Goal: Task Accomplishment & Management: Complete application form

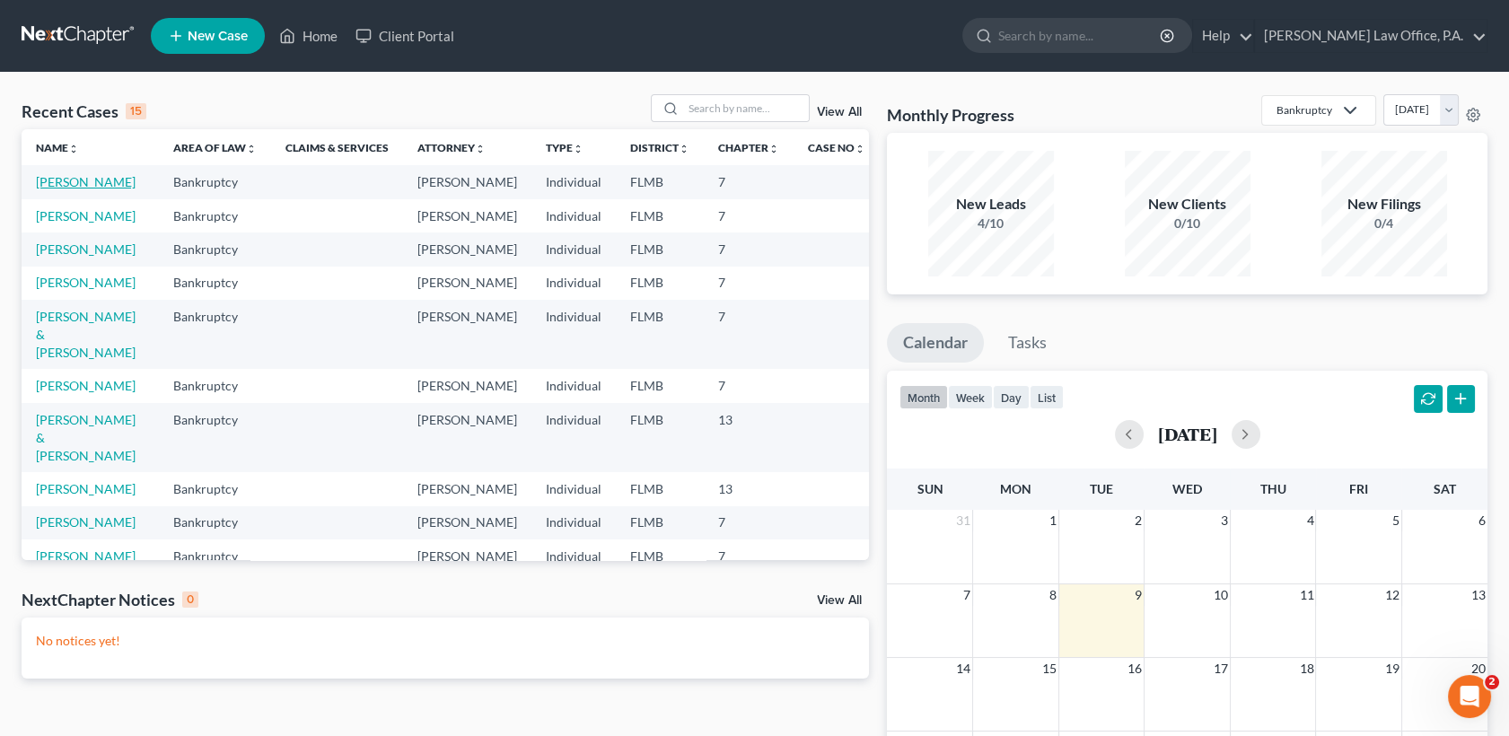
click at [107, 187] on link "Boose-McKesson, MIchelle" at bounding box center [86, 181] width 100 height 15
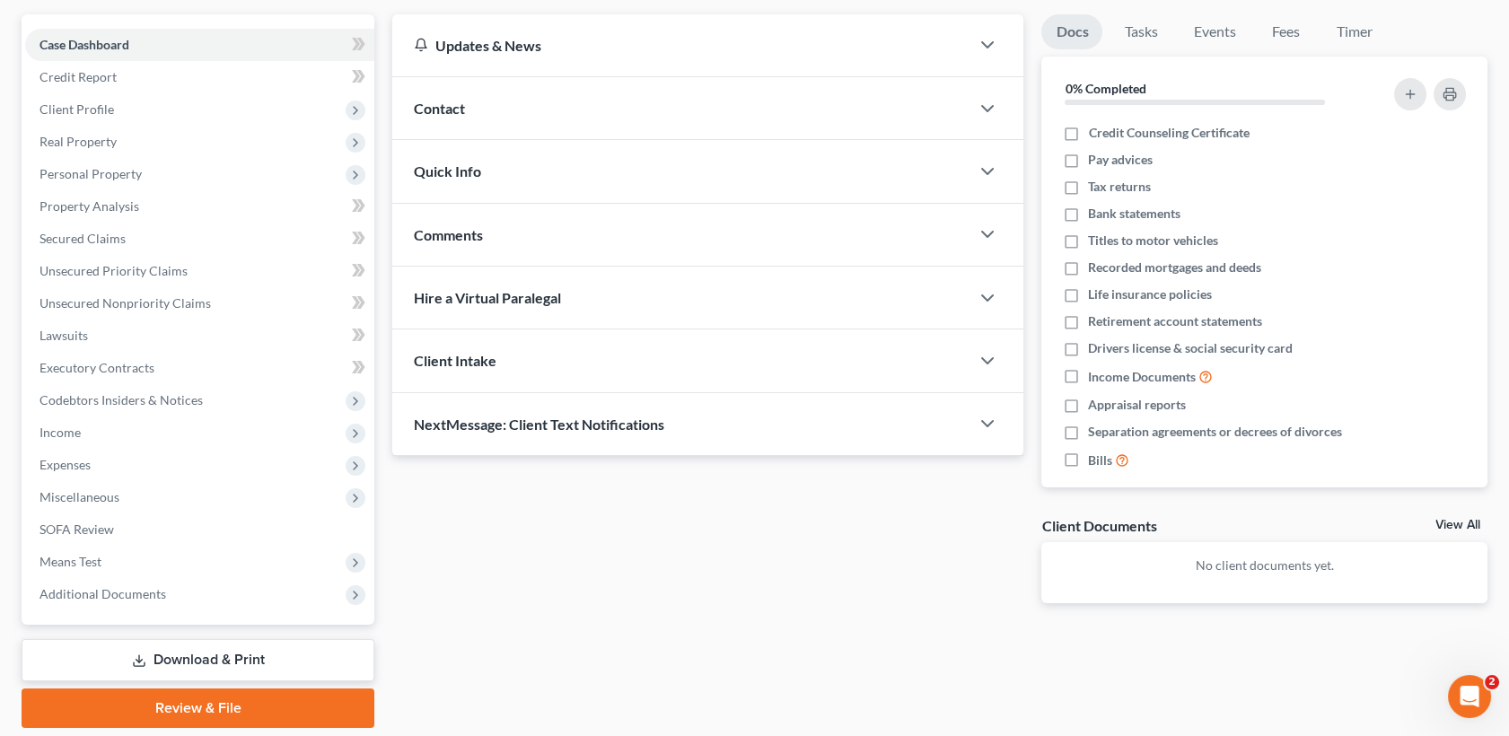
scroll to position [216, 0]
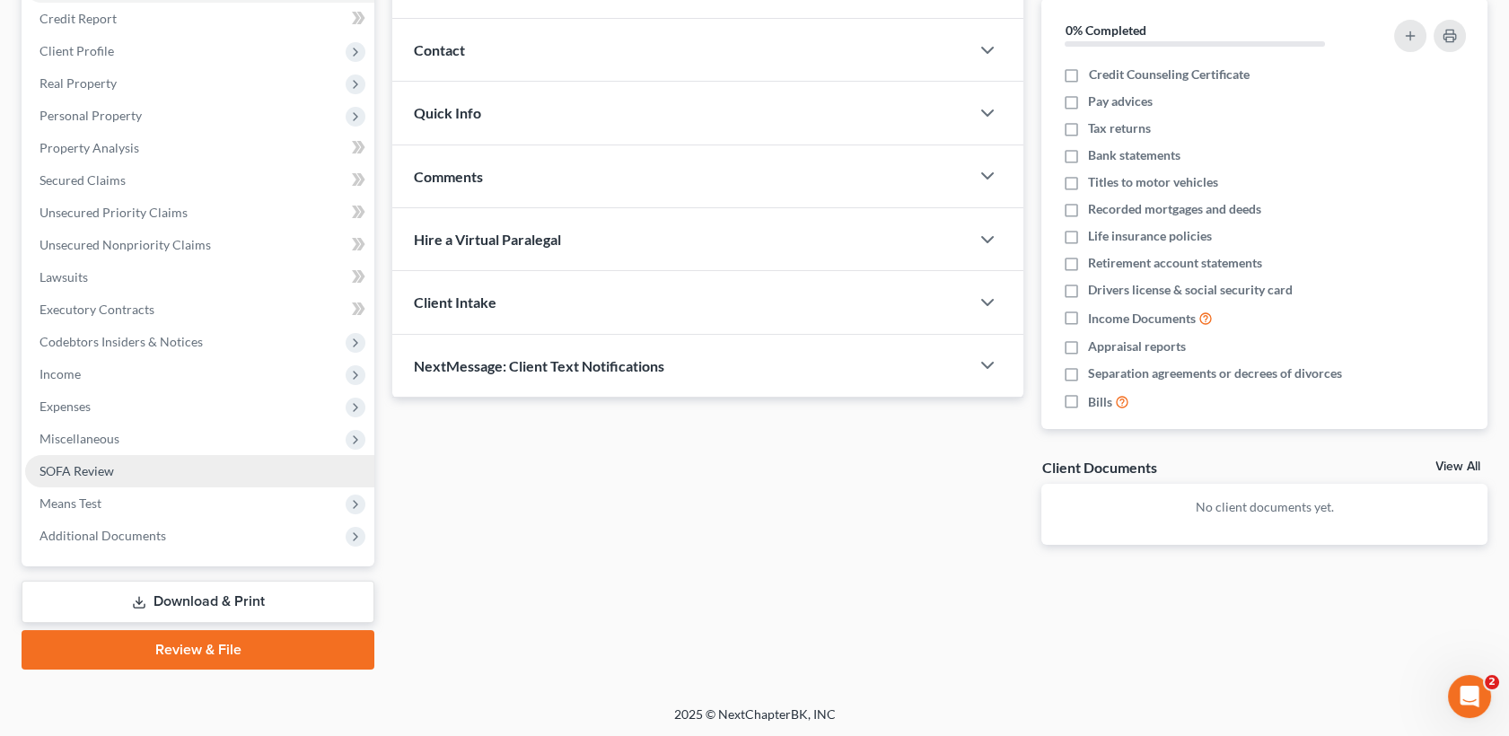
click at [87, 465] on span "SOFA Review" at bounding box center [76, 470] width 75 height 15
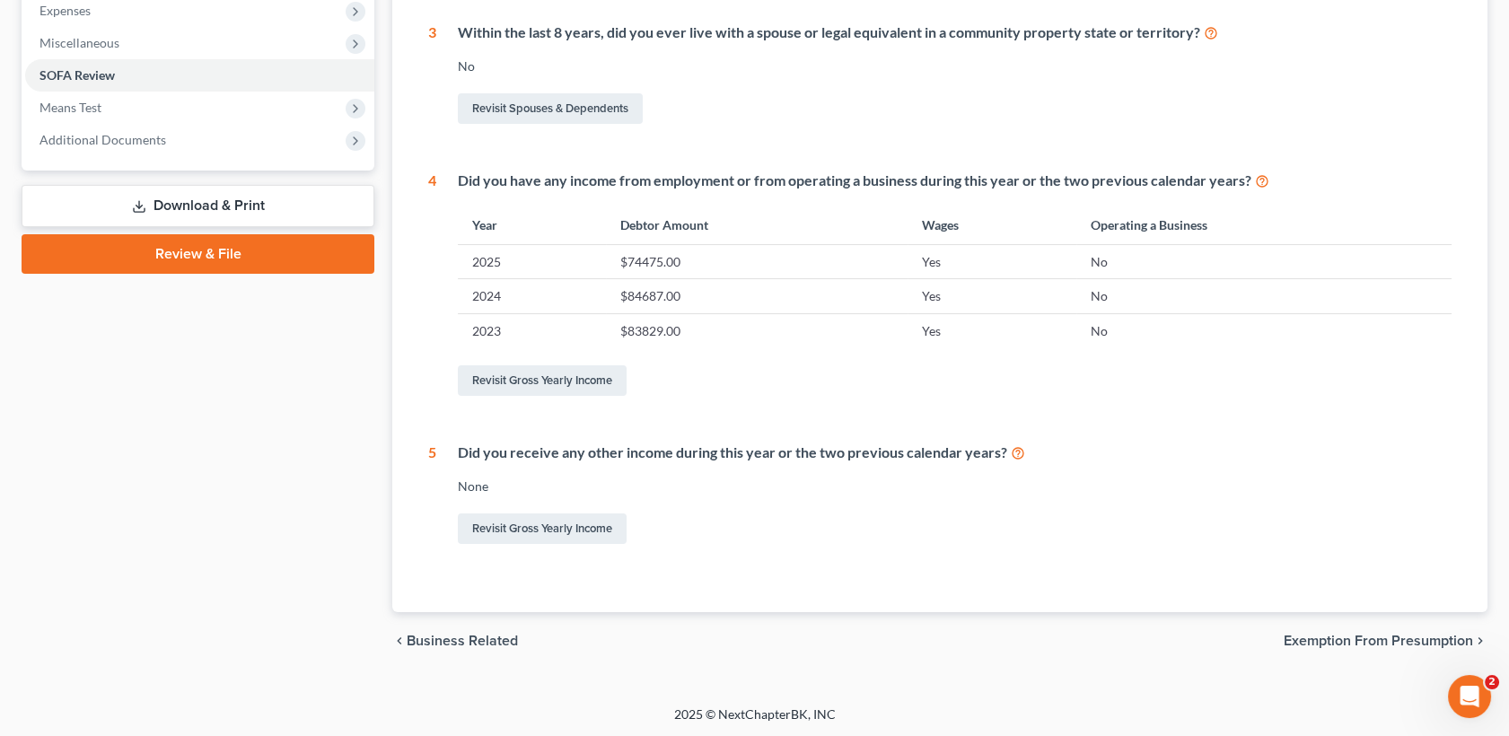
scroll to position [565, 0]
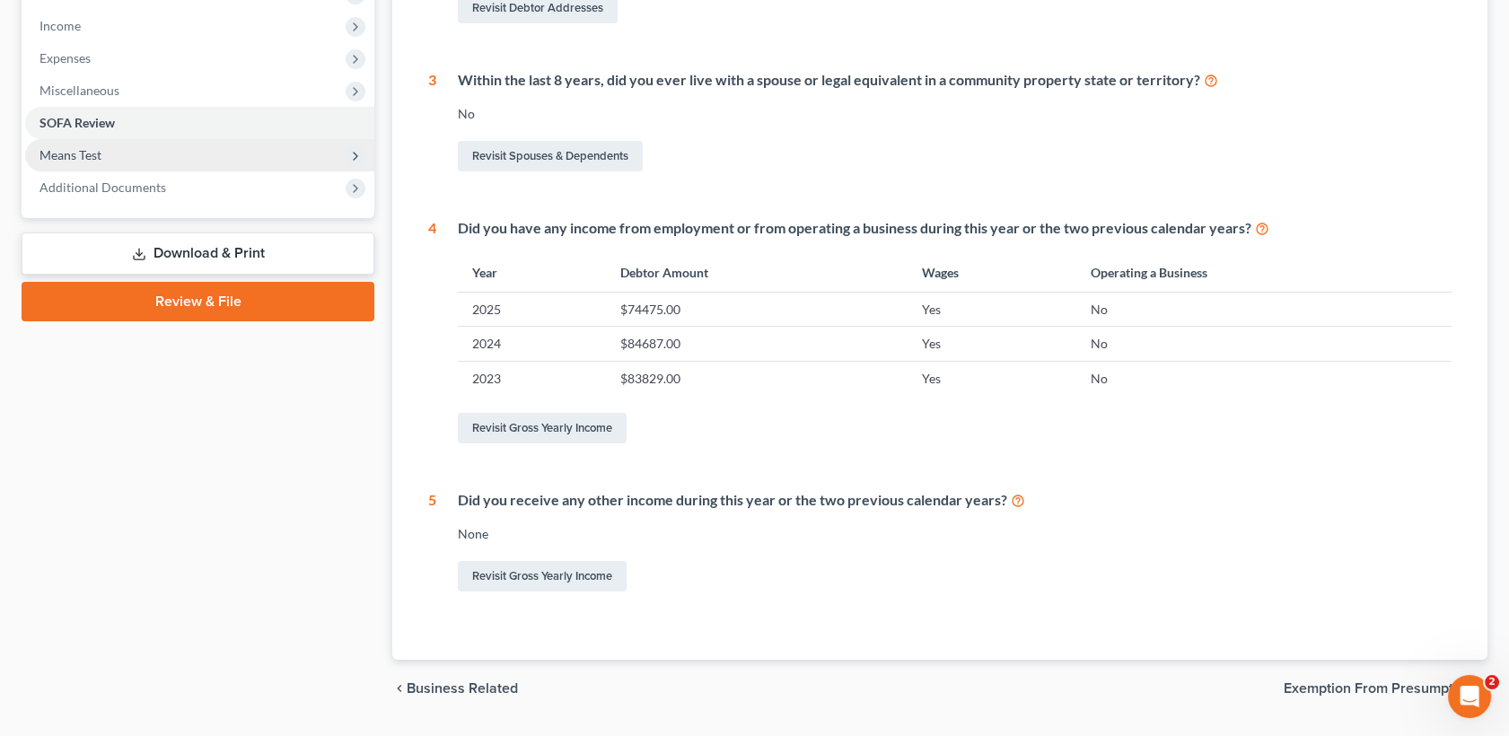
click at [117, 147] on span "Means Test" at bounding box center [199, 155] width 349 height 32
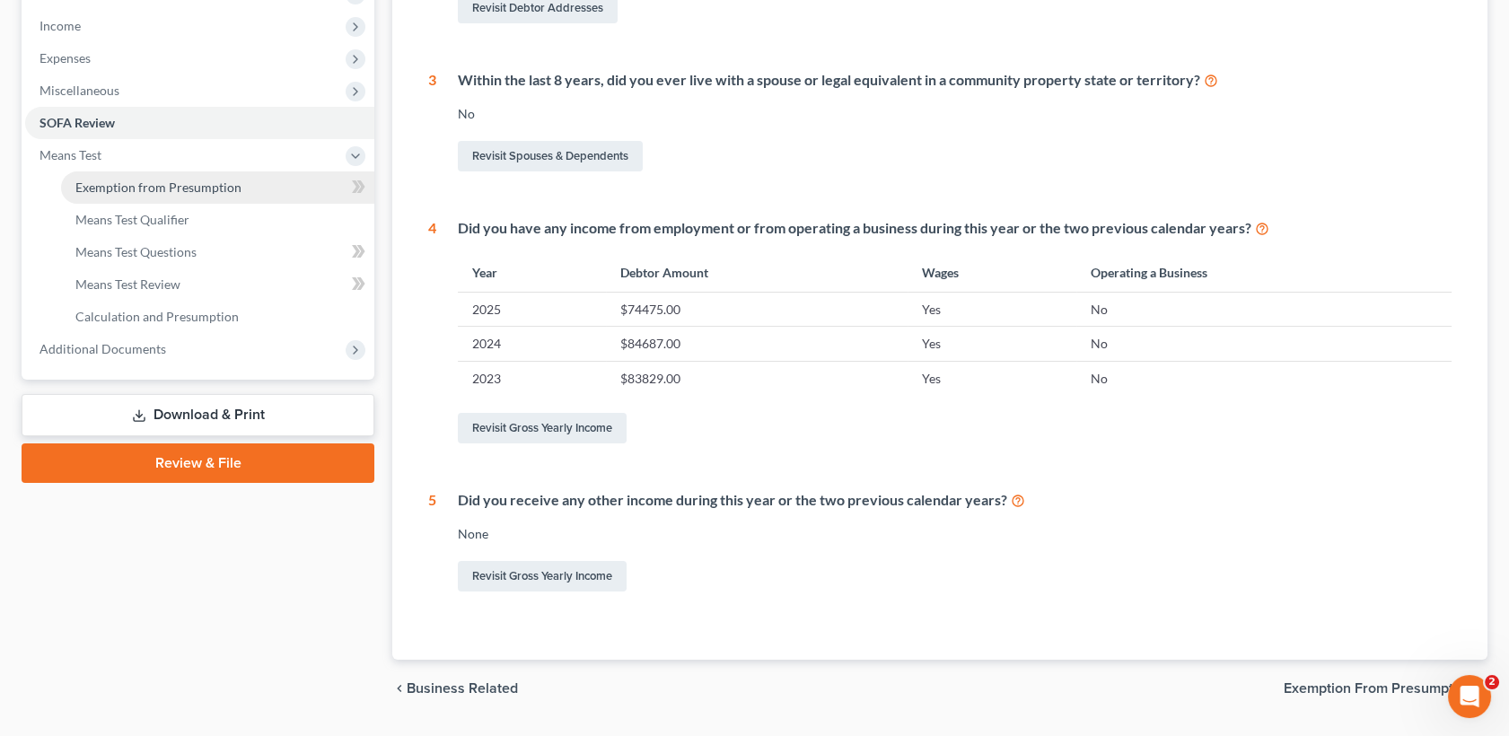
click at [178, 194] on link "Exemption from Presumption" at bounding box center [217, 187] width 313 height 32
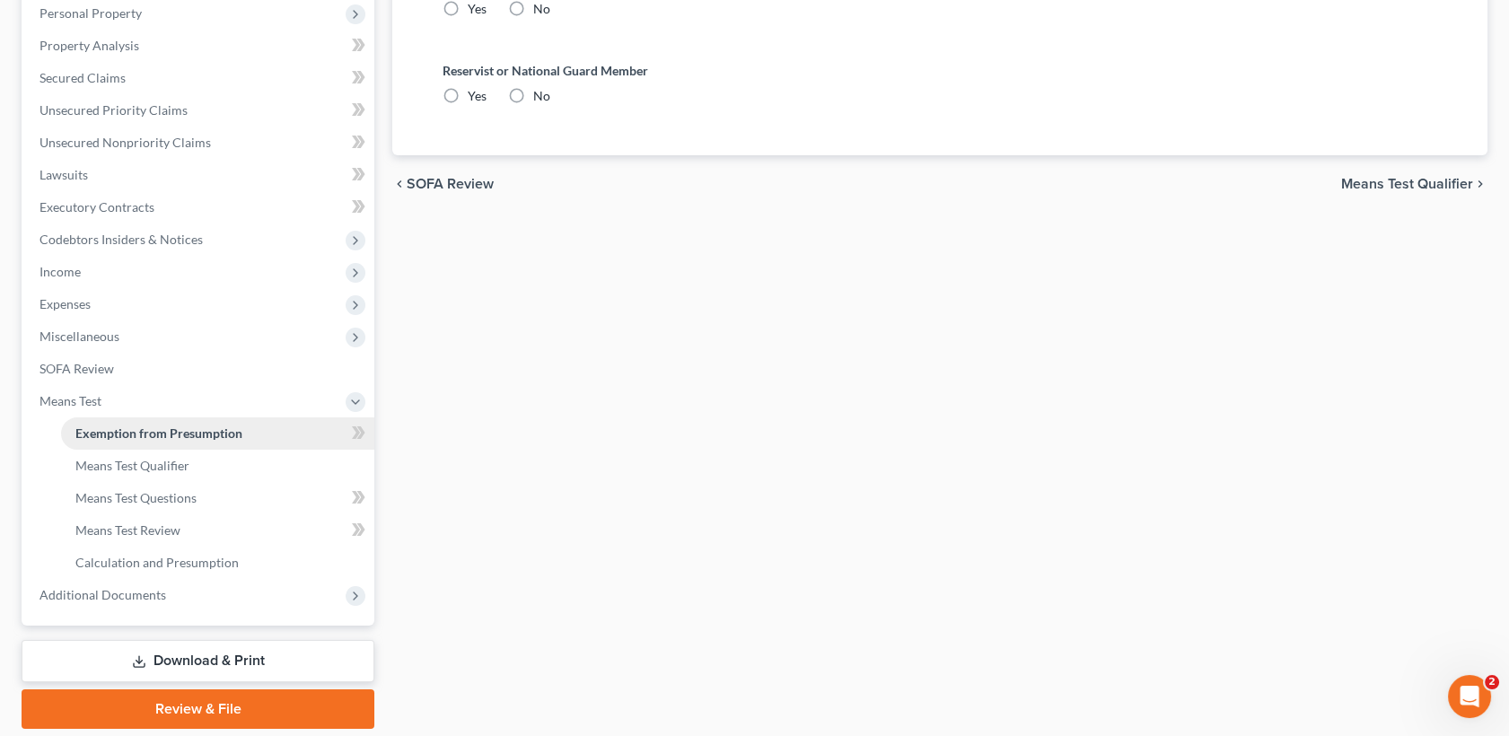
radio input "true"
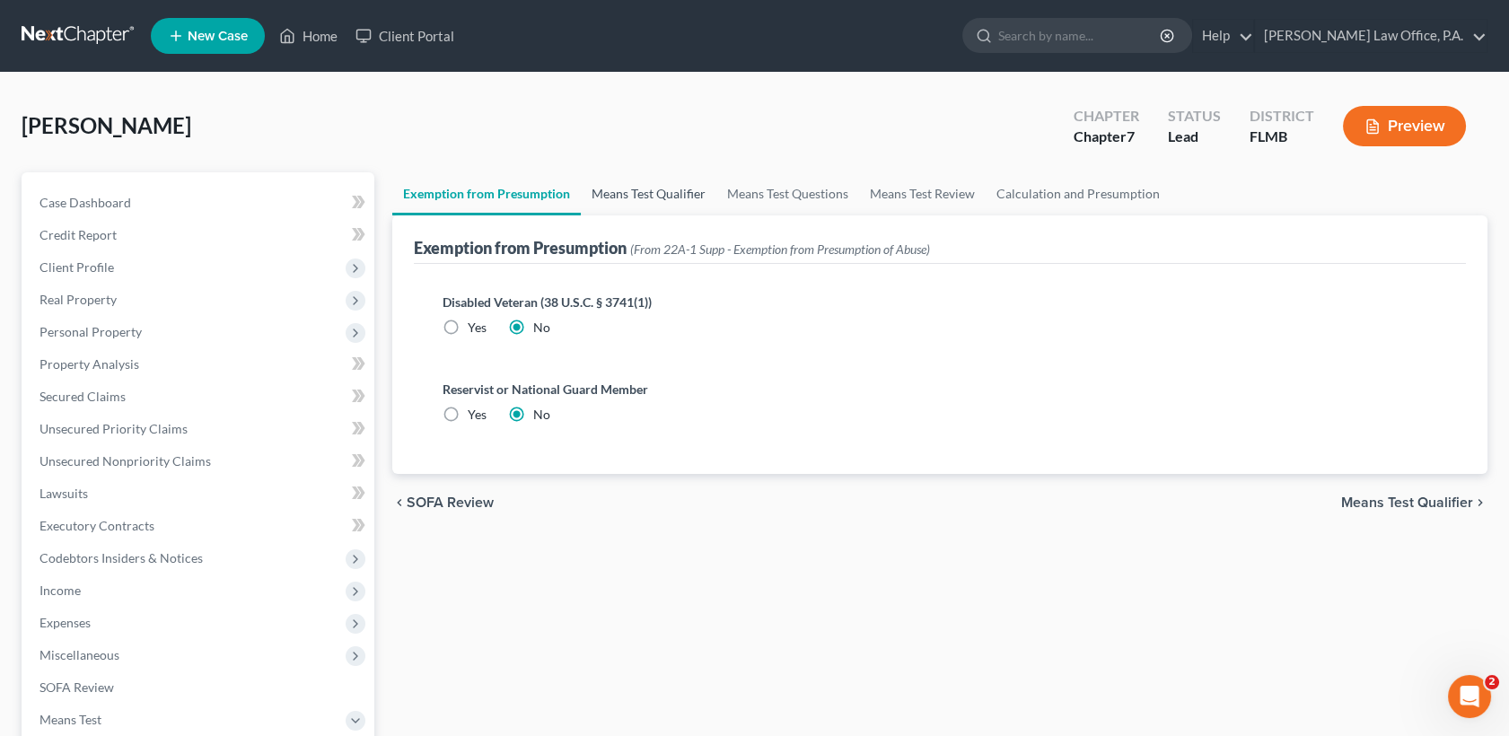
click at [666, 193] on link "Means Test Qualifier" at bounding box center [649, 193] width 136 height 43
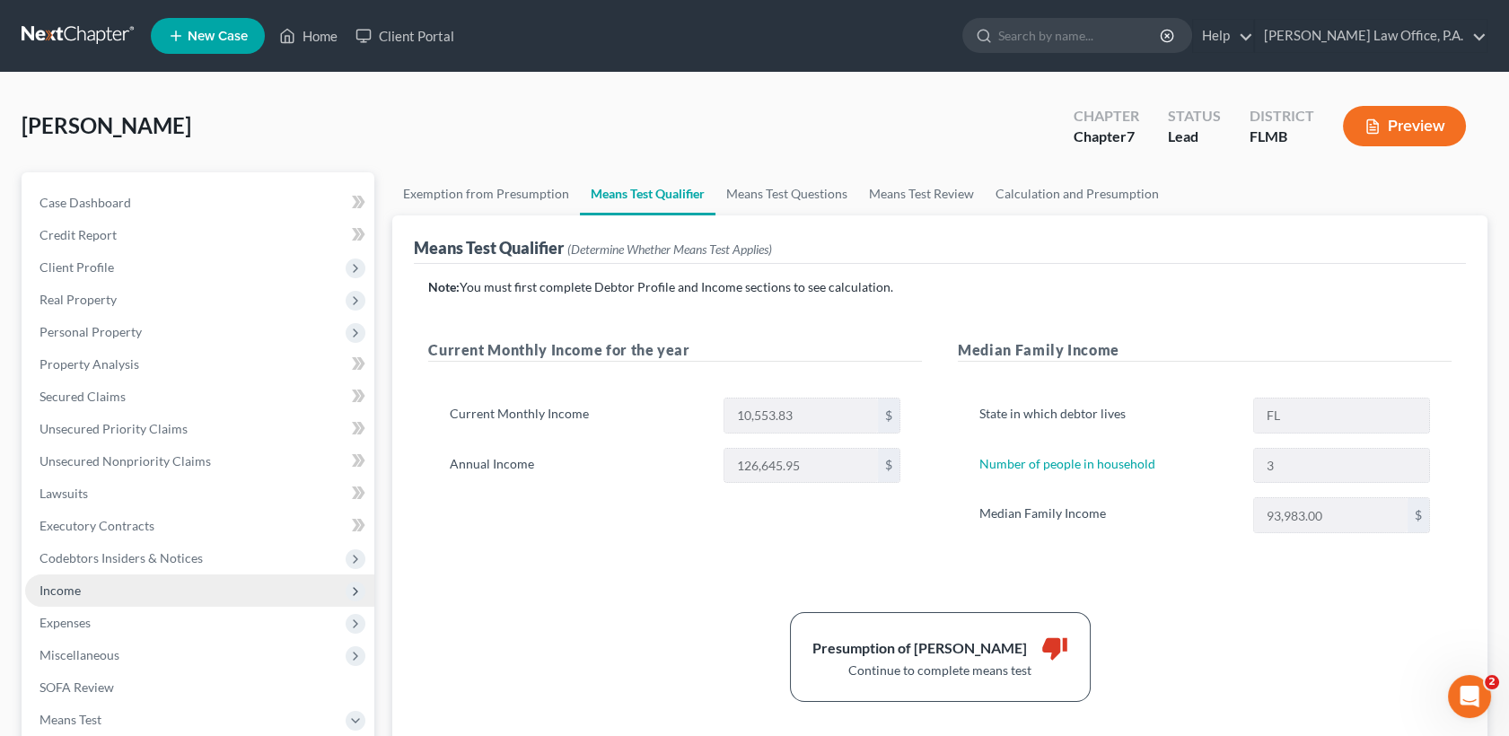
click at [202, 588] on span "Income" at bounding box center [199, 591] width 349 height 32
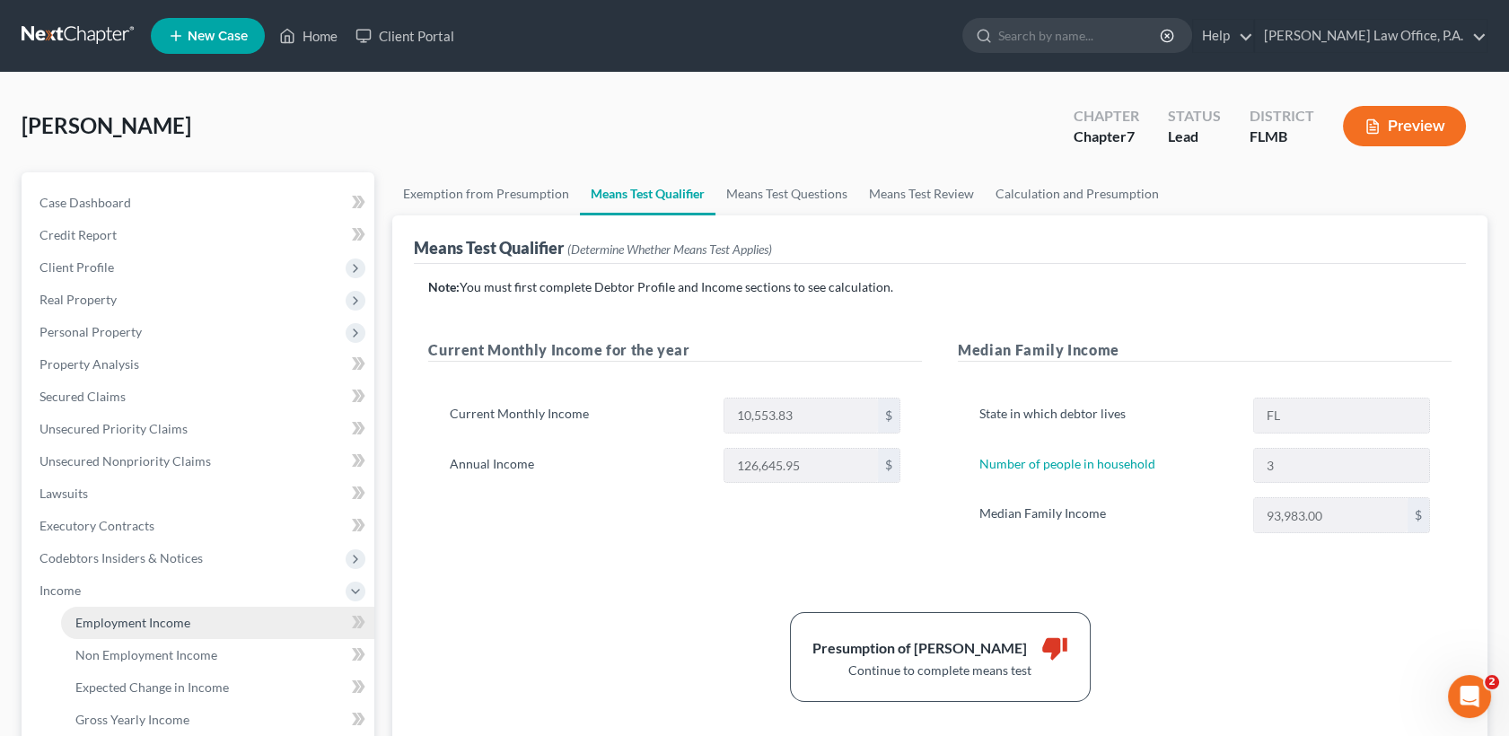
click at [212, 621] on link "Employment Income" at bounding box center [217, 623] width 313 height 32
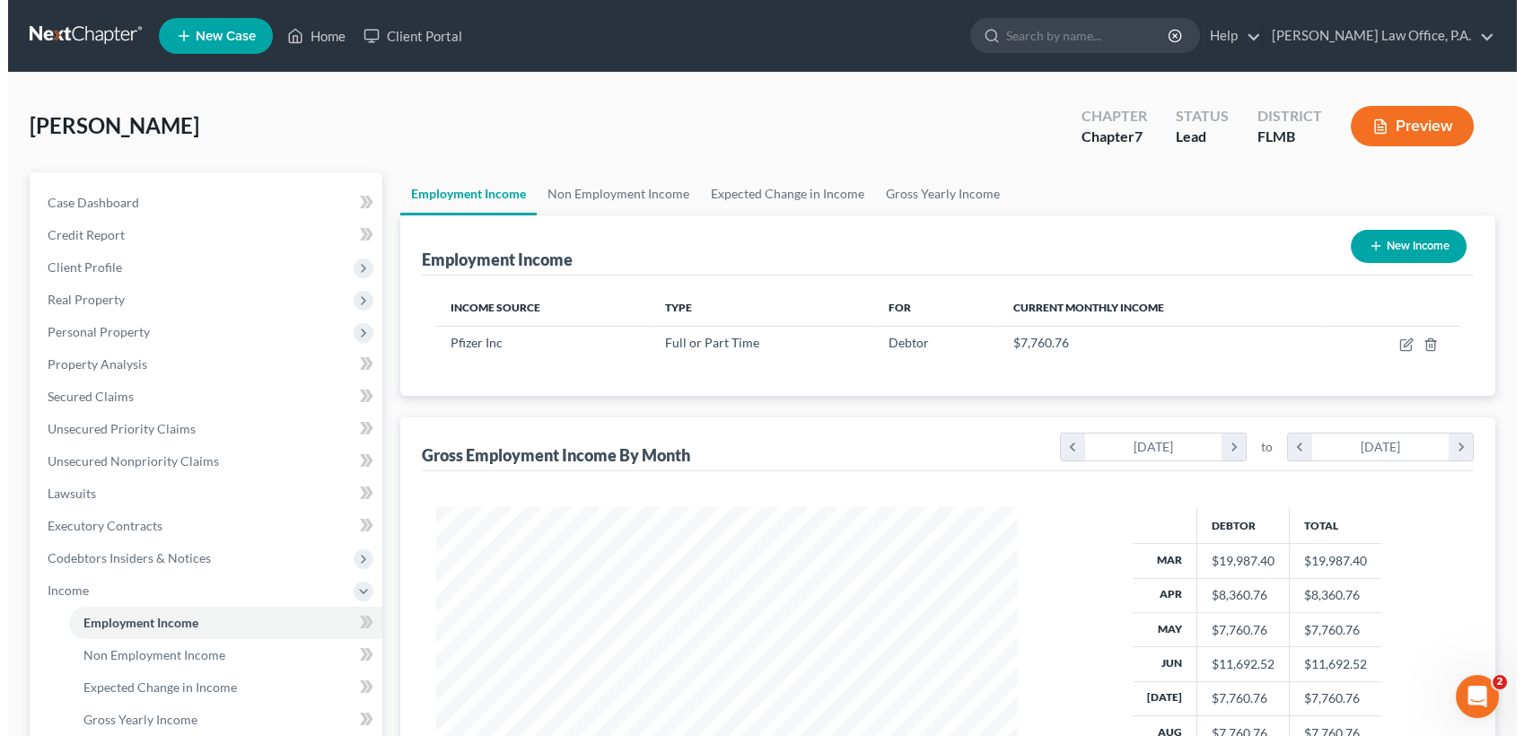
scroll to position [320, 618]
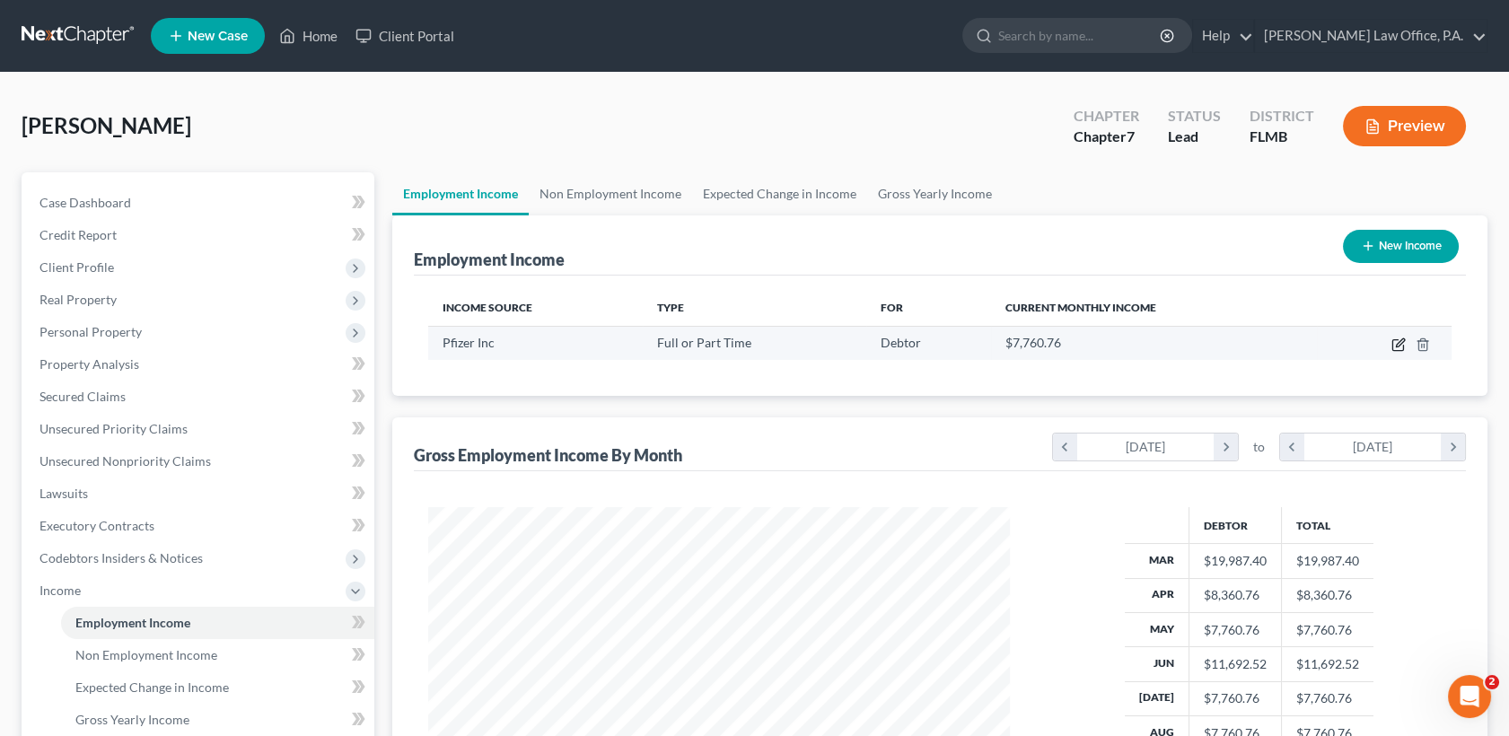
click at [1393, 342] on icon "button" at bounding box center [1397, 345] width 11 height 11
select select "0"
select select "9"
select select "1"
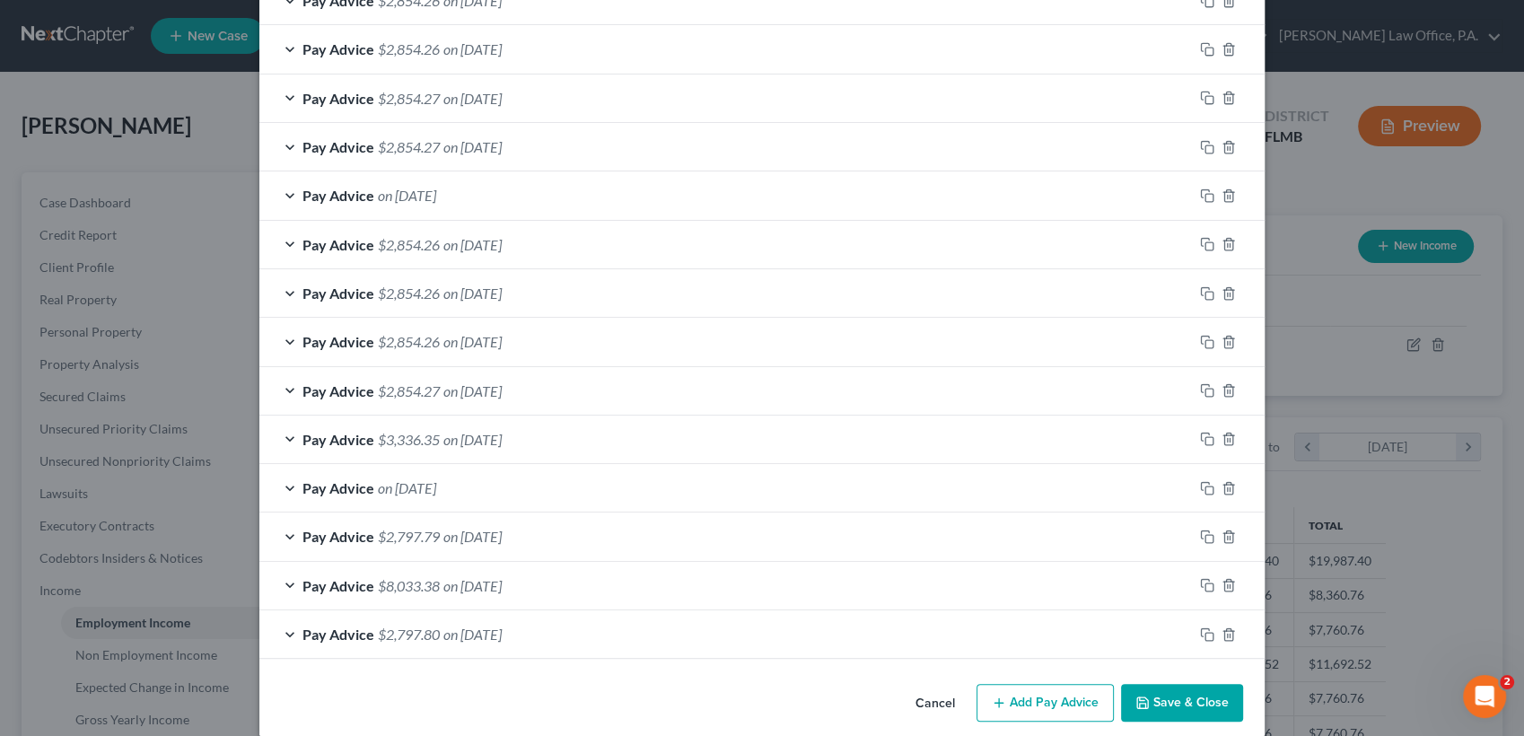
scroll to position [747, 0]
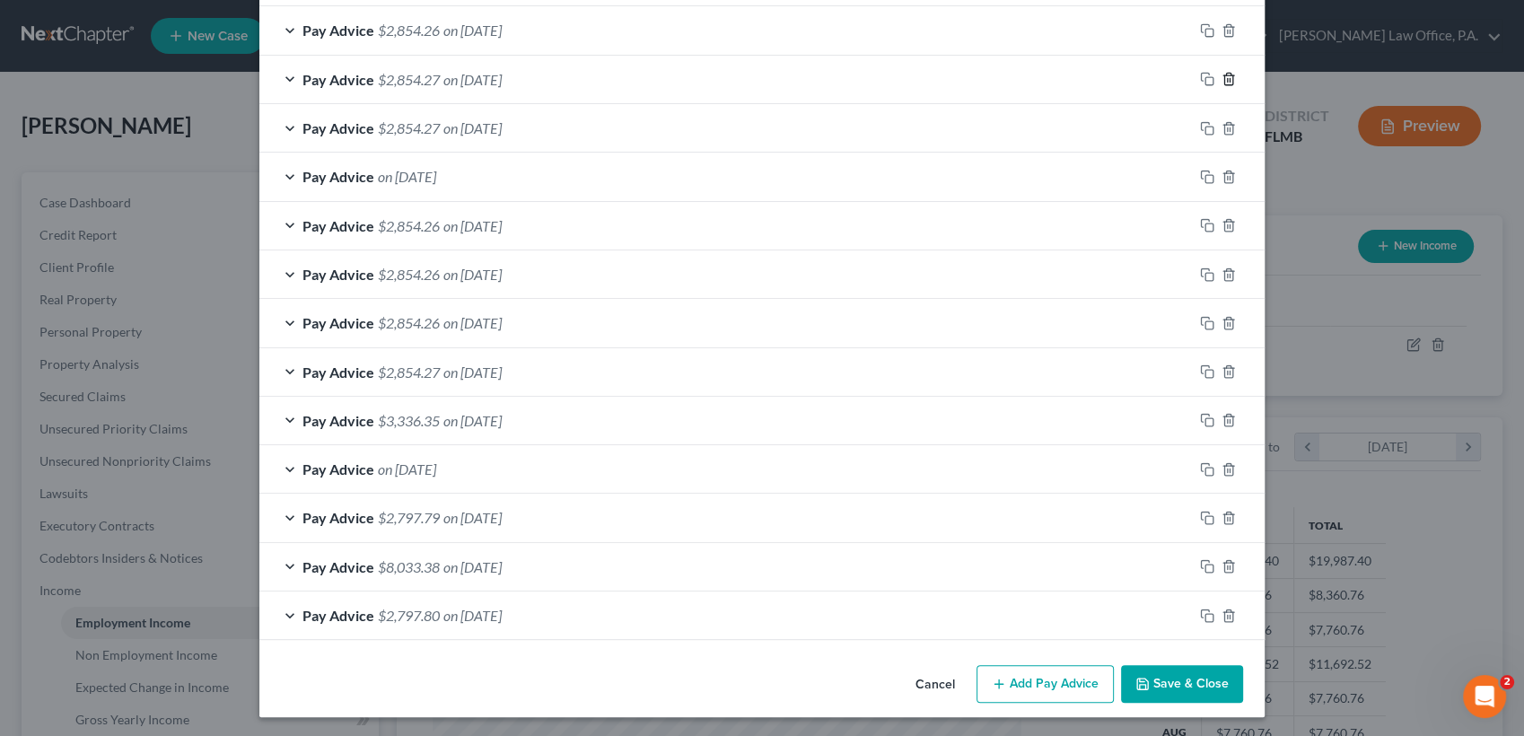
click at [1225, 81] on icon "button" at bounding box center [1228, 80] width 8 height 12
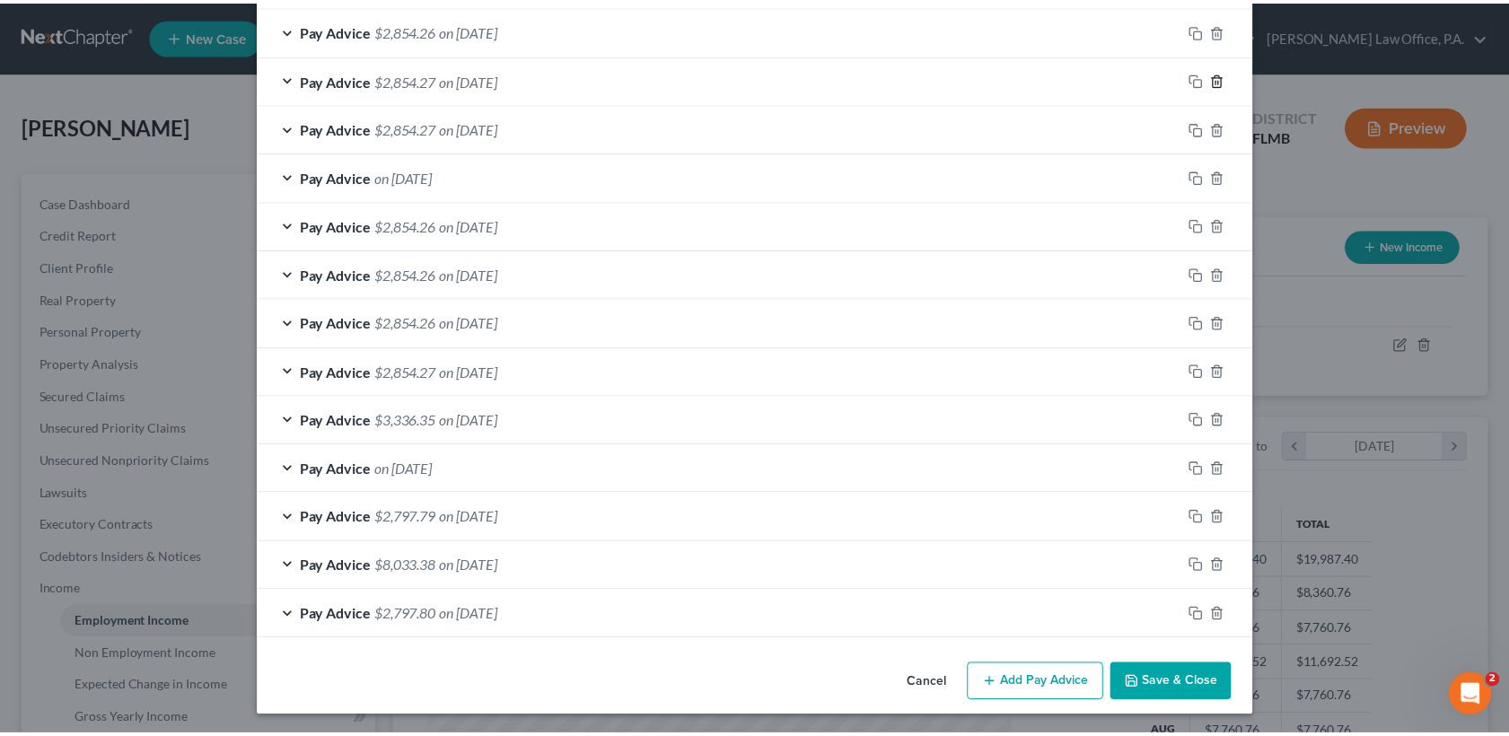
scroll to position [698, 0]
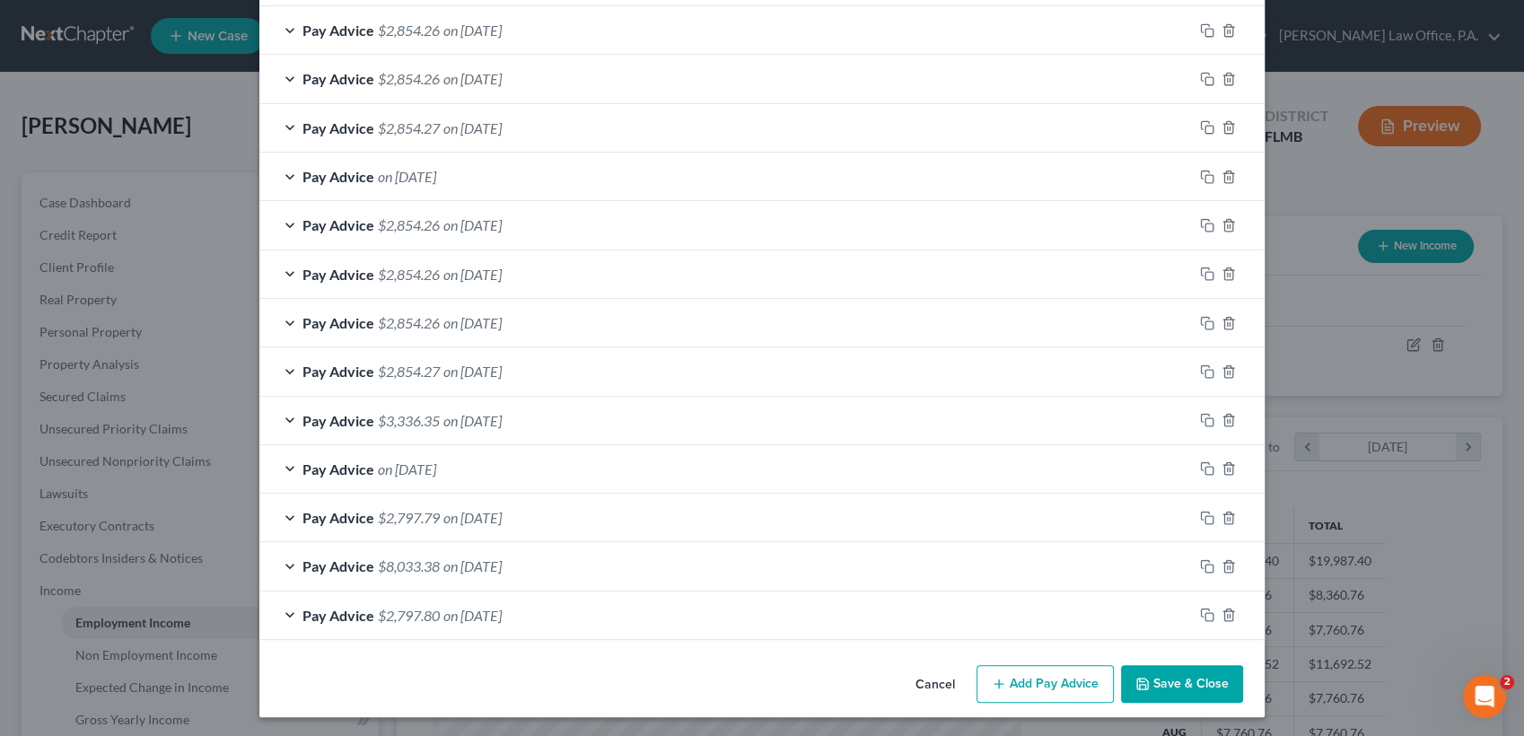
click at [1192, 686] on button "Save & Close" at bounding box center [1182, 684] width 122 height 38
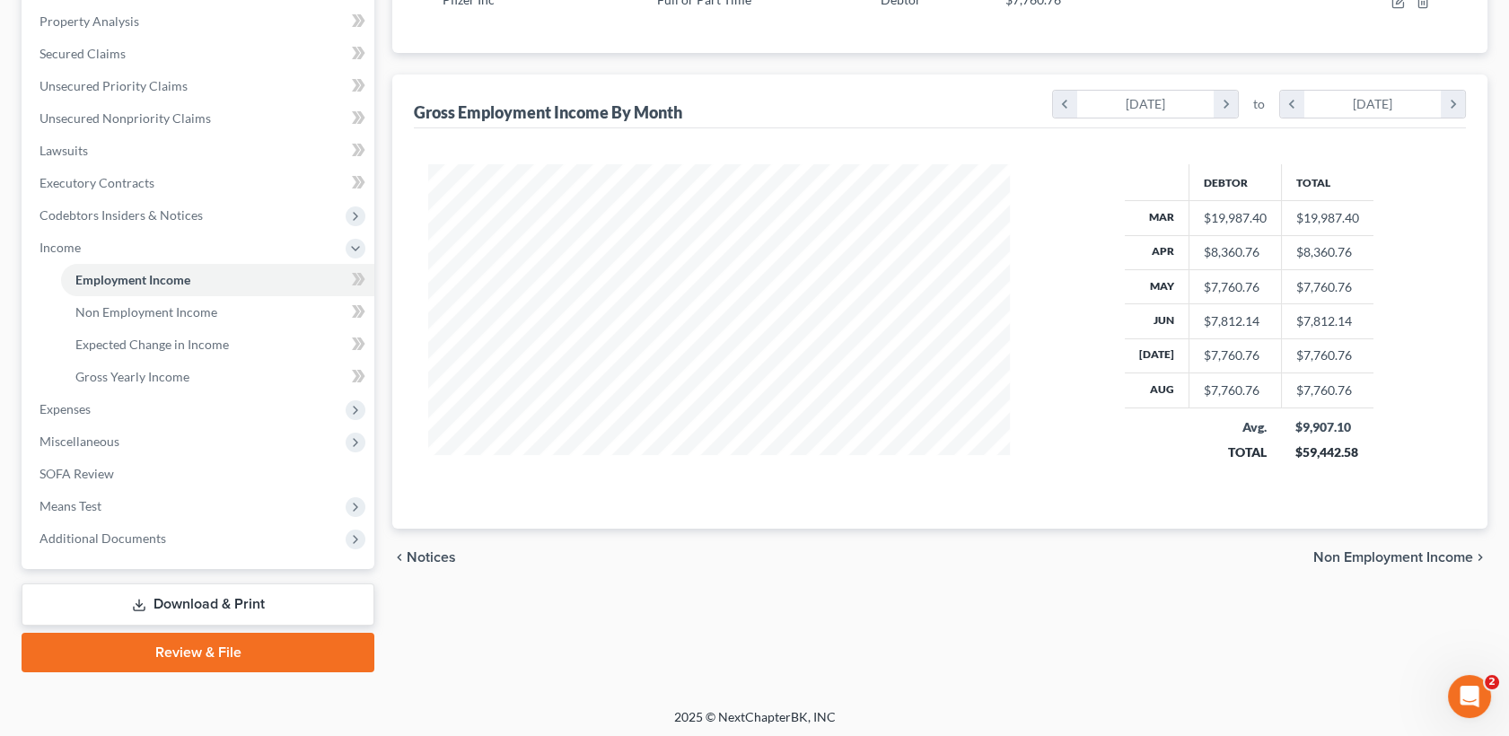
scroll to position [346, 0]
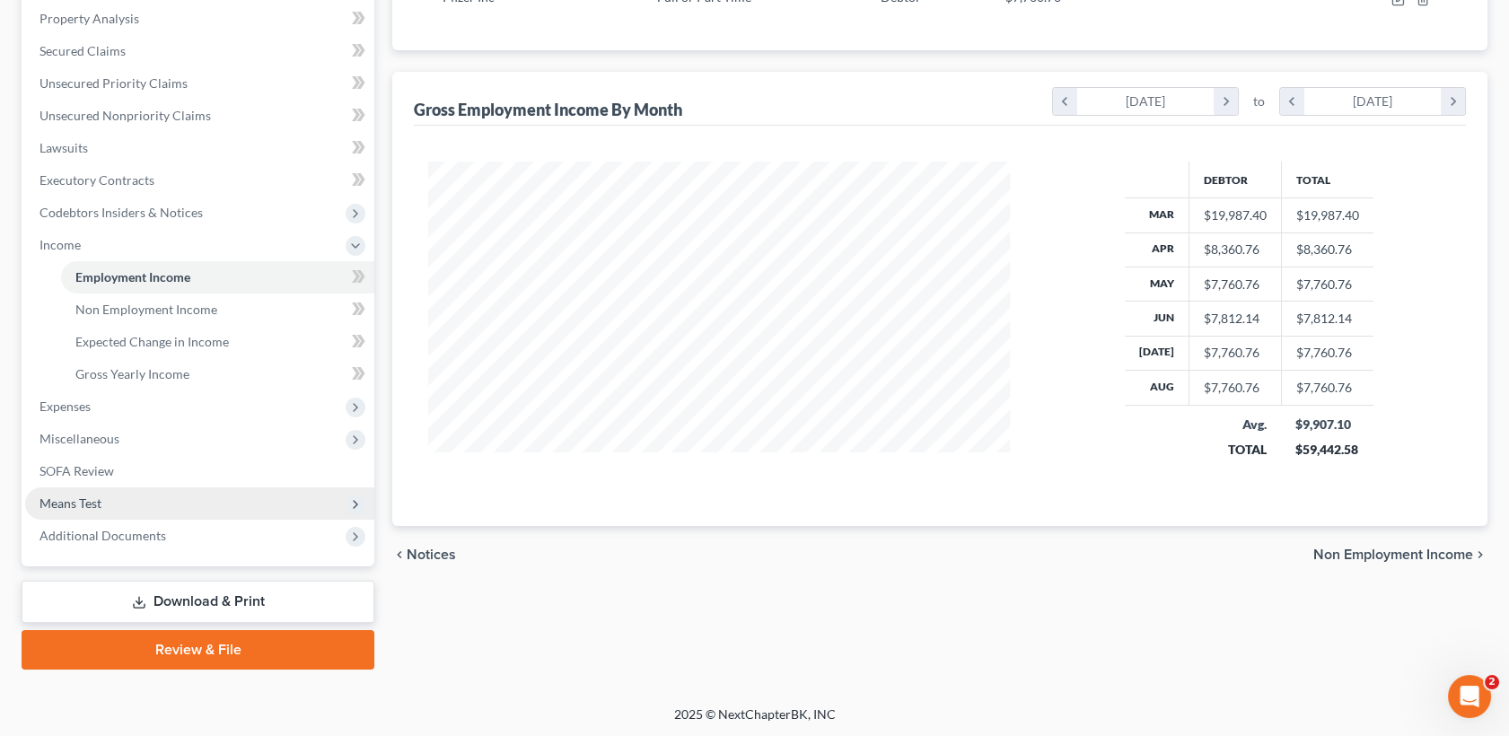
click at [145, 492] on span "Means Test" at bounding box center [199, 503] width 349 height 32
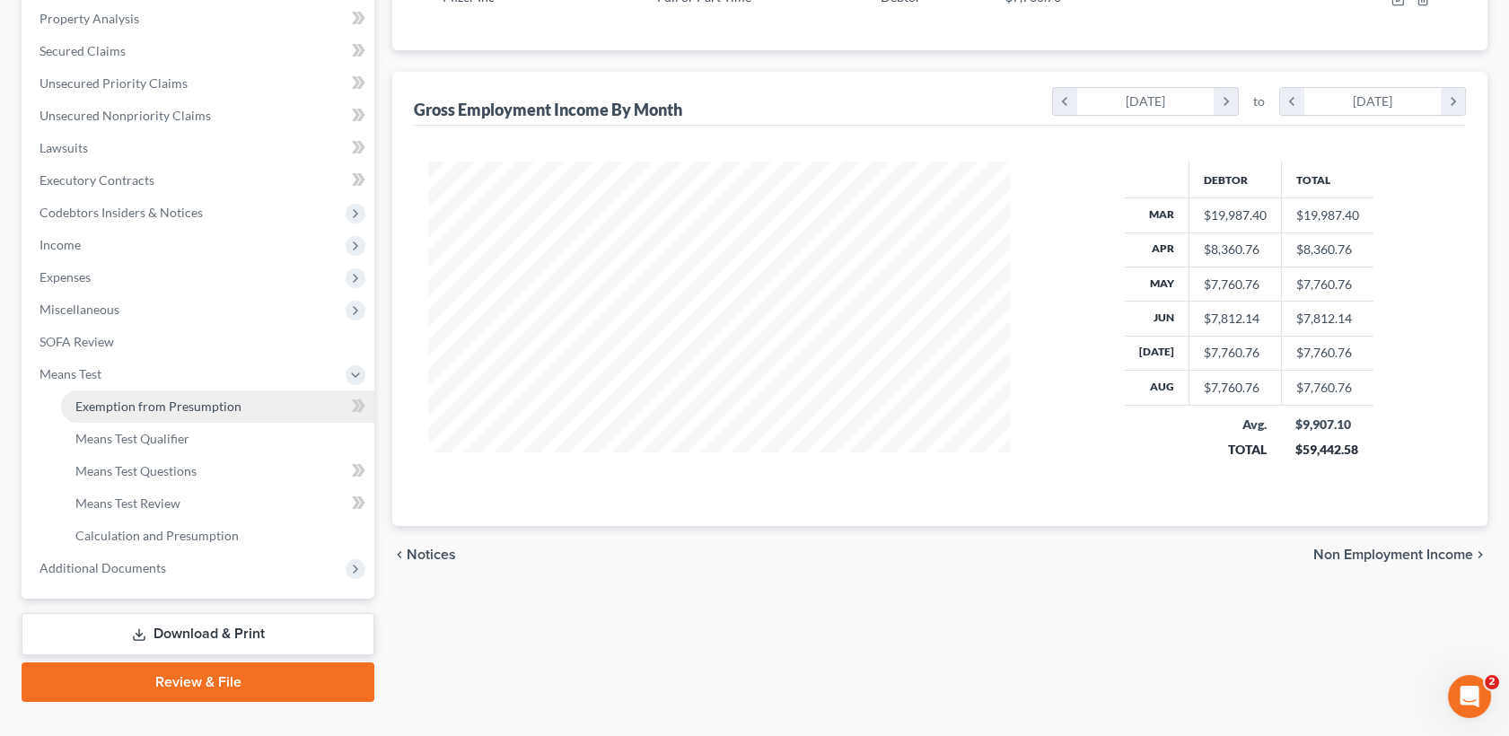
click at [163, 402] on span "Exemption from Presumption" at bounding box center [158, 406] width 166 height 15
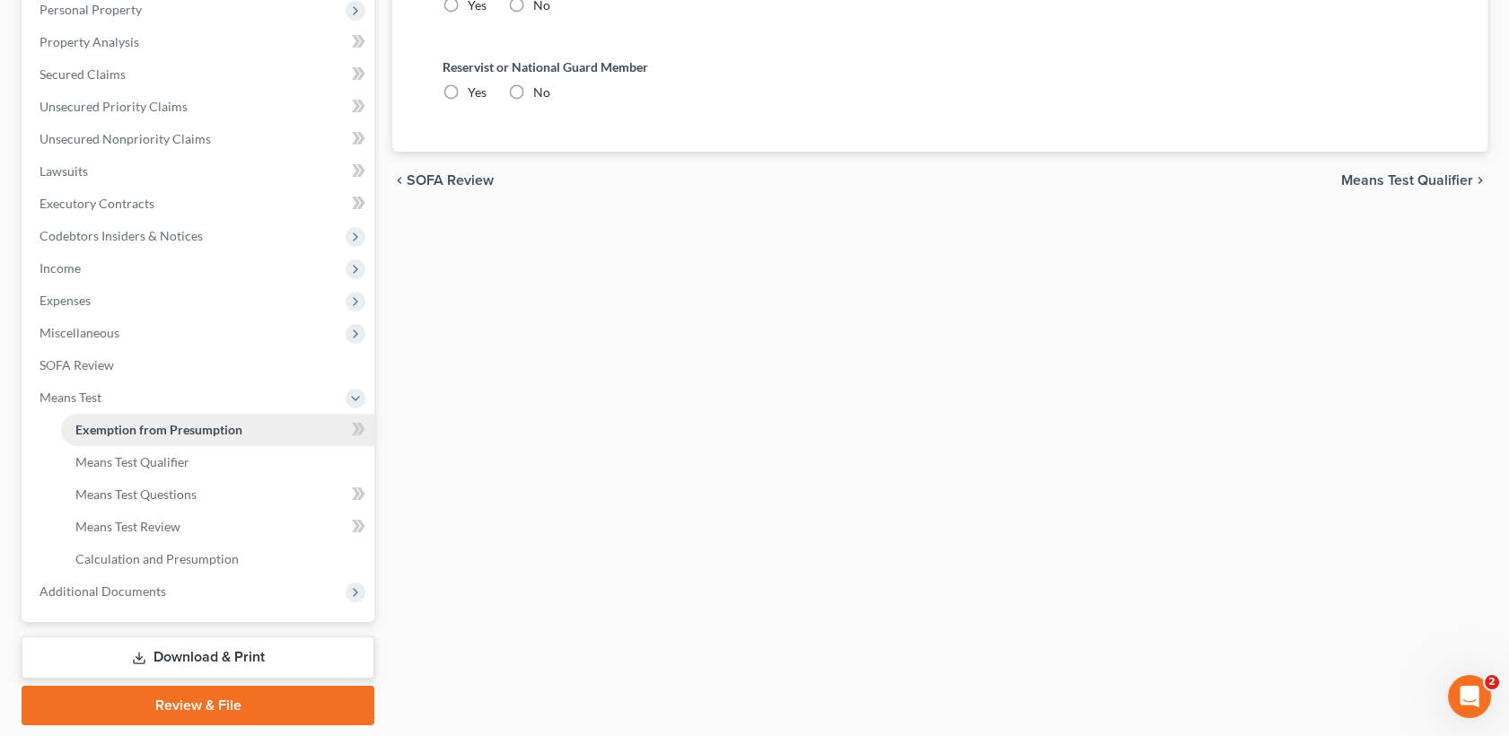
radio input "true"
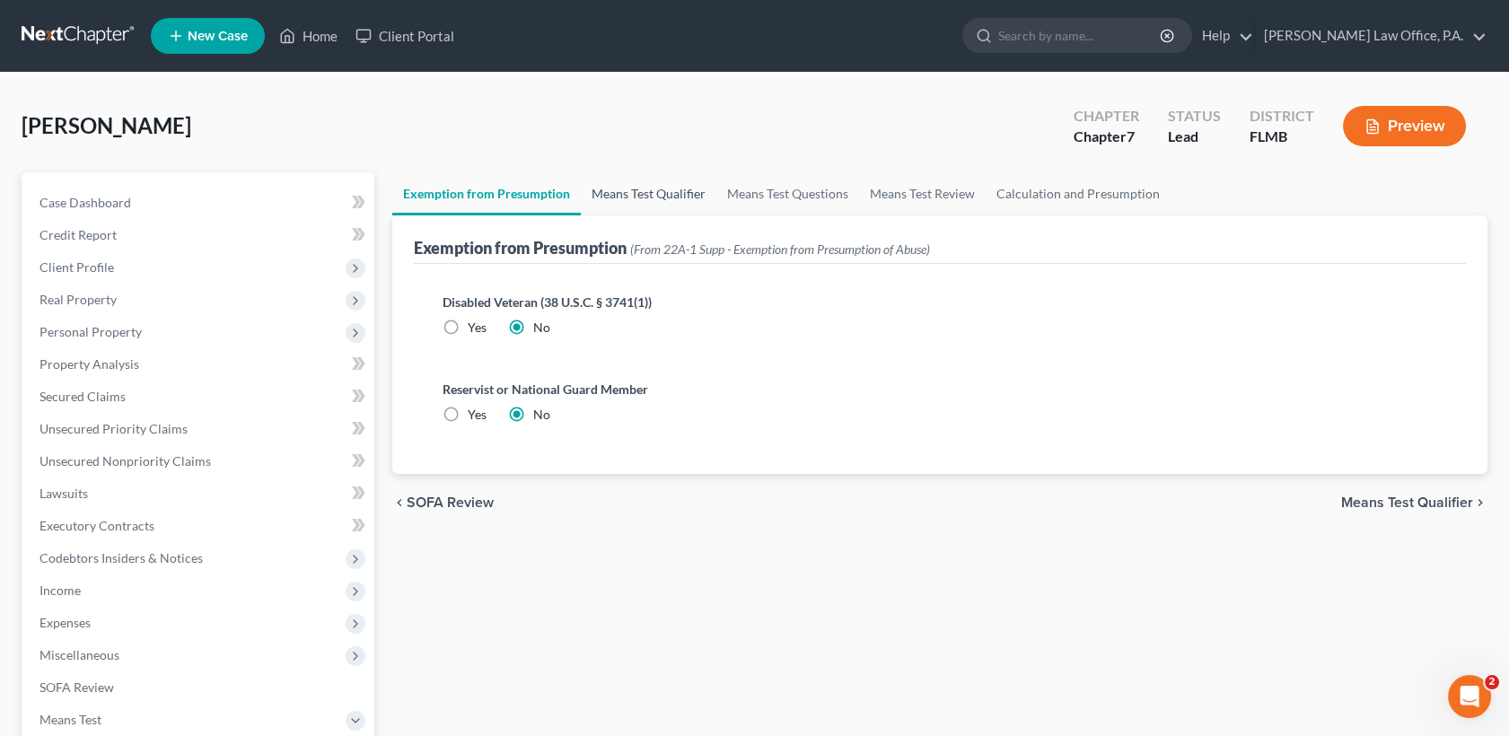
click at [678, 193] on link "Means Test Qualifier" at bounding box center [649, 193] width 136 height 43
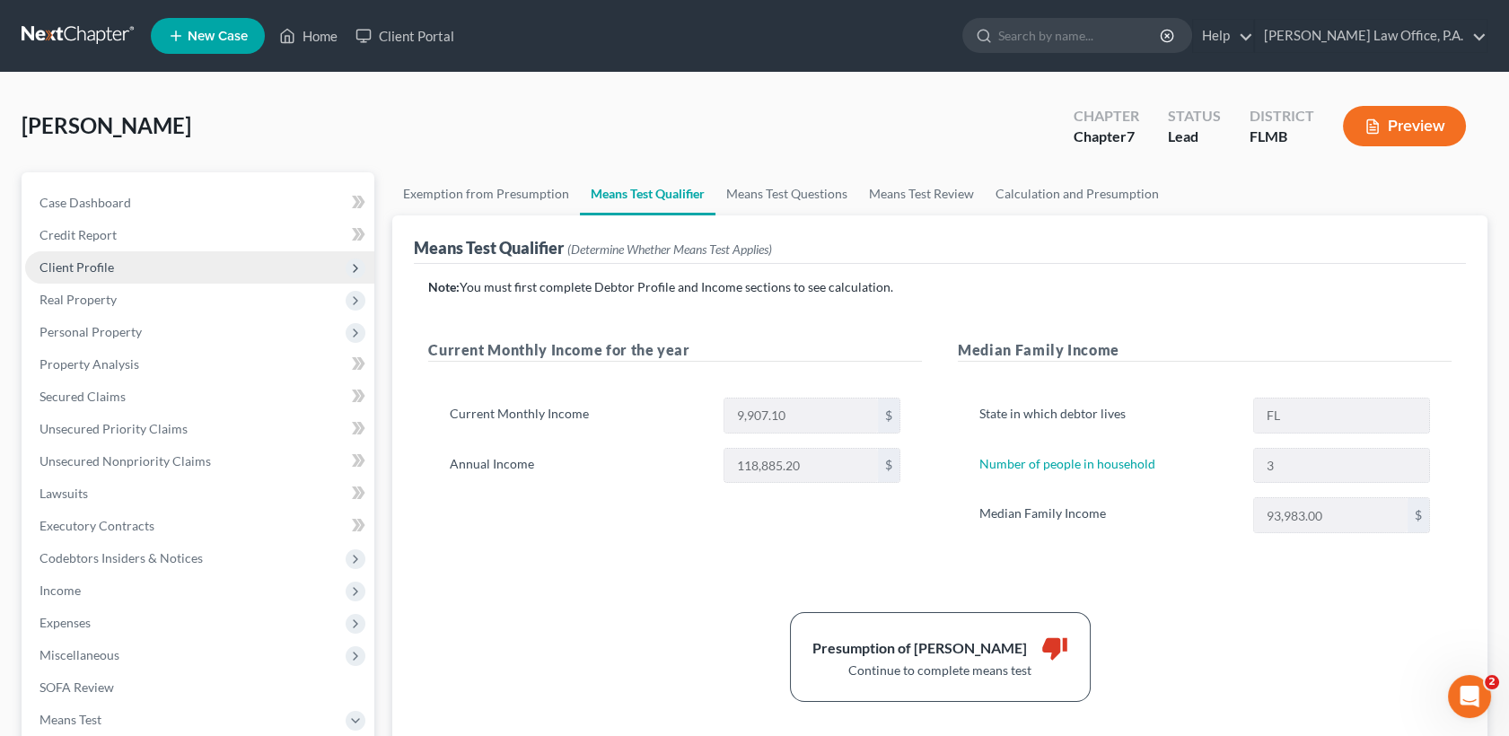
click at [136, 271] on span "Client Profile" at bounding box center [199, 267] width 349 height 32
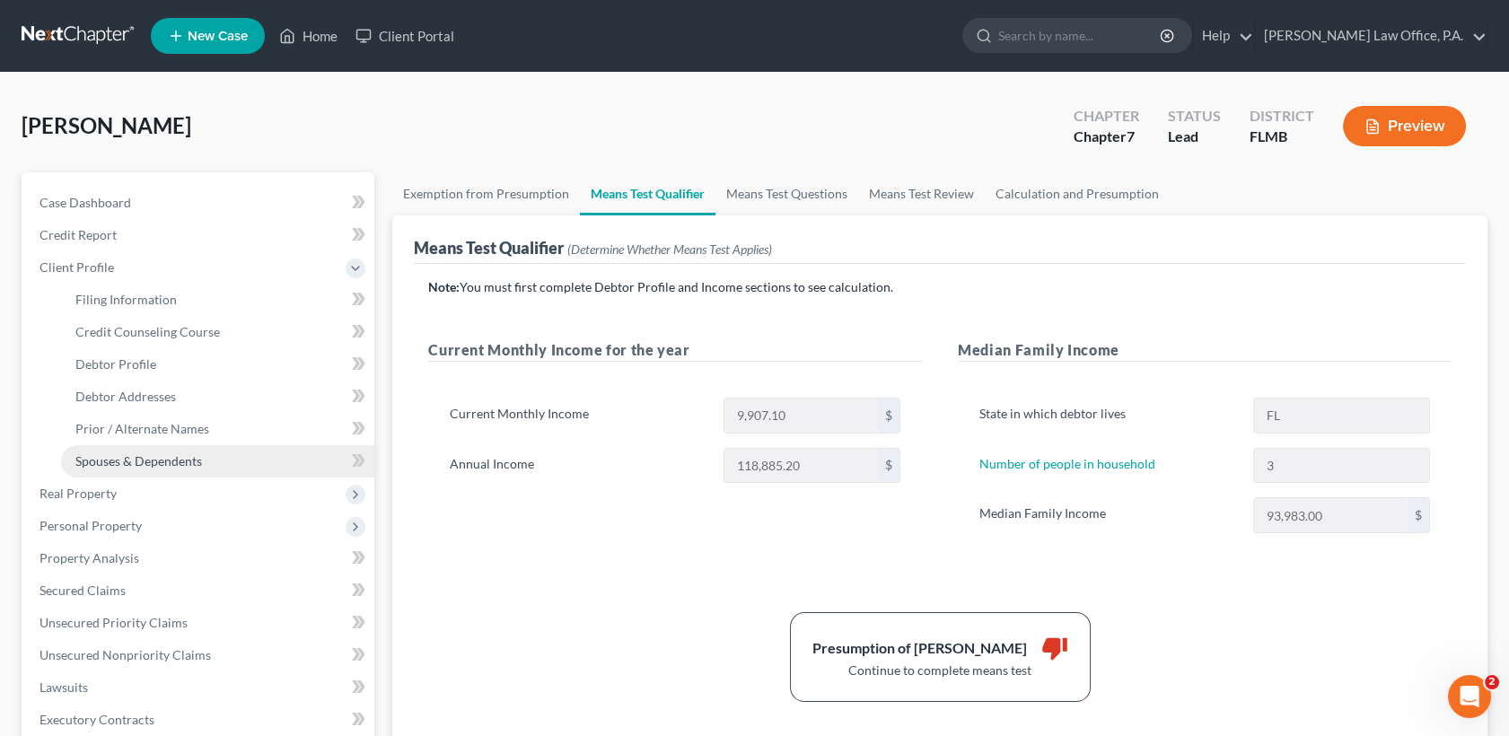
click at [199, 447] on link "Spouses & Dependents" at bounding box center [217, 461] width 313 height 32
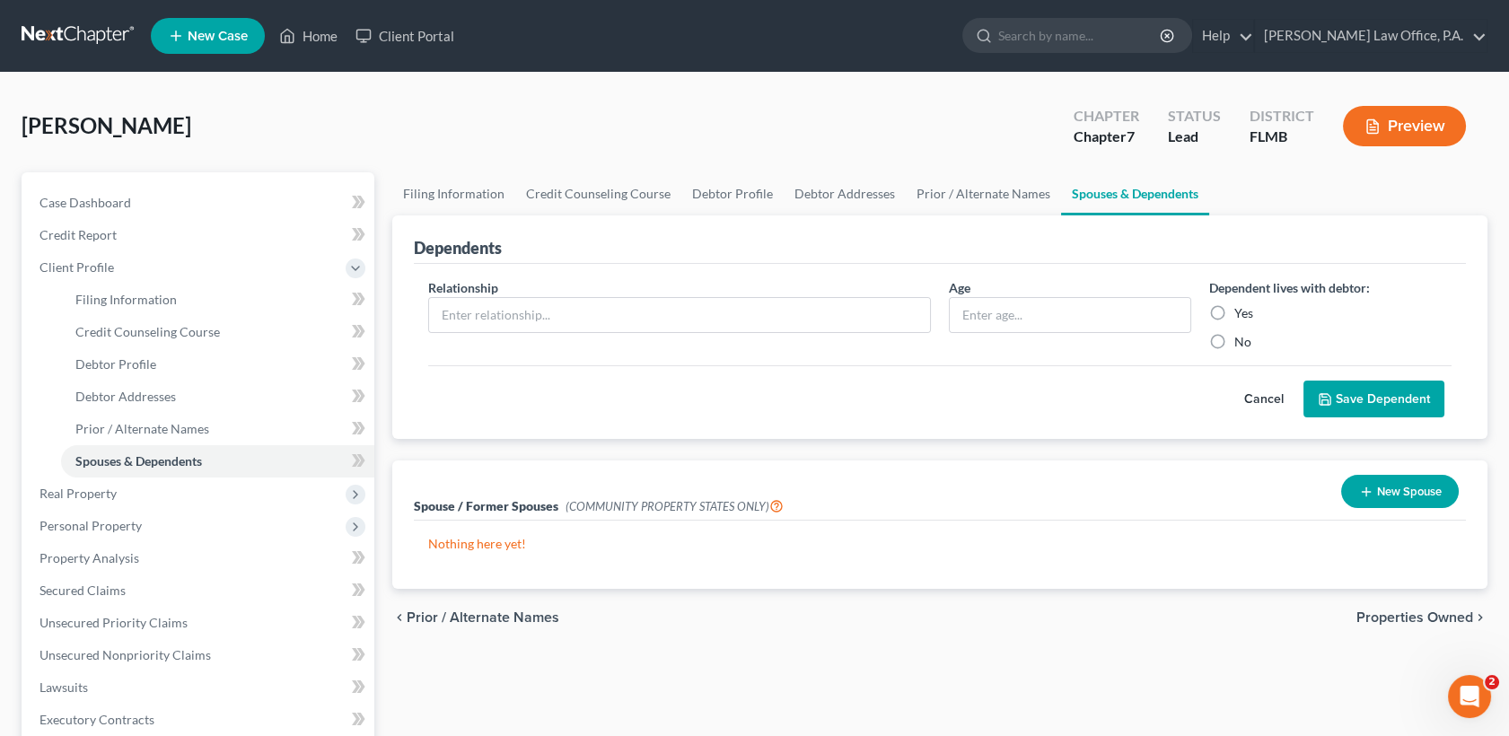
click at [1271, 402] on button "Cancel" at bounding box center [1263, 400] width 79 height 36
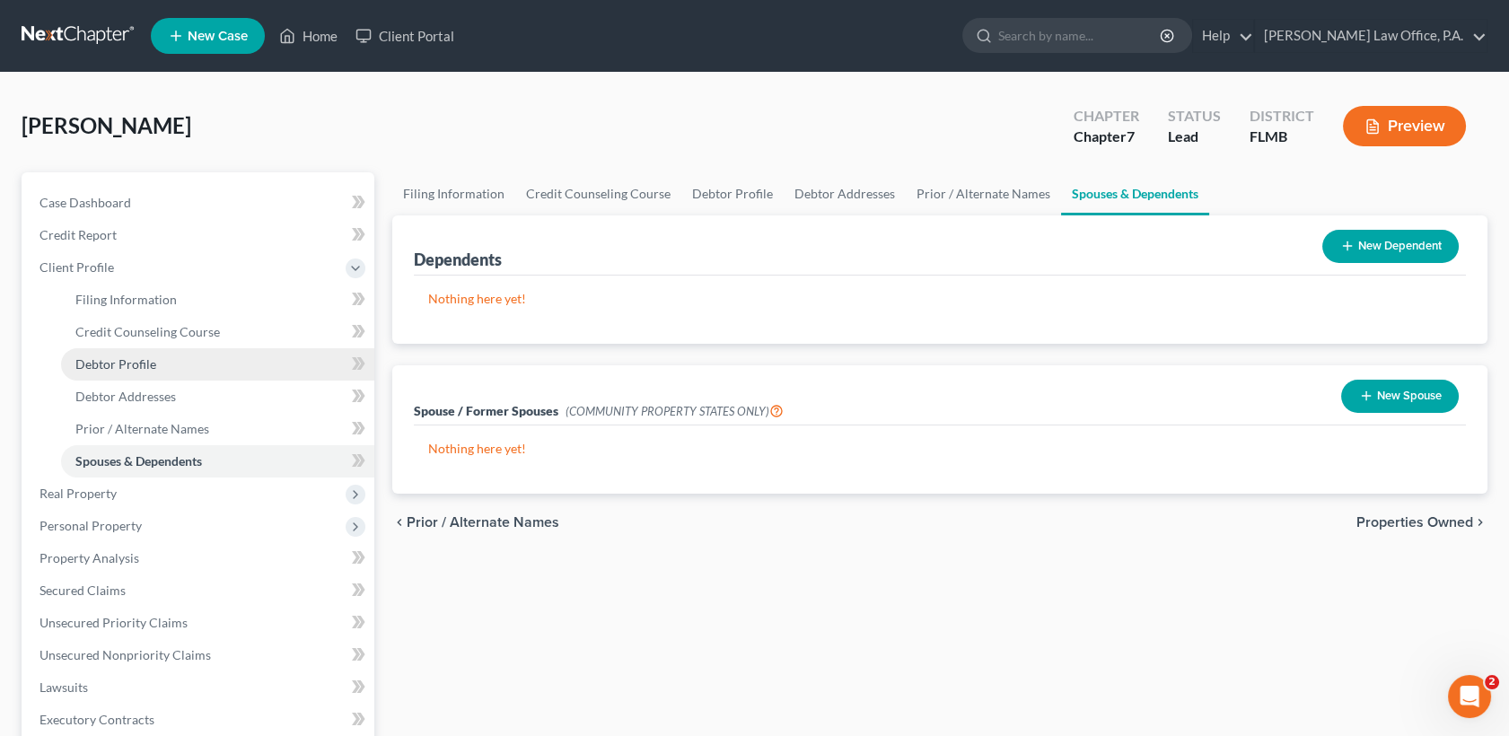
click at [171, 353] on link "Debtor Profile" at bounding box center [217, 364] width 313 height 32
select select "0"
select select "2"
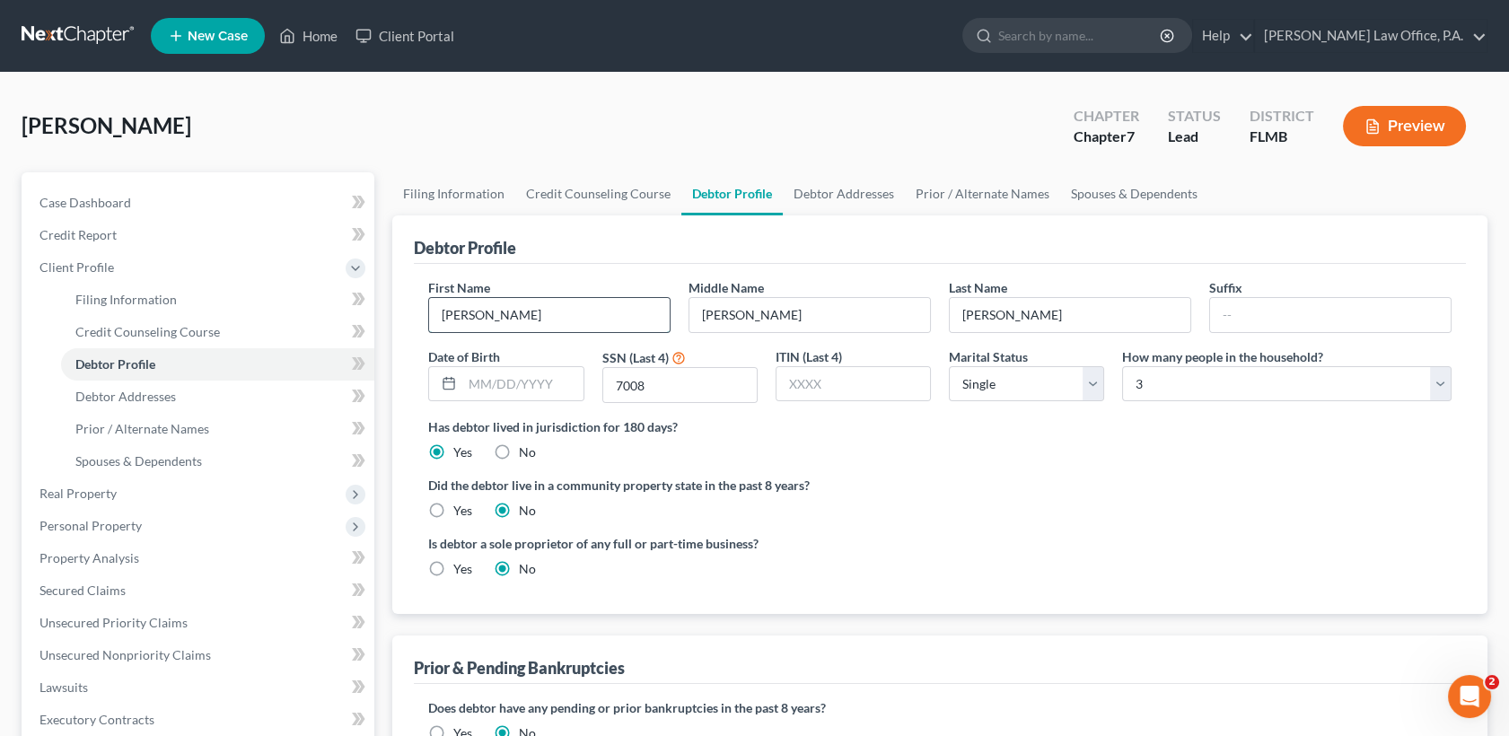
click at [460, 314] on input "MIchelle" at bounding box center [549, 315] width 241 height 34
type input "Michelle"
click at [1207, 392] on select "Select 1 2 3 4 5 6 7 8 9 10 11 12 13 14 15 16 17 18 19 20" at bounding box center [1286, 384] width 329 height 36
select select "4"
click at [1122, 366] on select "Select 1 2 3 4 5 6 7 8 9 10 11 12 13 14 15 16 17 18 19 20" at bounding box center [1286, 384] width 329 height 36
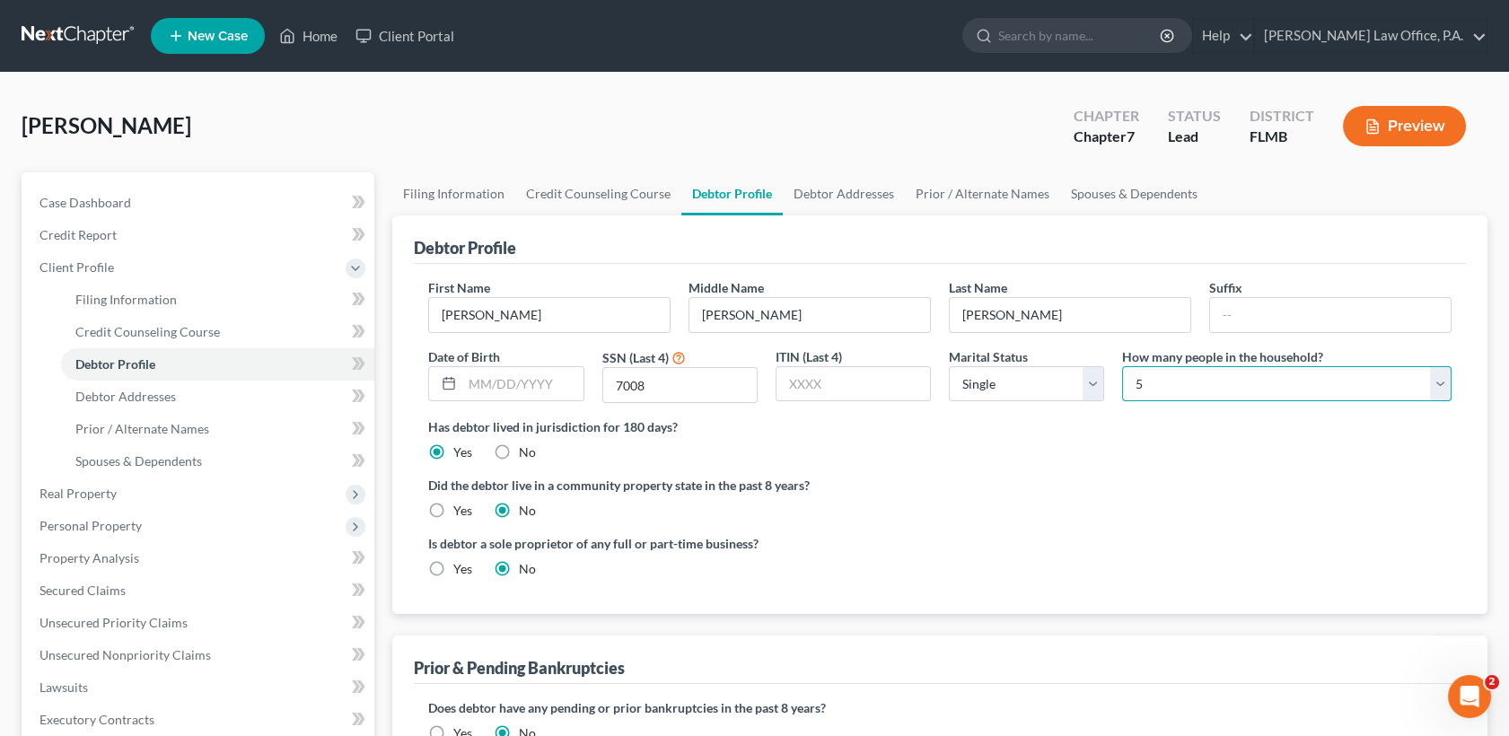
scroll to position [410, 0]
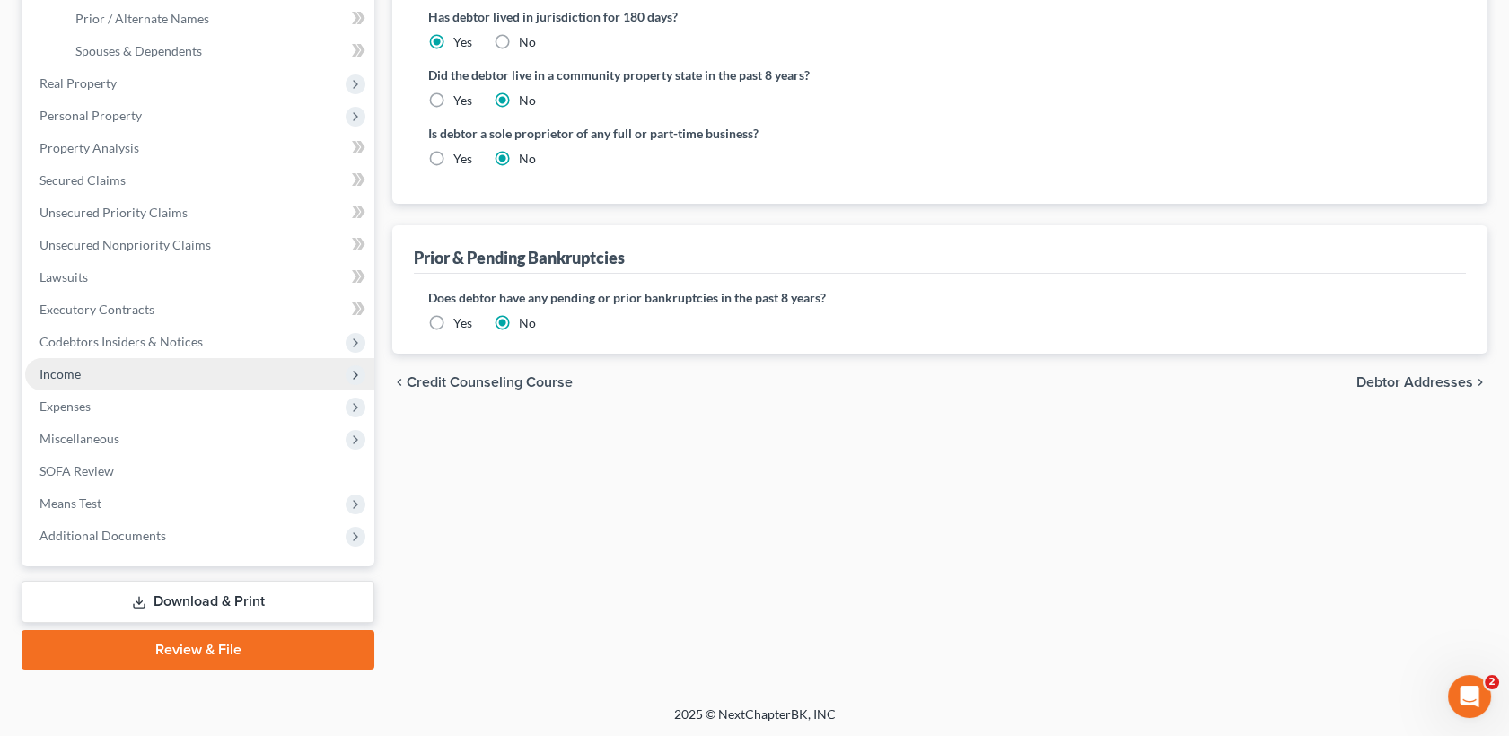
click at [135, 375] on span "Income" at bounding box center [199, 374] width 349 height 32
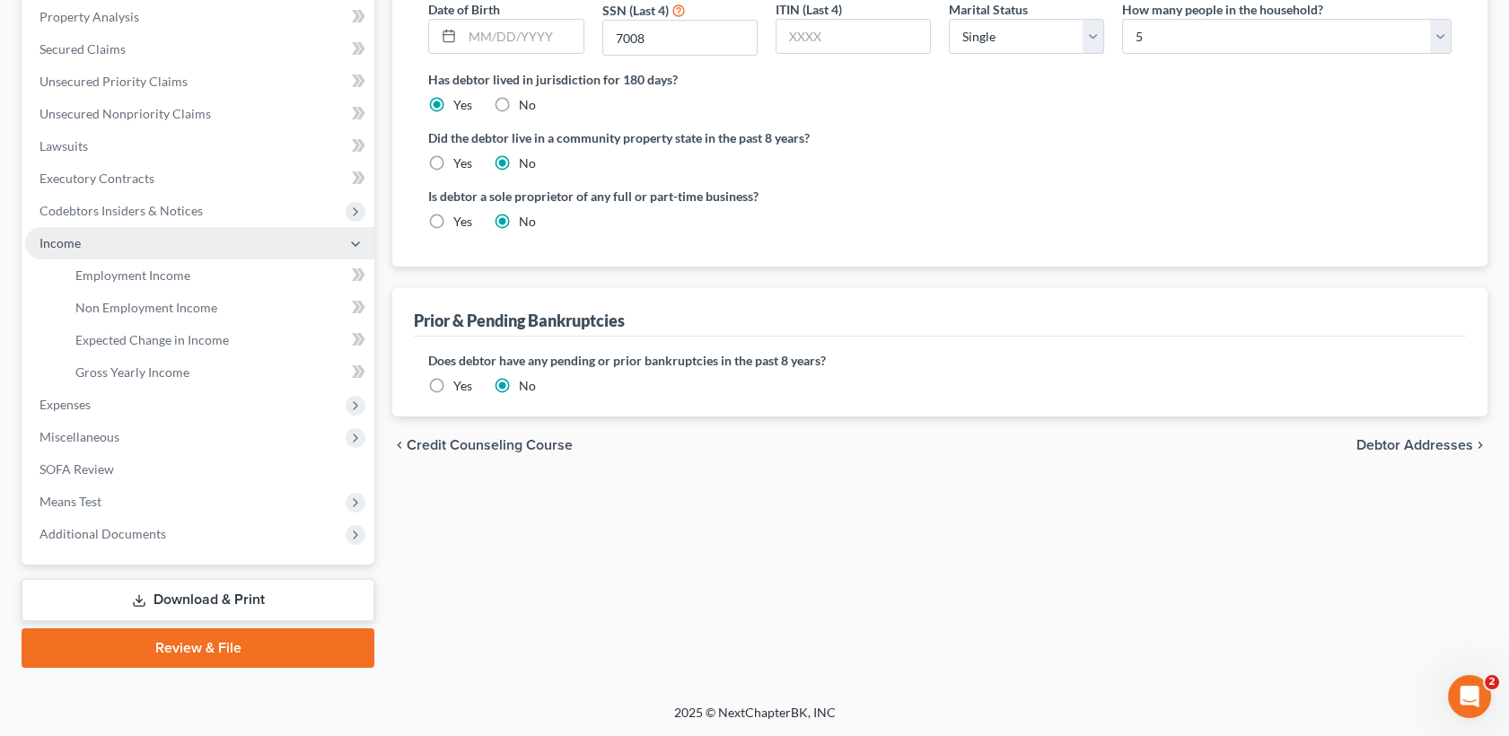
scroll to position [346, 0]
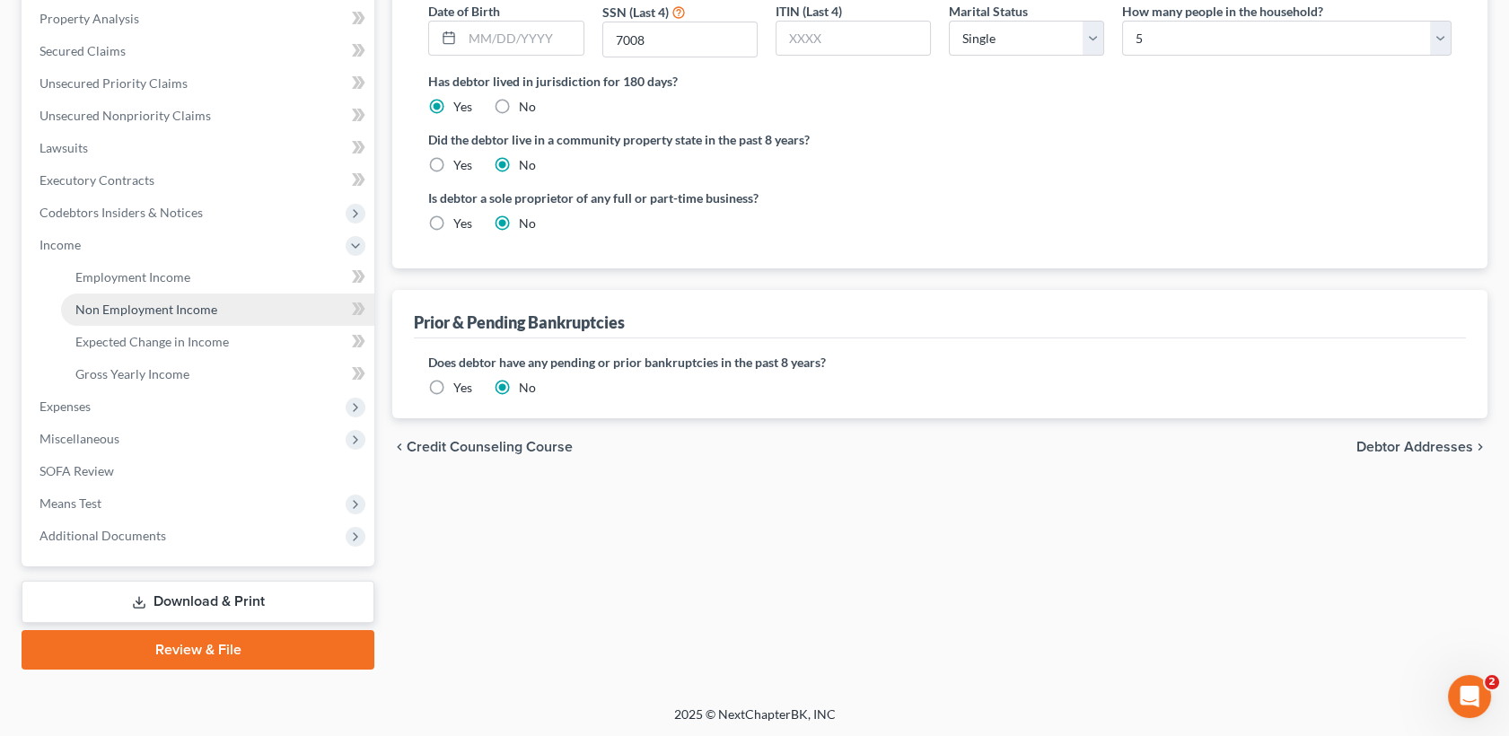
click at [175, 297] on link "Non Employment Income" at bounding box center [217, 310] width 313 height 32
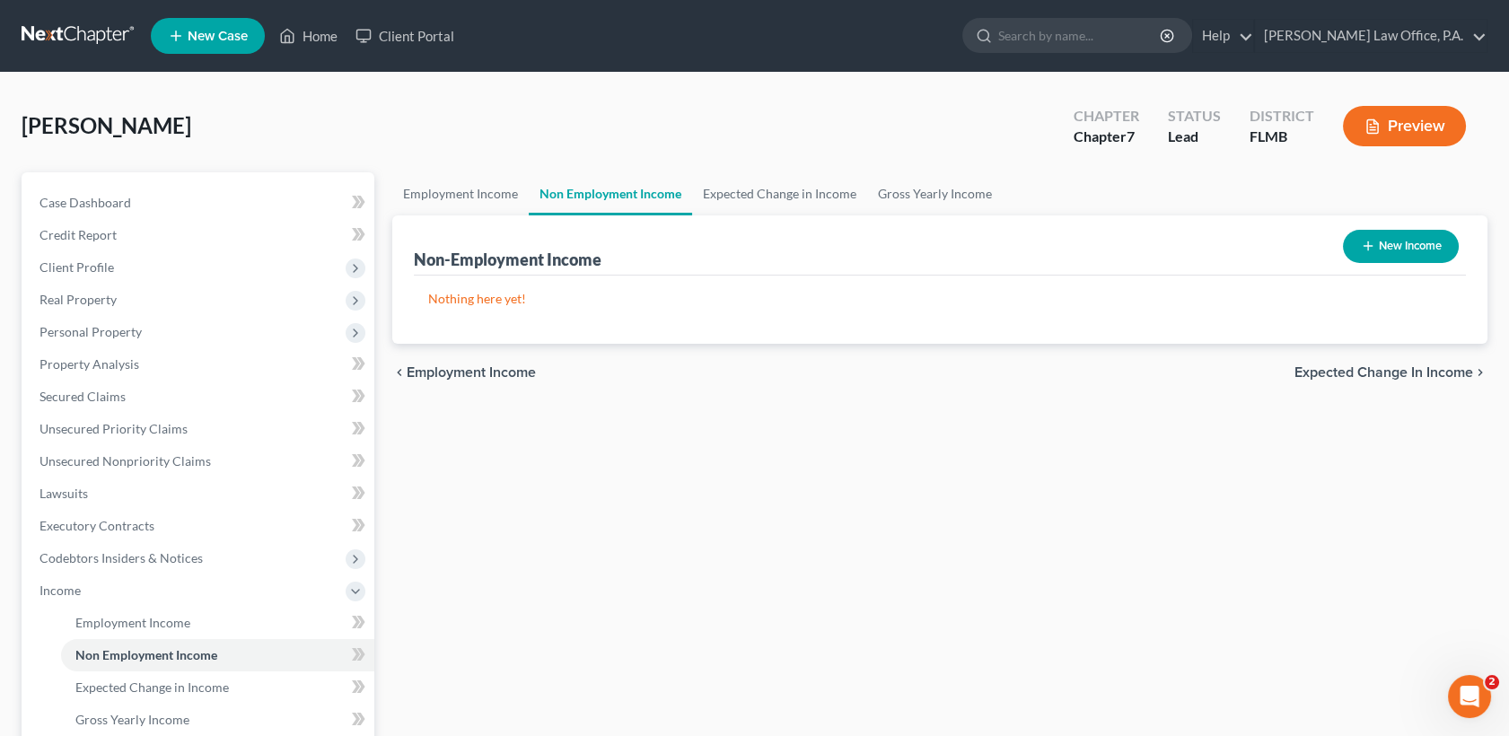
click at [1389, 240] on button "New Income" at bounding box center [1401, 246] width 116 height 33
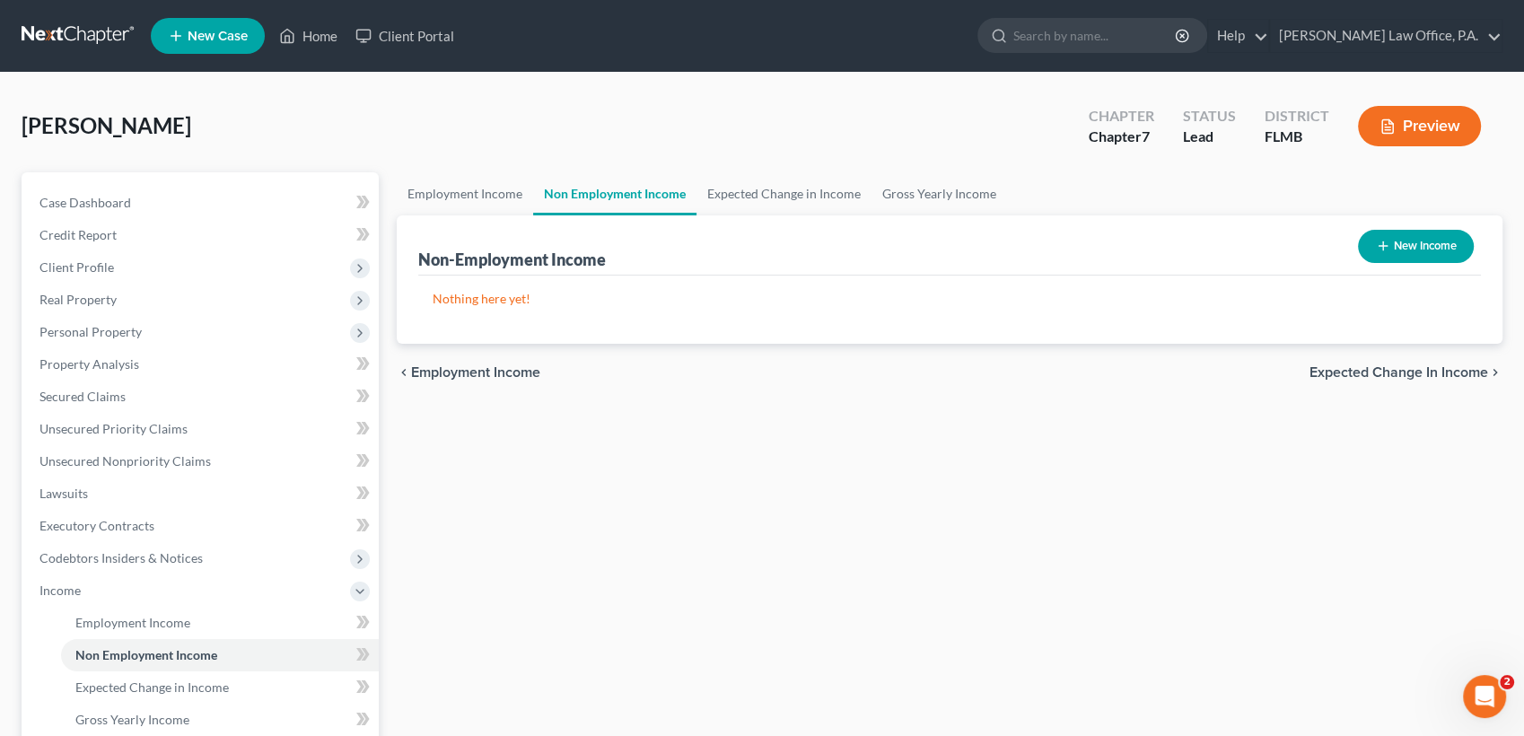
select select "0"
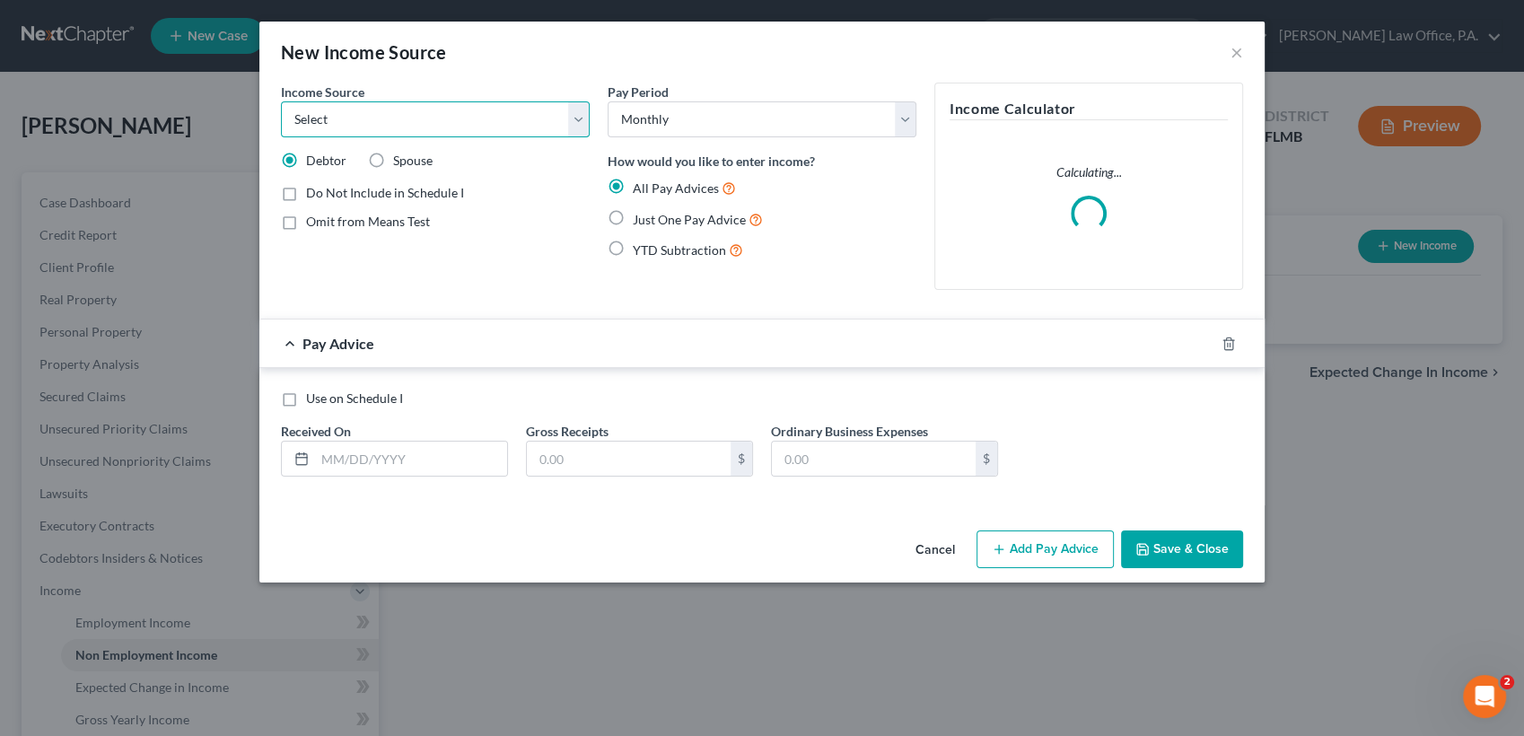
click at [464, 121] on select "Select Unemployment Disability (from employer) Pension Retirement Social Securi…" at bounding box center [435, 119] width 309 height 36
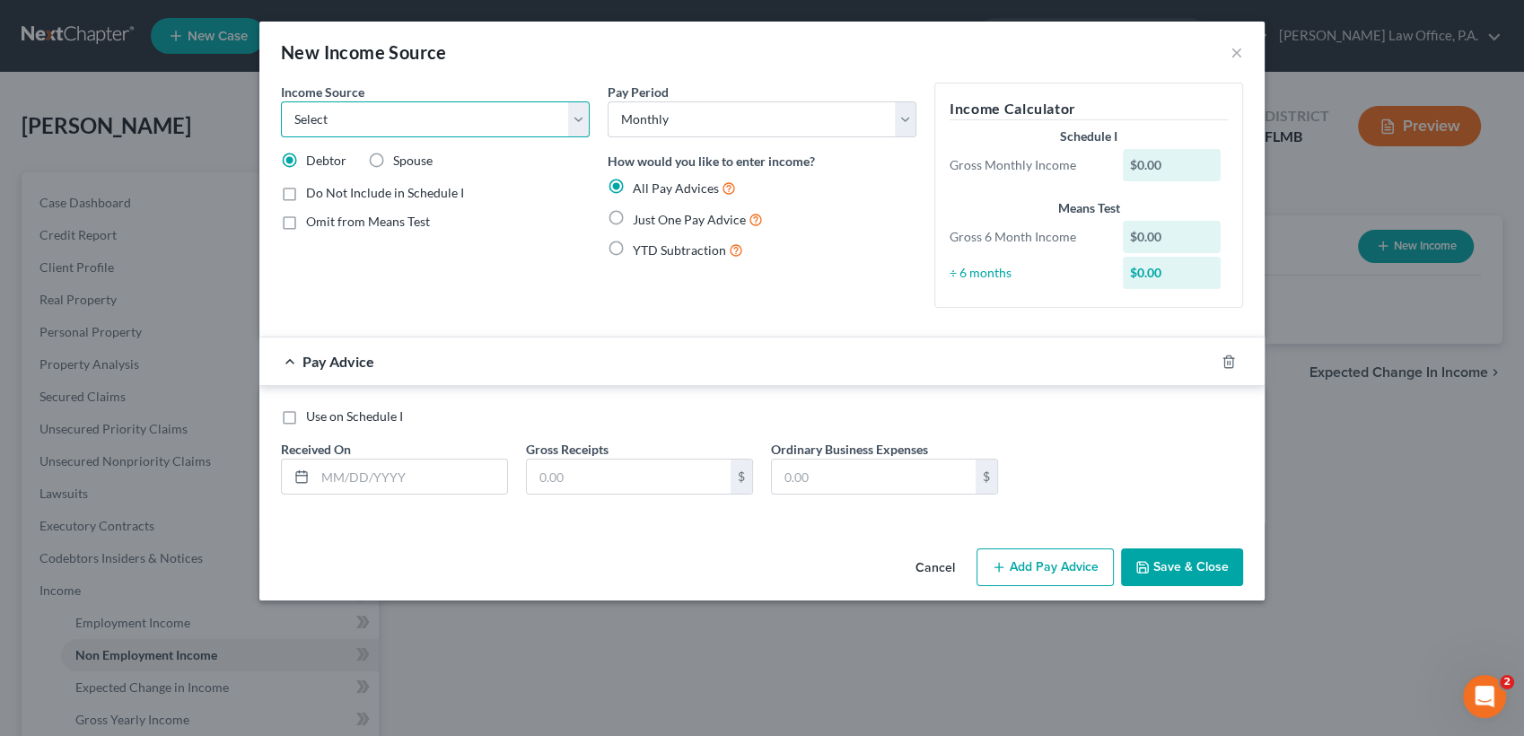
select select "7"
click at [281, 101] on select "Select Unemployment Disability (from employer) Pension Retirement Social Securi…" at bounding box center [435, 119] width 309 height 36
click at [405, 479] on input "text" at bounding box center [411, 477] width 192 height 34
type input "0"
type input "09/01/2025"
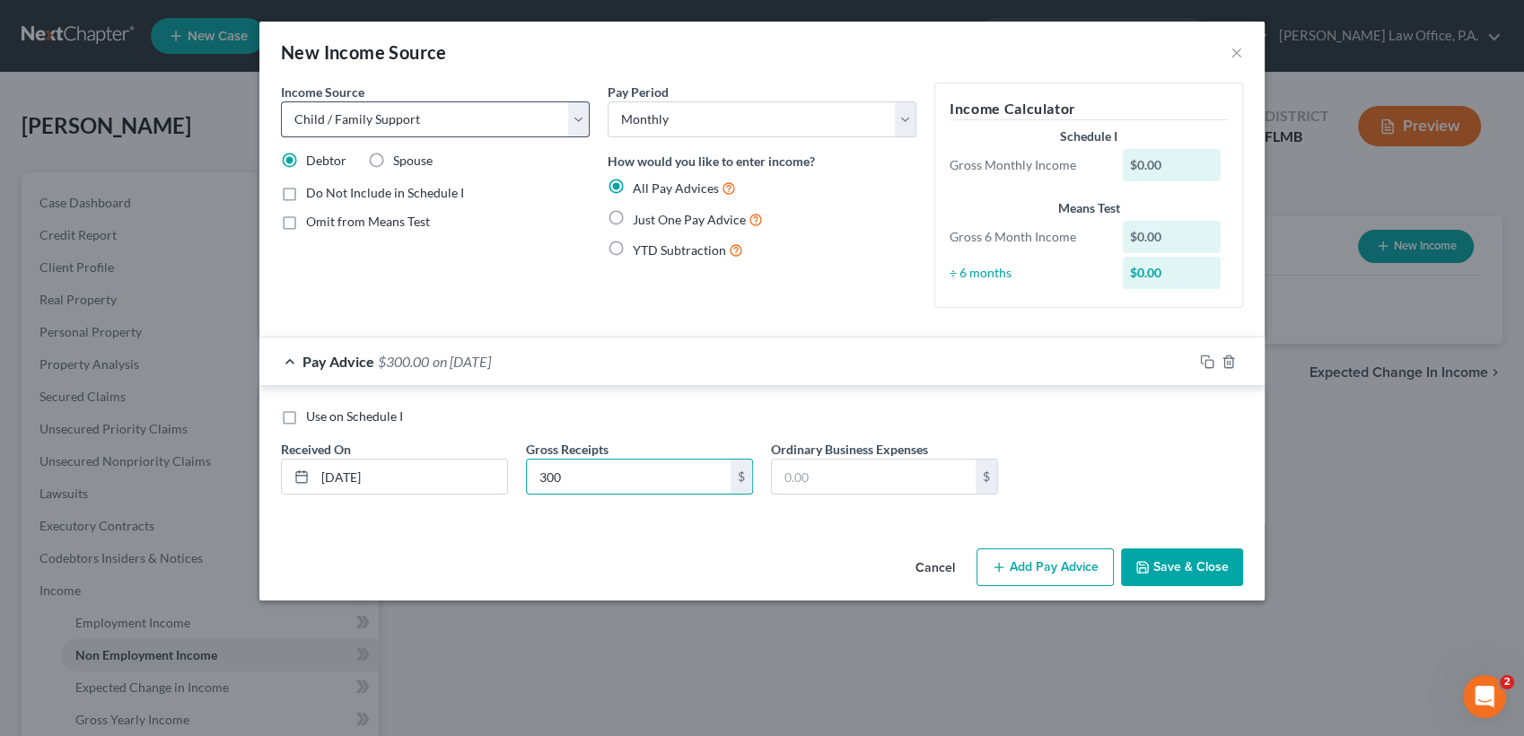
type input "300"
click at [510, 126] on select "Select Unemployment Disability (from employer) Pension Retirement Social Securi…" at bounding box center [435, 119] width 309 height 36
select select "13"
click at [281, 101] on select "Select Unemployment Disability (from employer) Pension Retirement Social Securi…" at bounding box center [435, 119] width 309 height 36
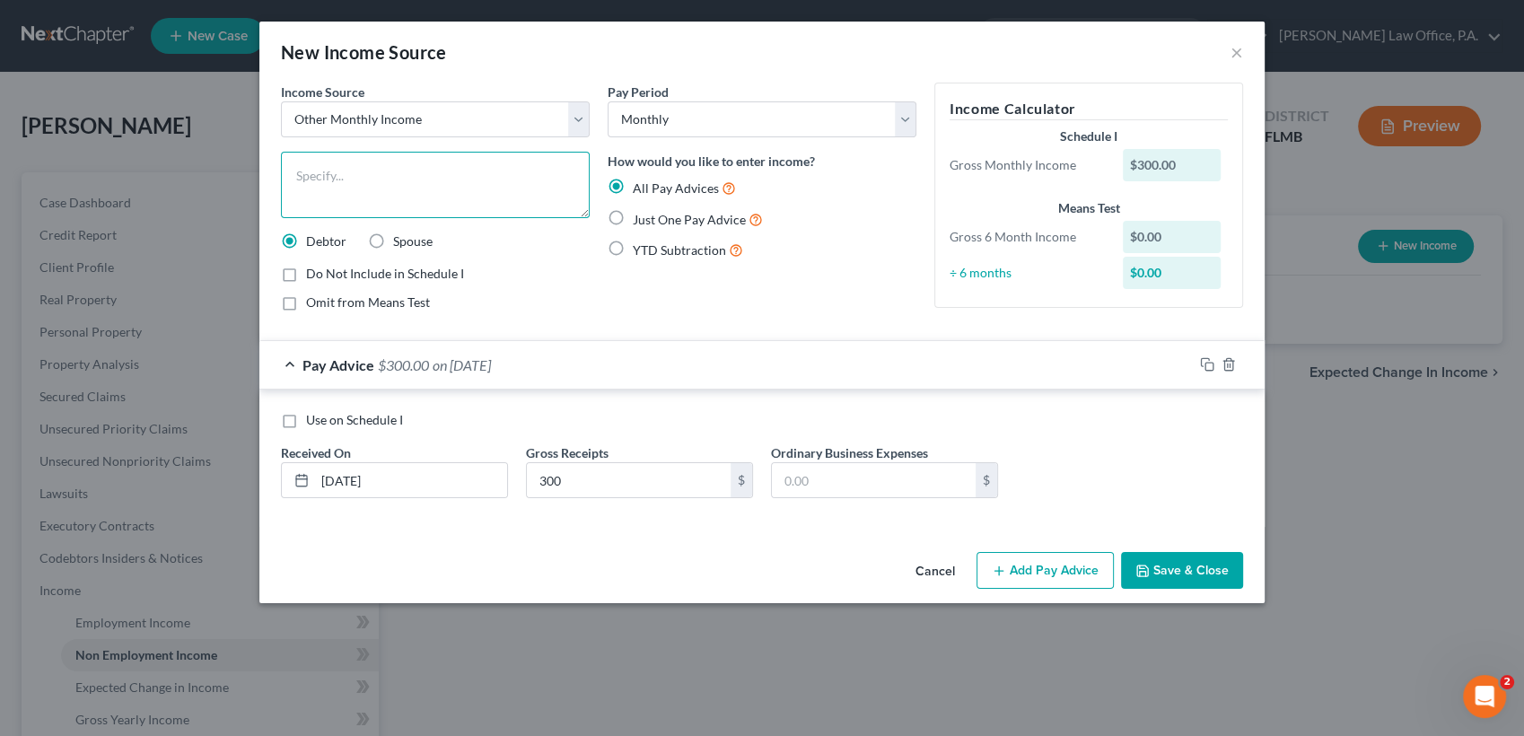
click at [408, 208] on textarea at bounding box center [435, 185] width 309 height 66
type textarea "One of my son's pays me $300 a month in rent"
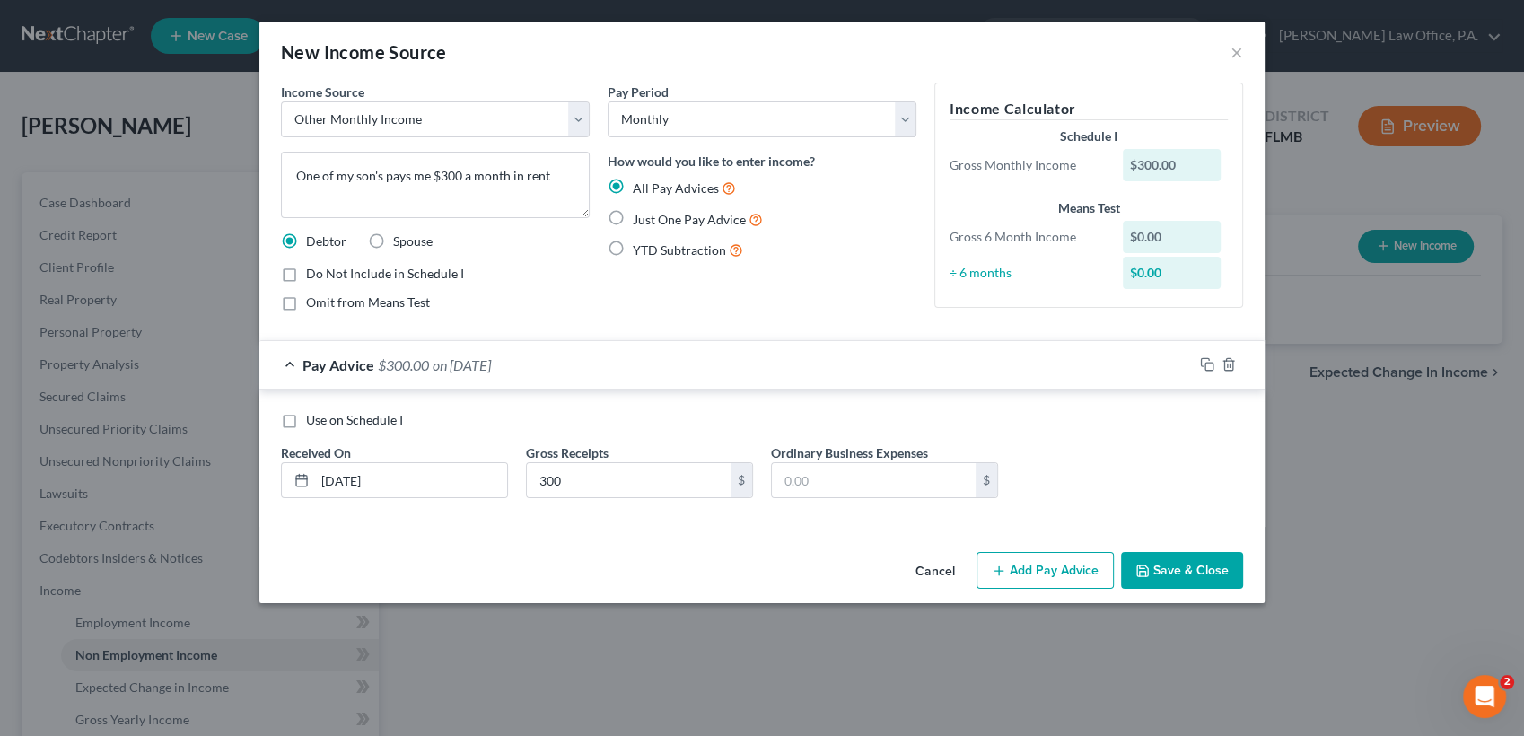
click at [633, 217] on label "Just One Pay Advice" at bounding box center [698, 219] width 130 height 21
click at [640, 217] on input "Just One Pay Advice" at bounding box center [646, 215] width 12 height 12
radio input "true"
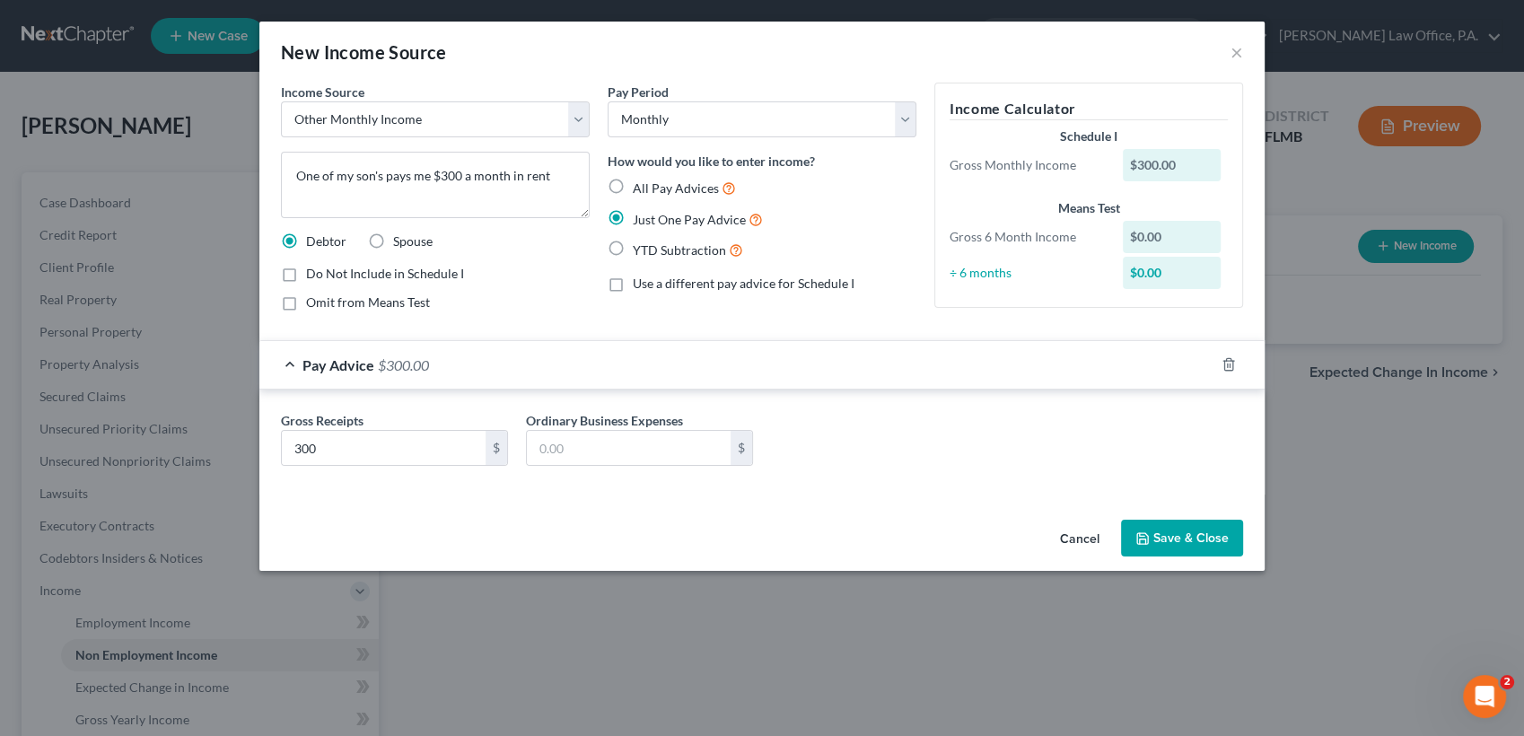
click at [1173, 535] on button "Save & Close" at bounding box center [1182, 539] width 122 height 38
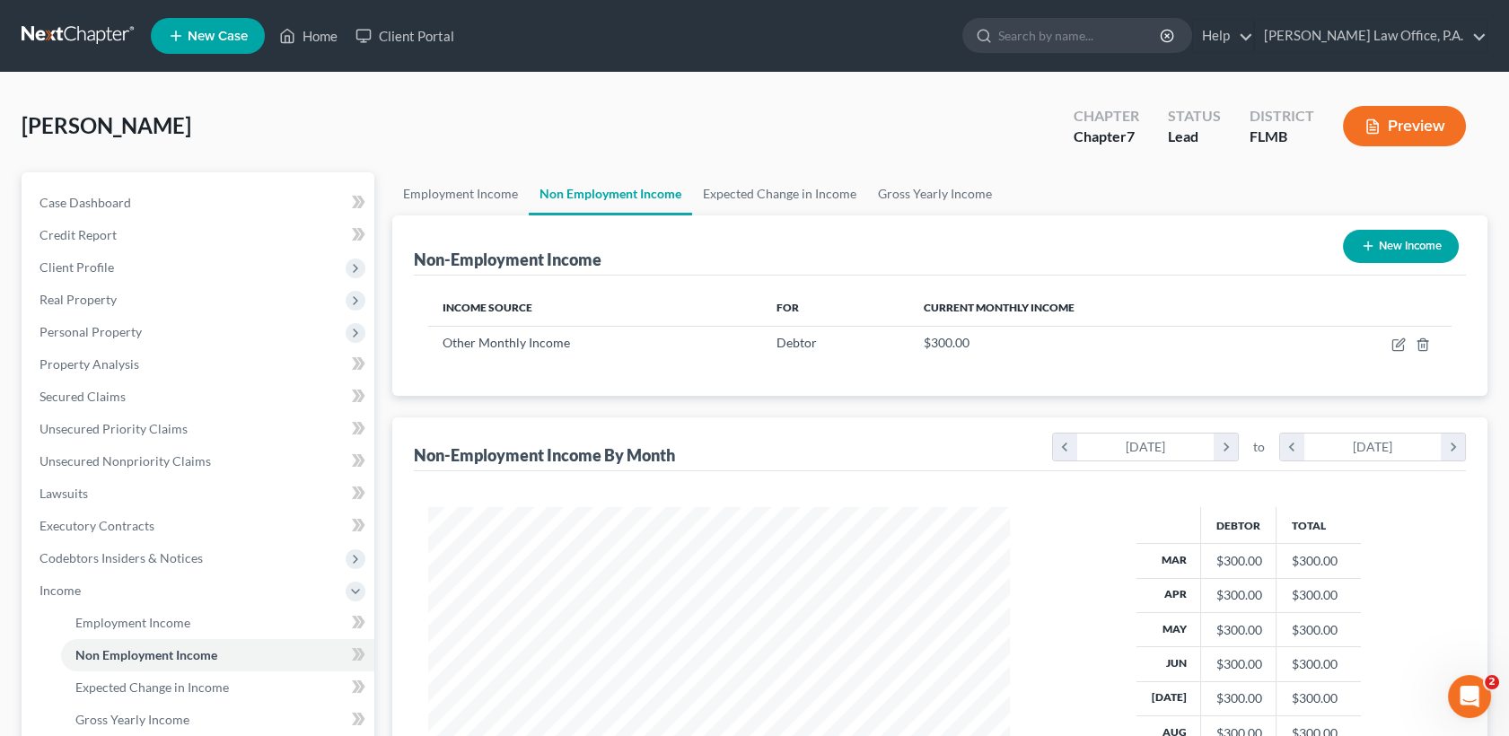
scroll to position [346, 0]
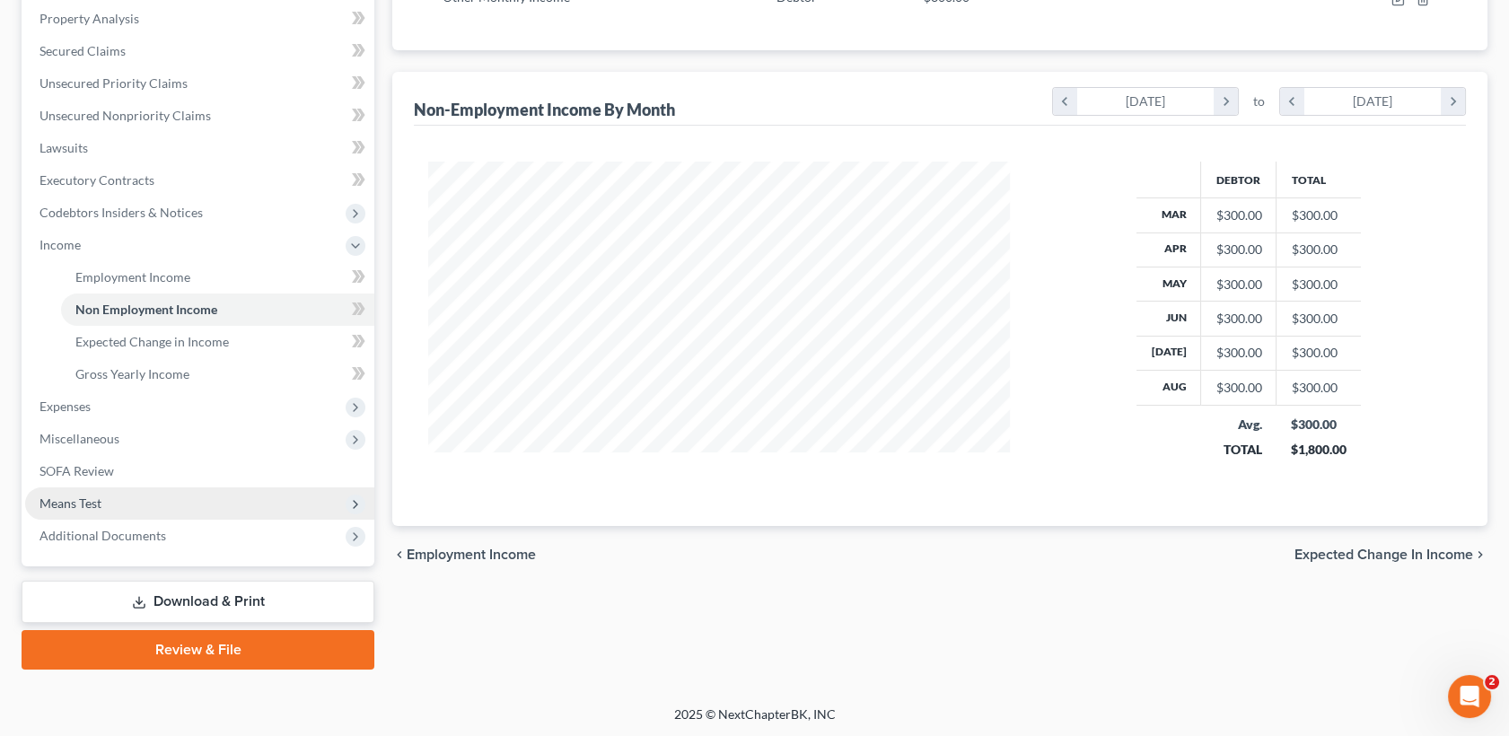
click at [177, 497] on span "Means Test" at bounding box center [199, 503] width 349 height 32
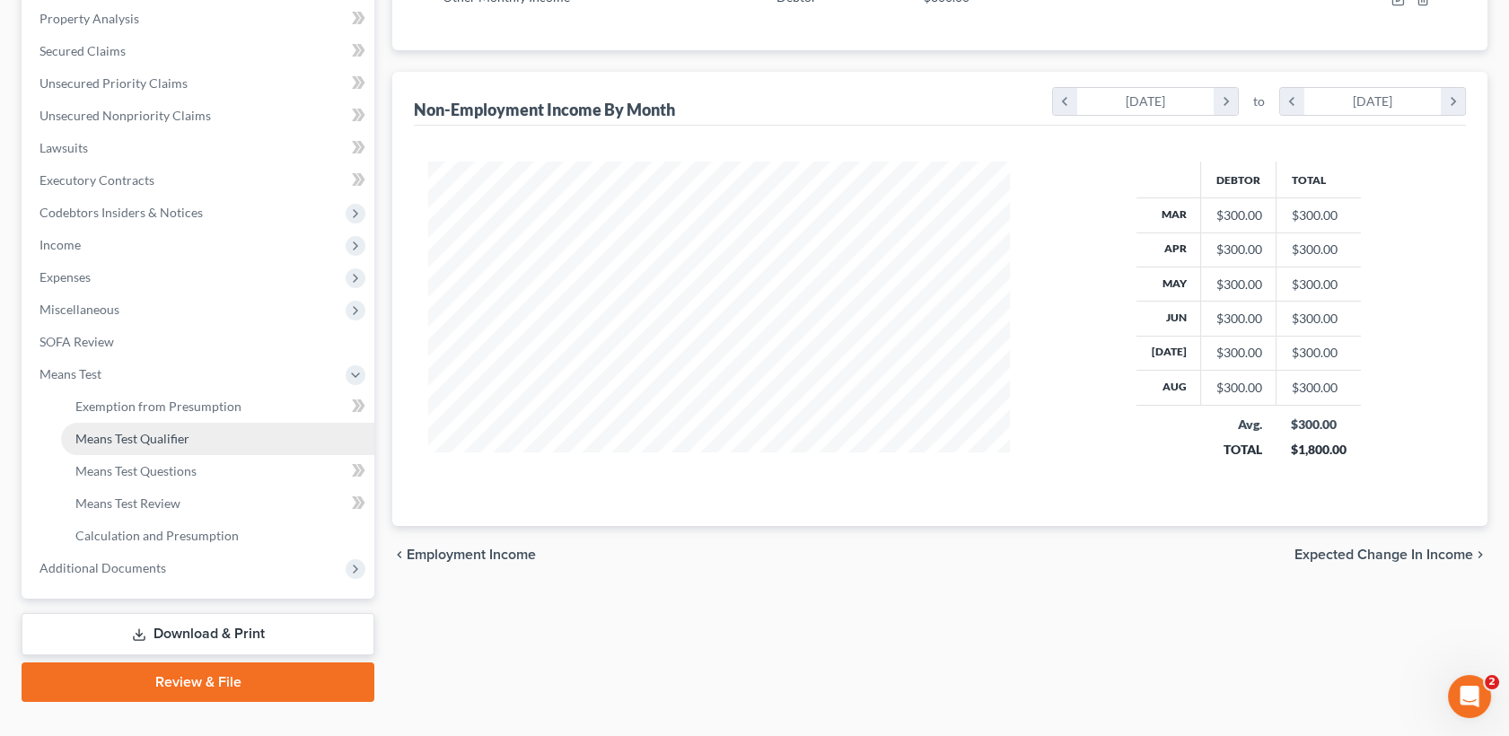
click at [187, 442] on span "Means Test Qualifier" at bounding box center [132, 438] width 114 height 15
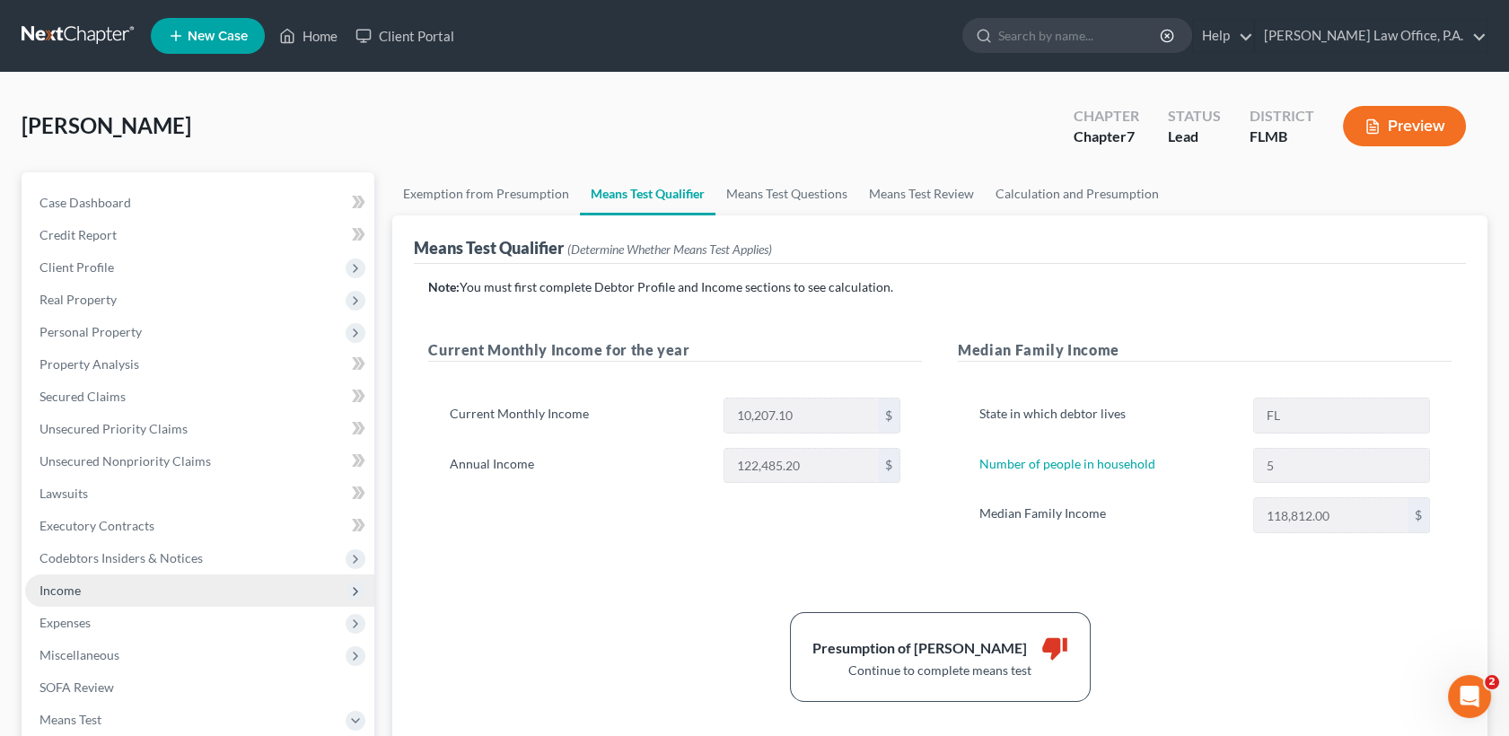
click at [136, 601] on span "Income" at bounding box center [199, 591] width 349 height 32
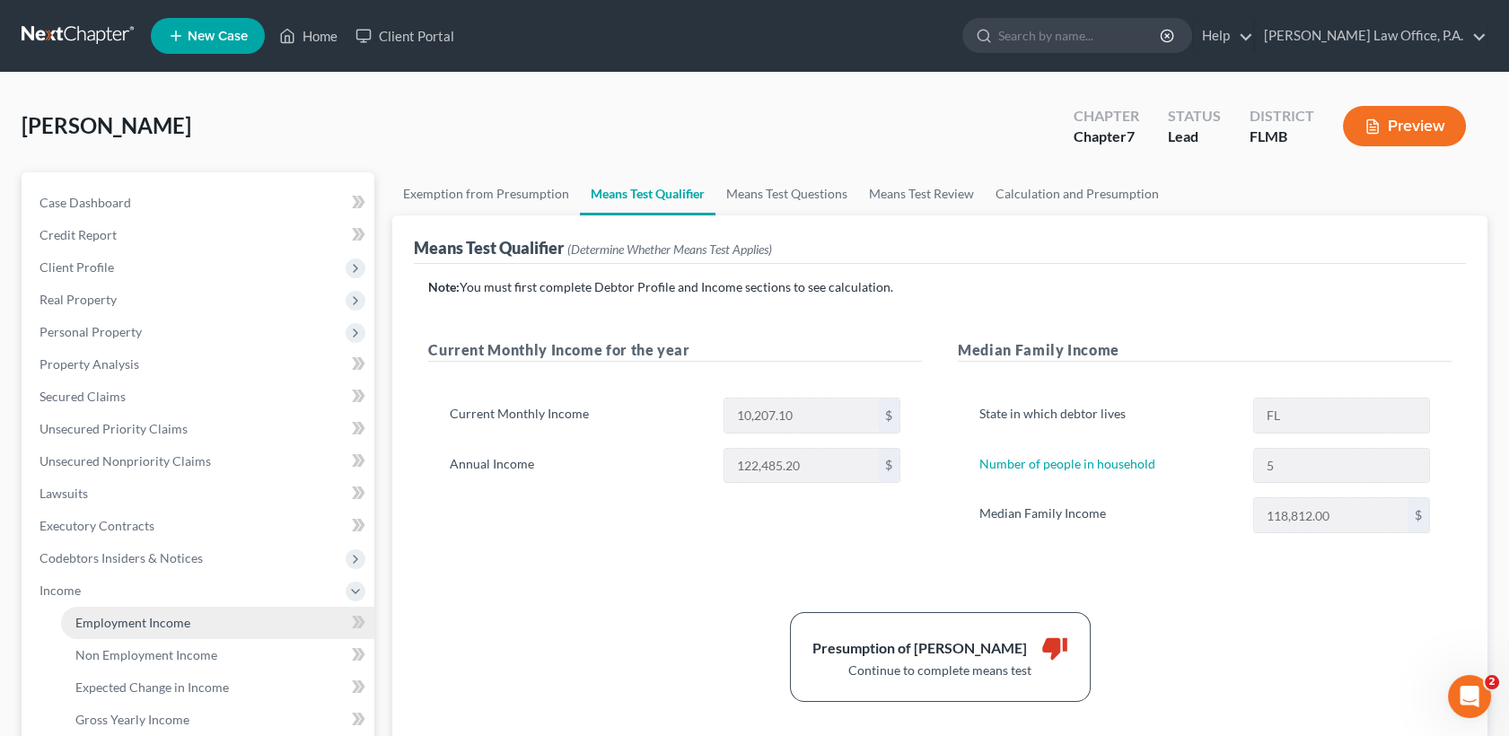
click at [155, 619] on span "Employment Income" at bounding box center [132, 622] width 115 height 15
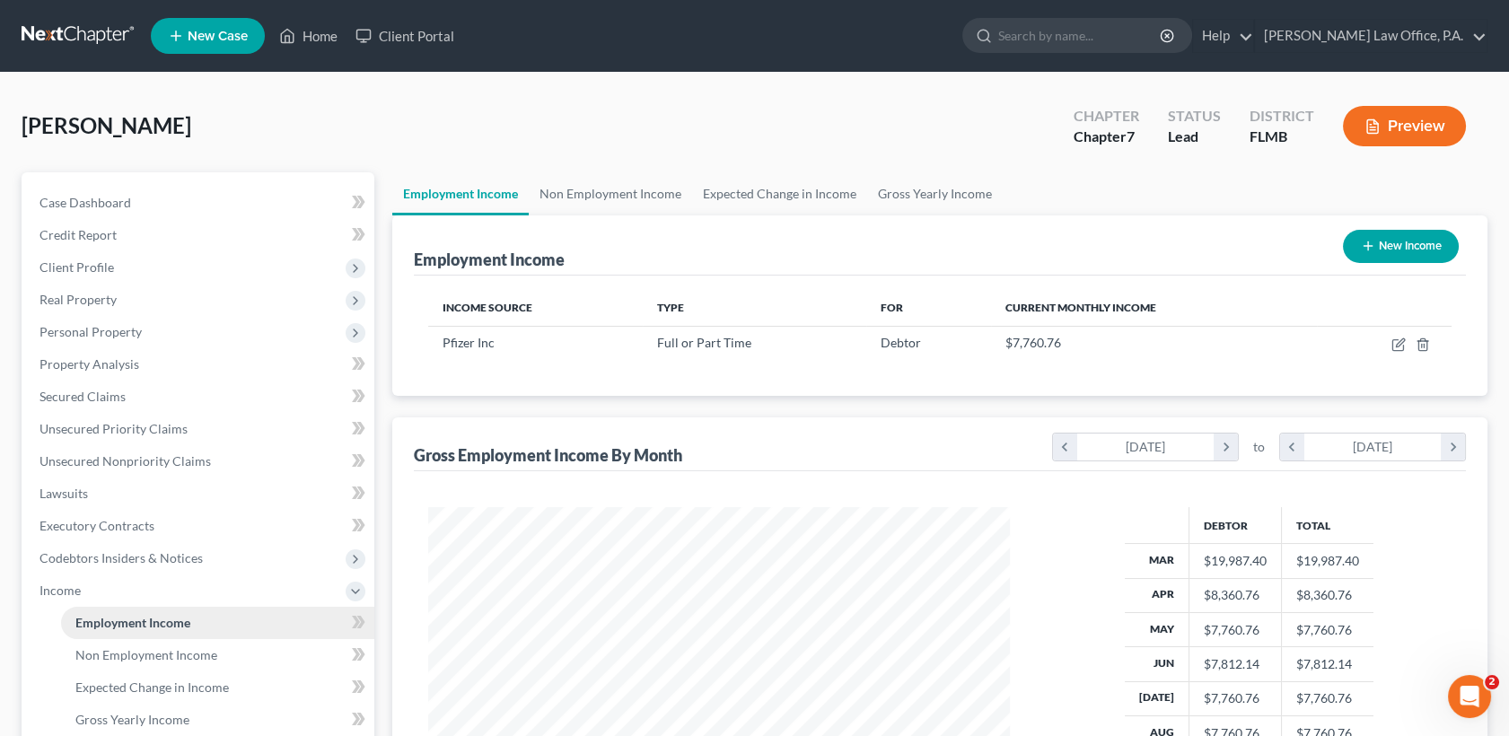
scroll to position [320, 618]
click at [603, 201] on link "Non Employment Income" at bounding box center [610, 193] width 163 height 43
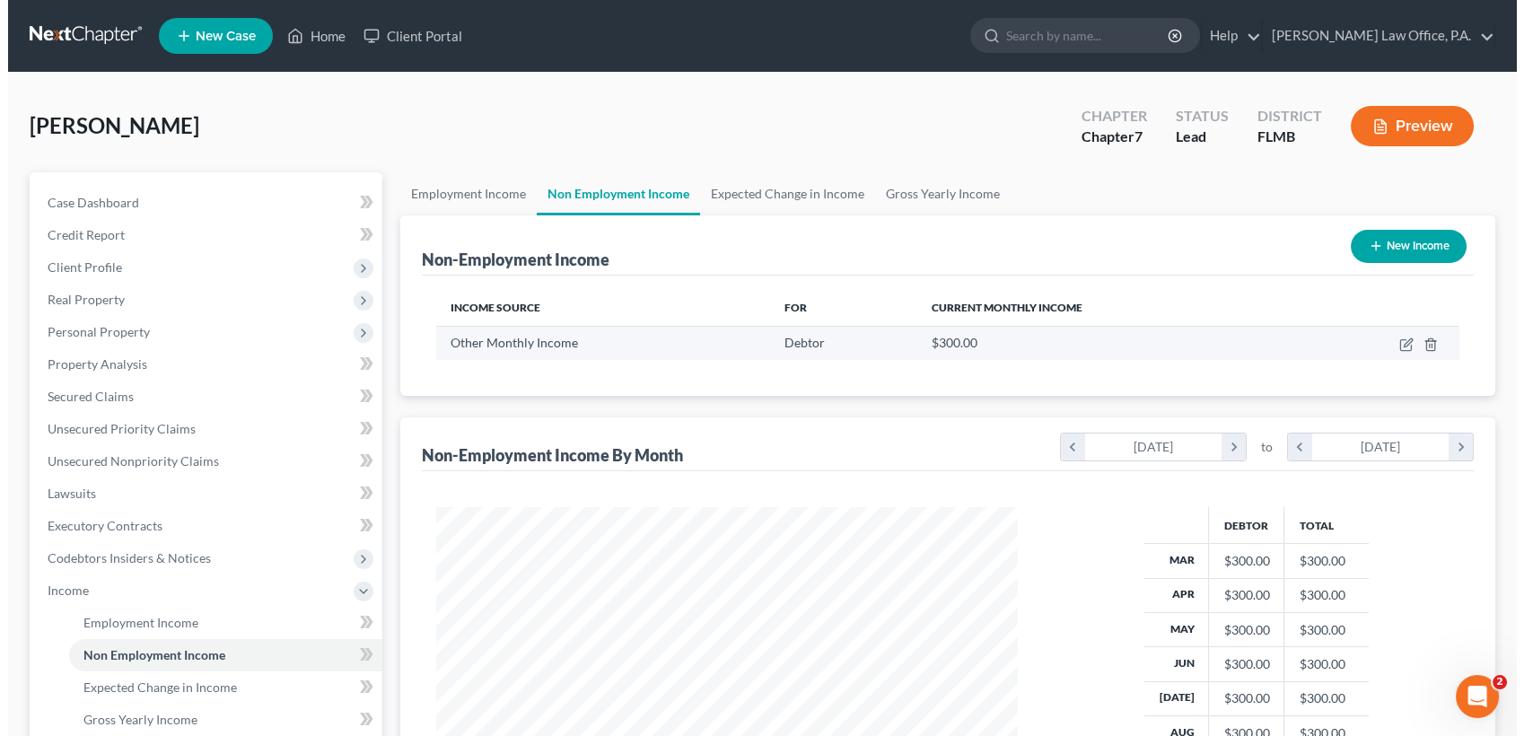
scroll to position [320, 618]
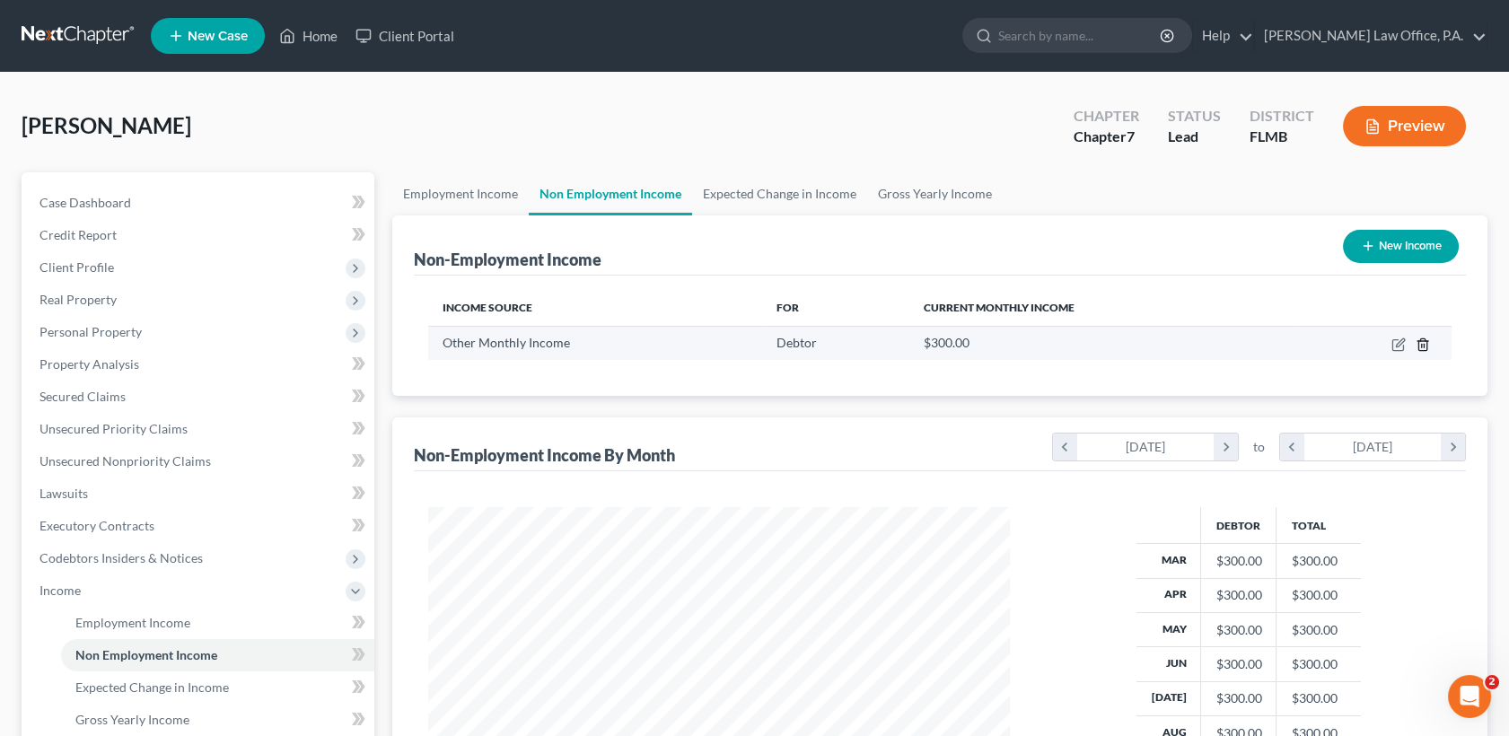
click at [1422, 344] on line "button" at bounding box center [1422, 346] width 0 height 4
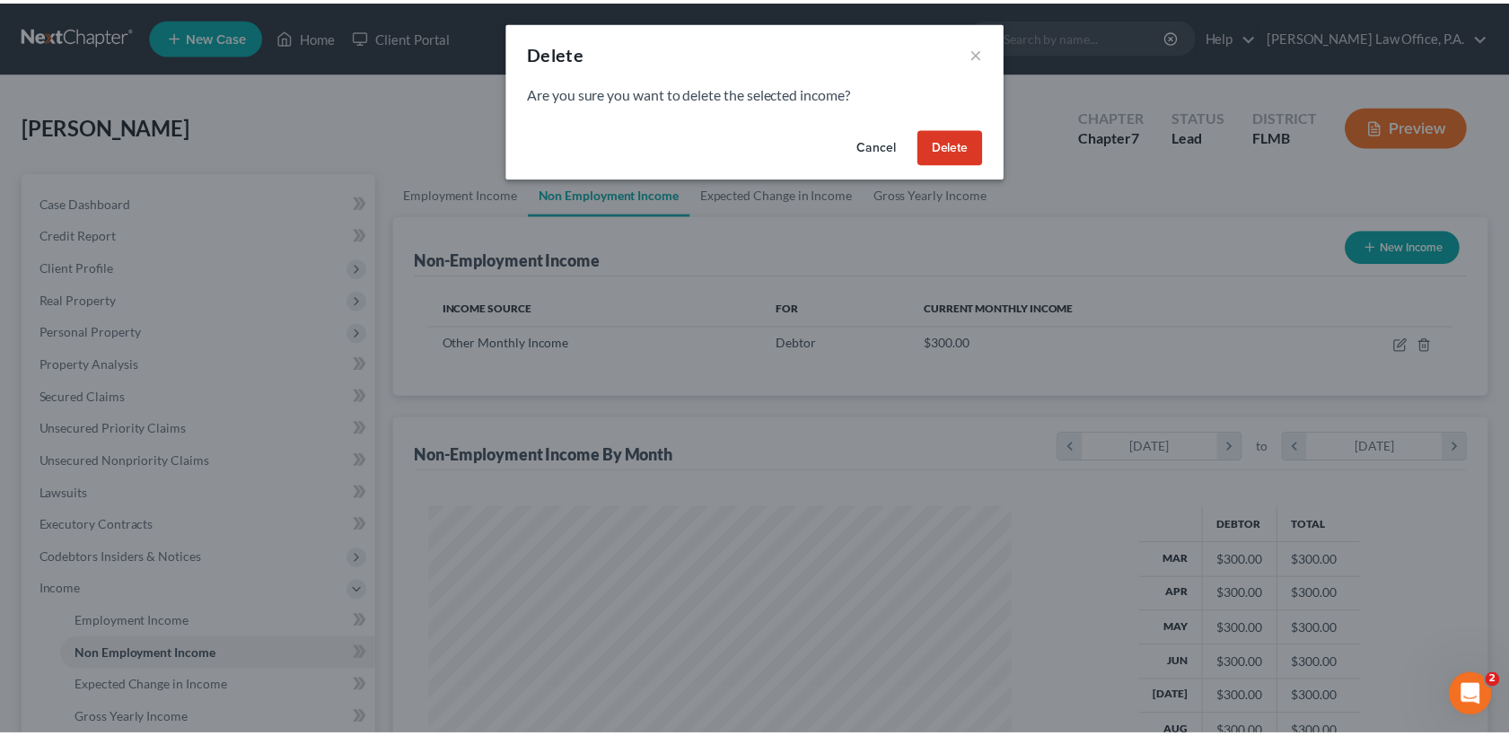
scroll to position [320, 625]
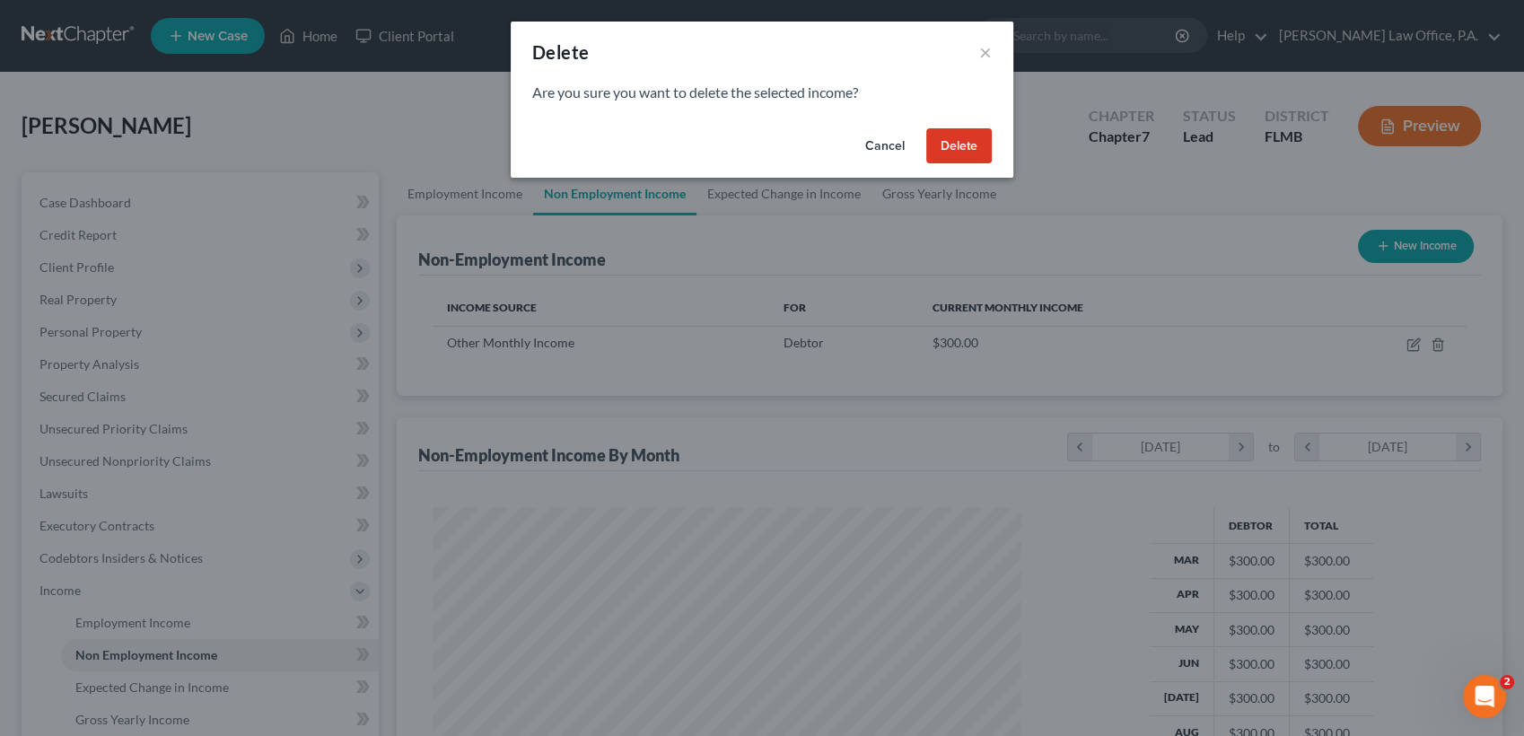
click at [952, 145] on button "Delete" at bounding box center [959, 146] width 66 height 36
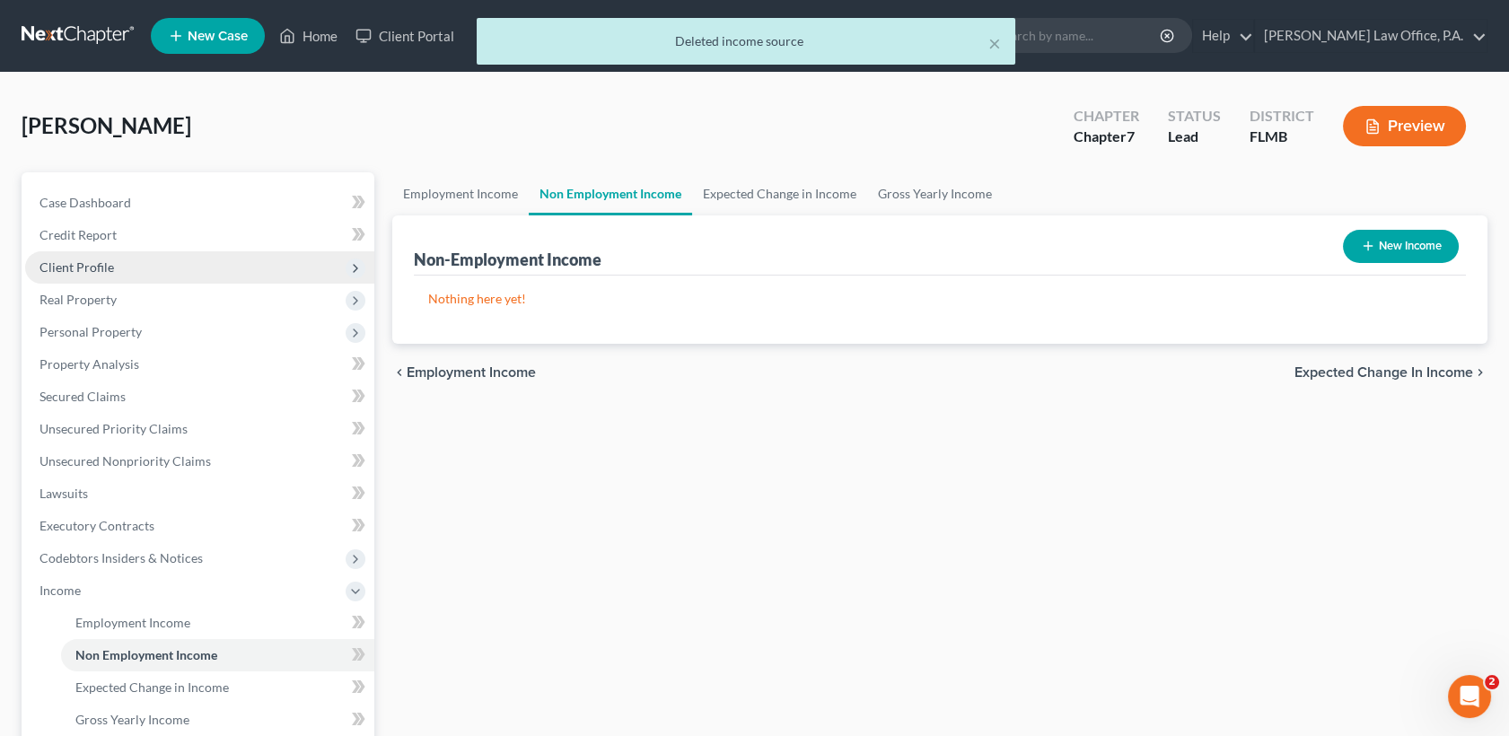
click at [207, 276] on span "Client Profile" at bounding box center [199, 267] width 349 height 32
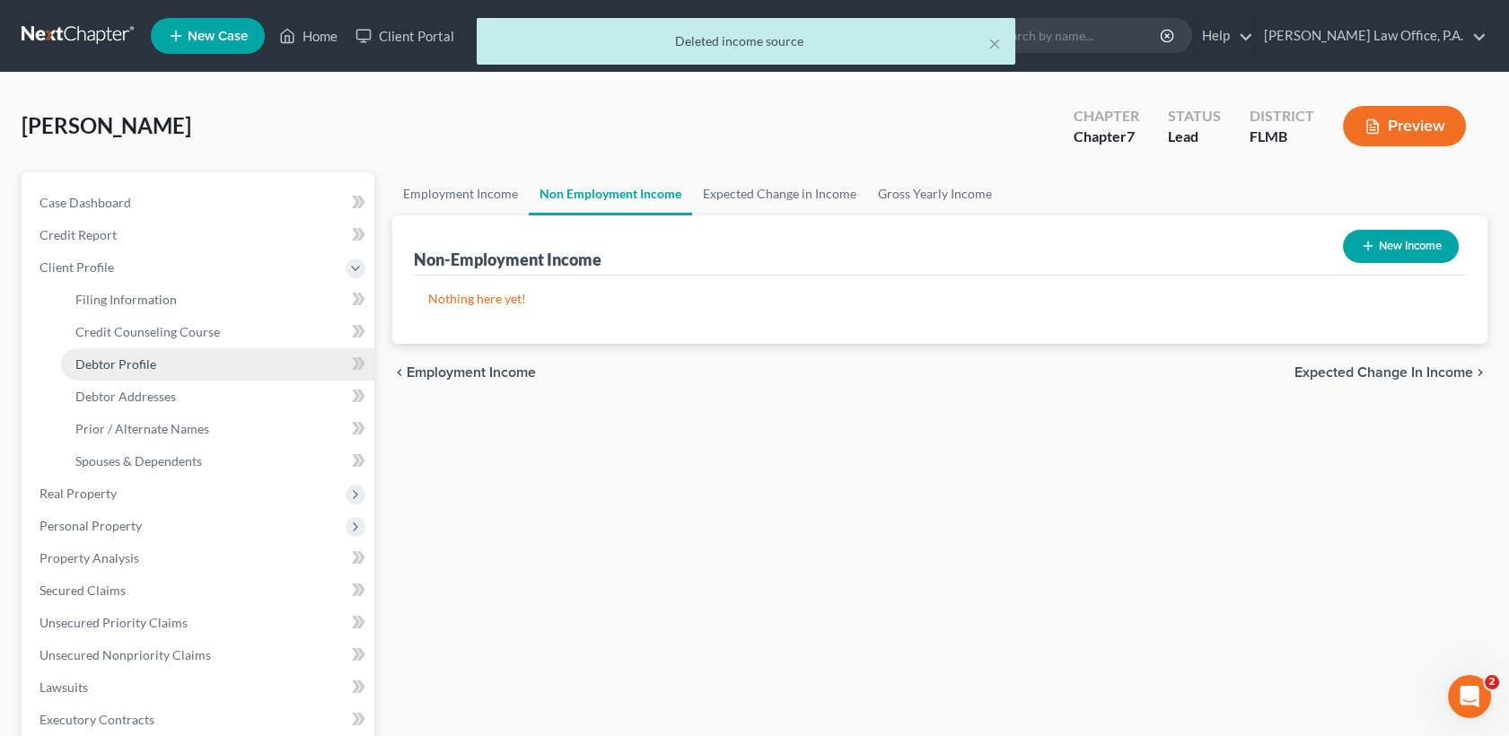
click at [204, 364] on link "Debtor Profile" at bounding box center [217, 364] width 313 height 32
select select "0"
select select "4"
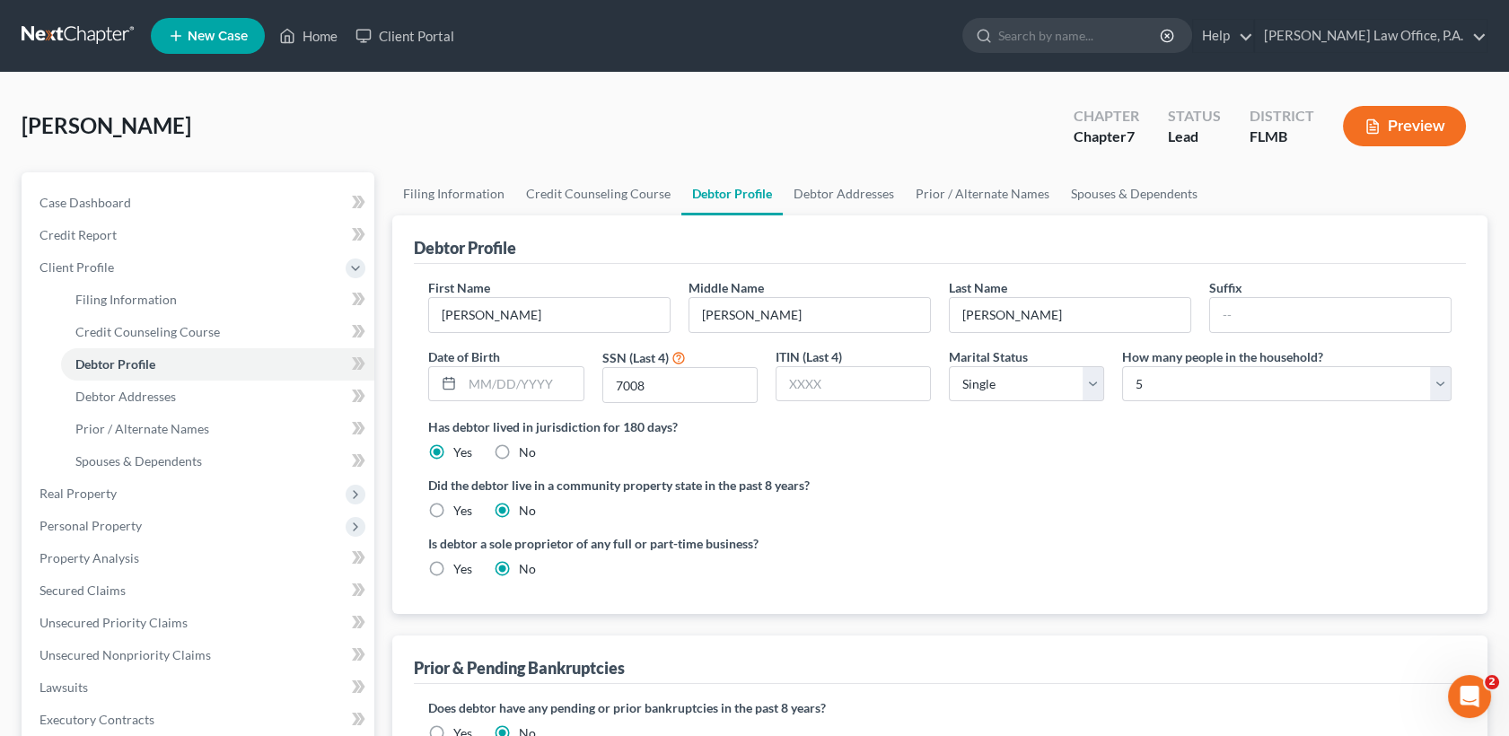
click at [1058, 499] on div "Did the debtor live in a community property state in the past 8 years? Yes No" at bounding box center [939, 498] width 1023 height 44
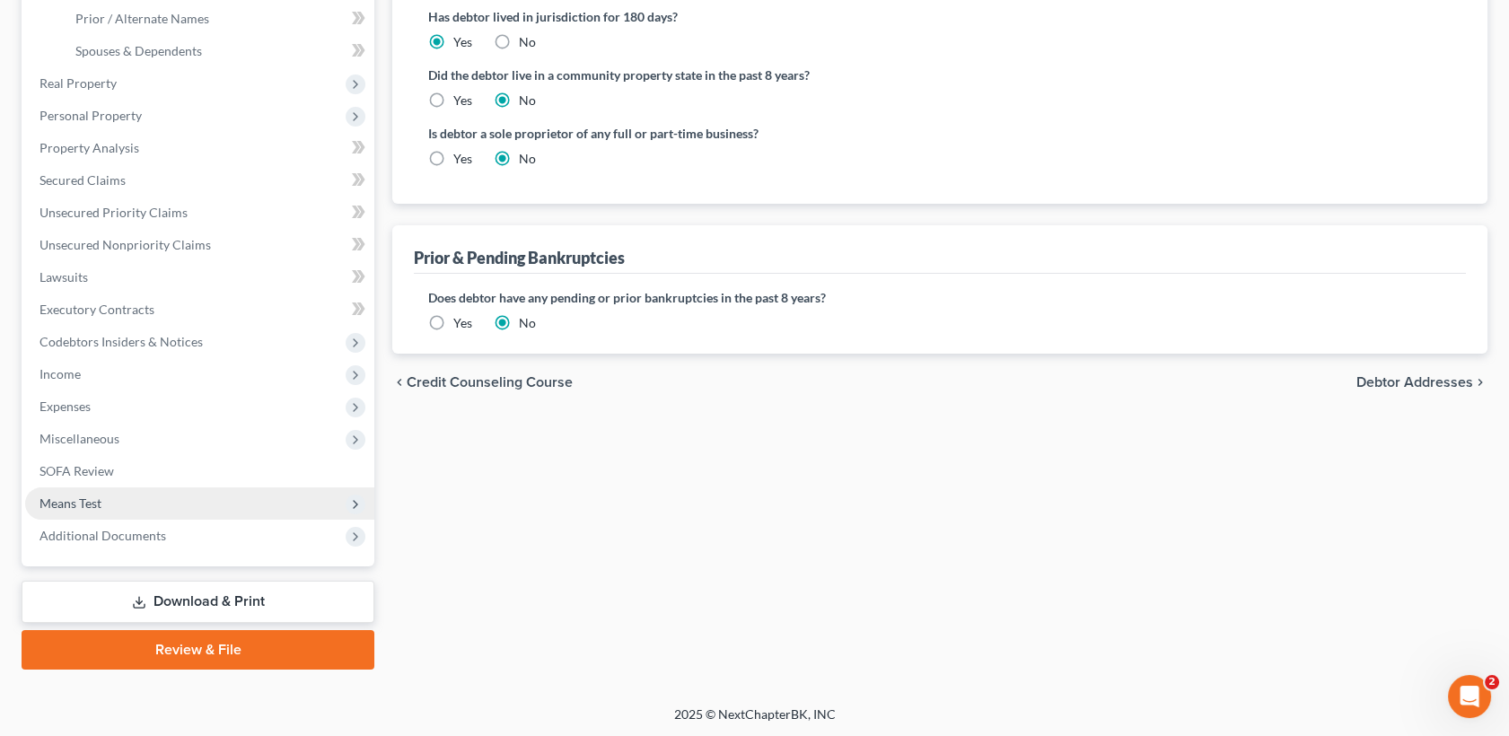
click at [164, 507] on span "Means Test" at bounding box center [199, 503] width 349 height 32
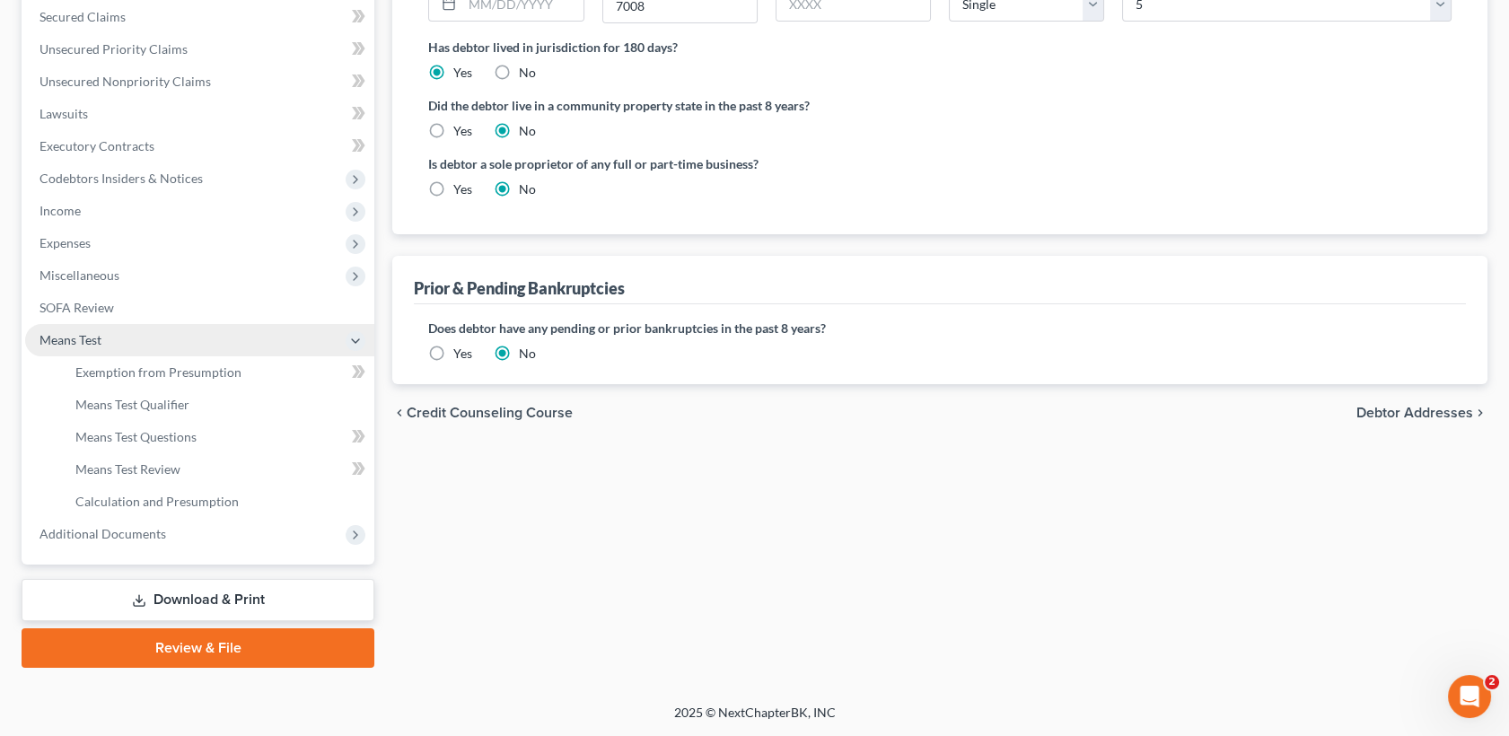
scroll to position [378, 0]
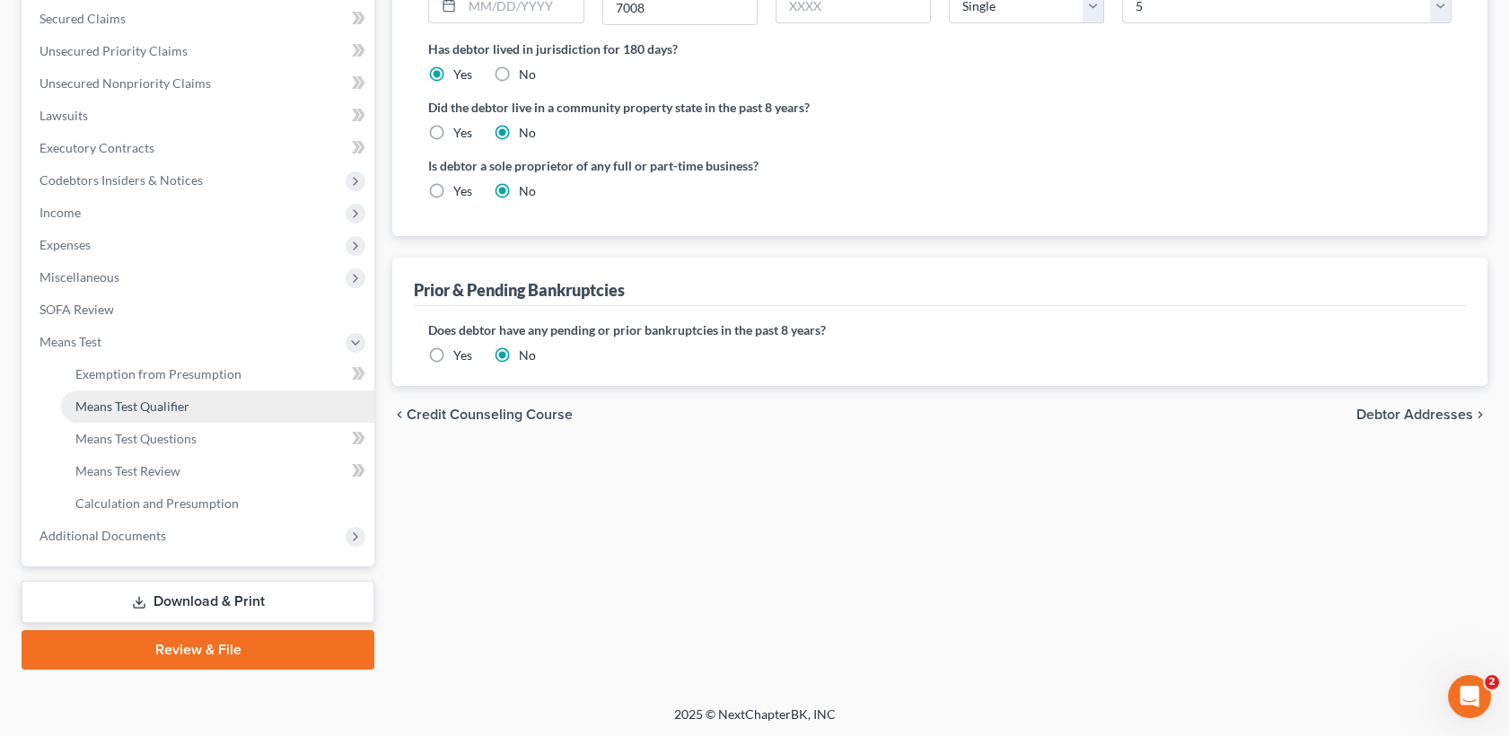
click at [189, 395] on link "Means Test Qualifier" at bounding box center [217, 407] width 313 height 32
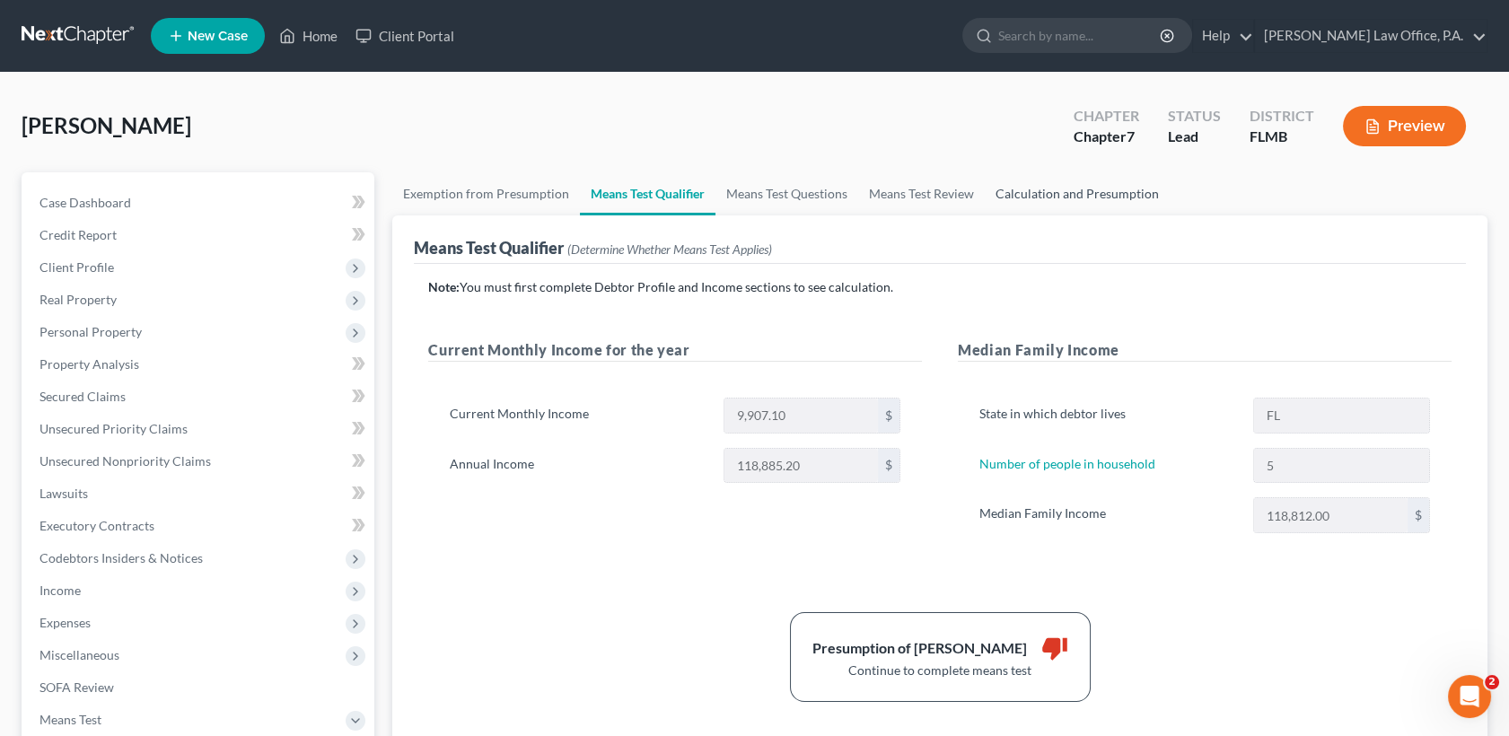
click at [1072, 204] on link "Calculation and Presumption" at bounding box center [1077, 193] width 185 height 43
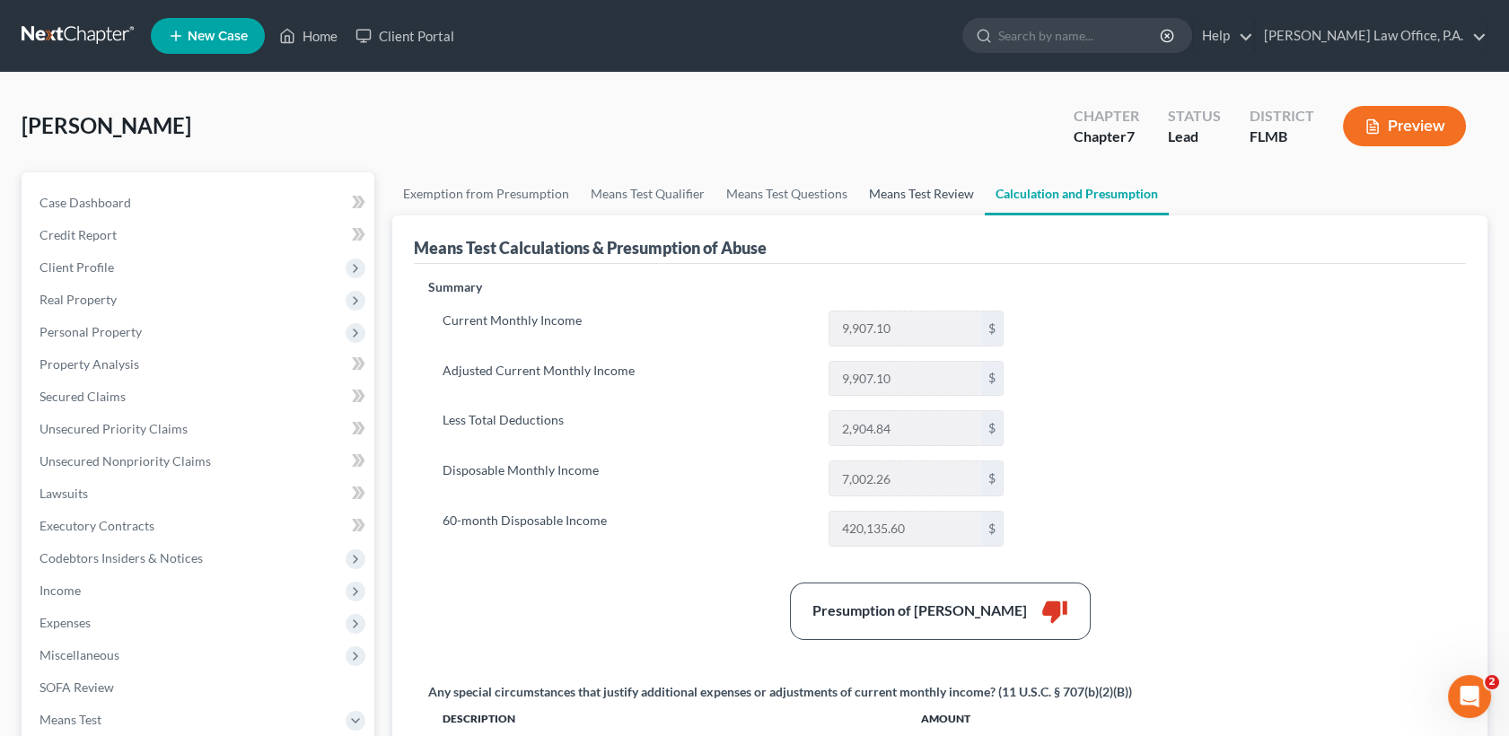
click at [891, 197] on link "Means Test Review" at bounding box center [921, 193] width 127 height 43
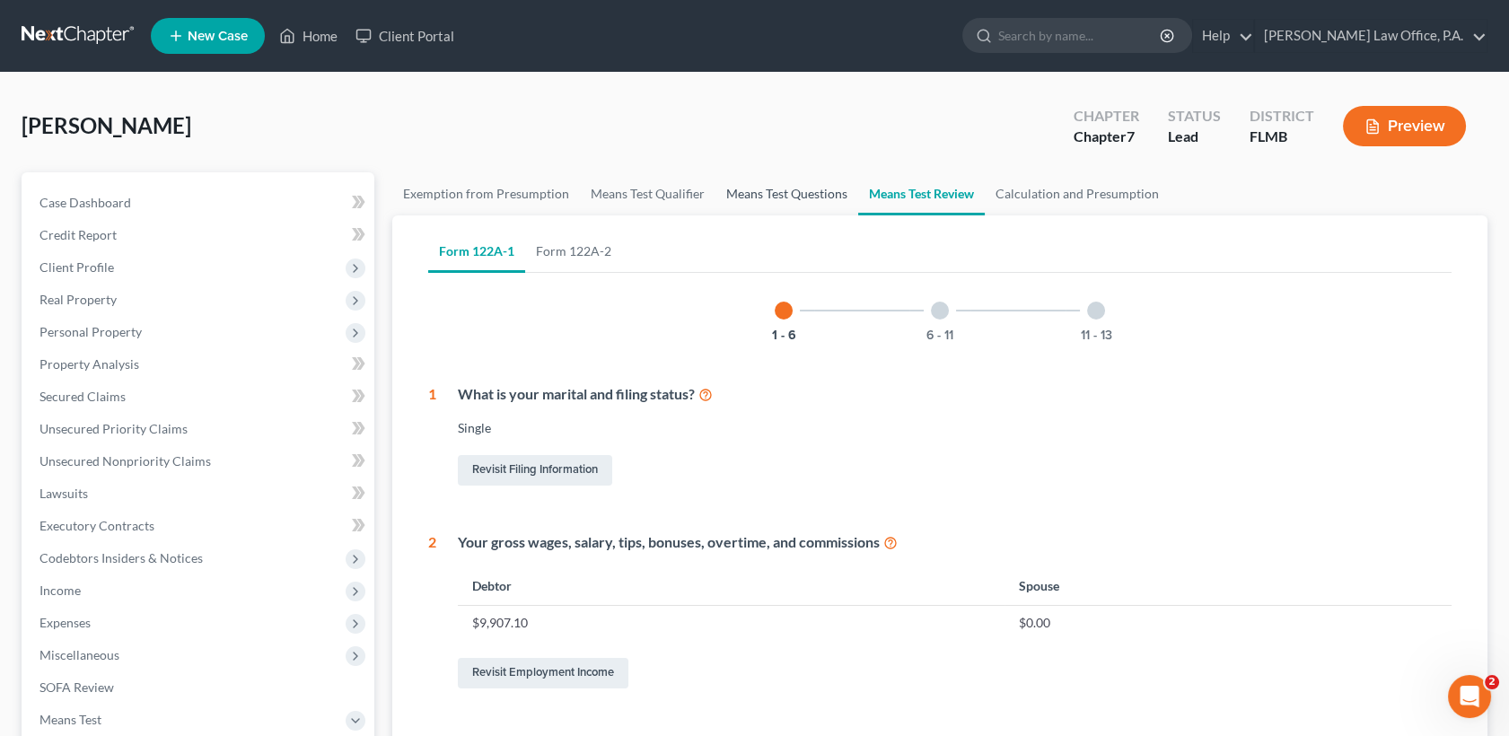
click at [786, 197] on link "Means Test Questions" at bounding box center [786, 193] width 143 height 43
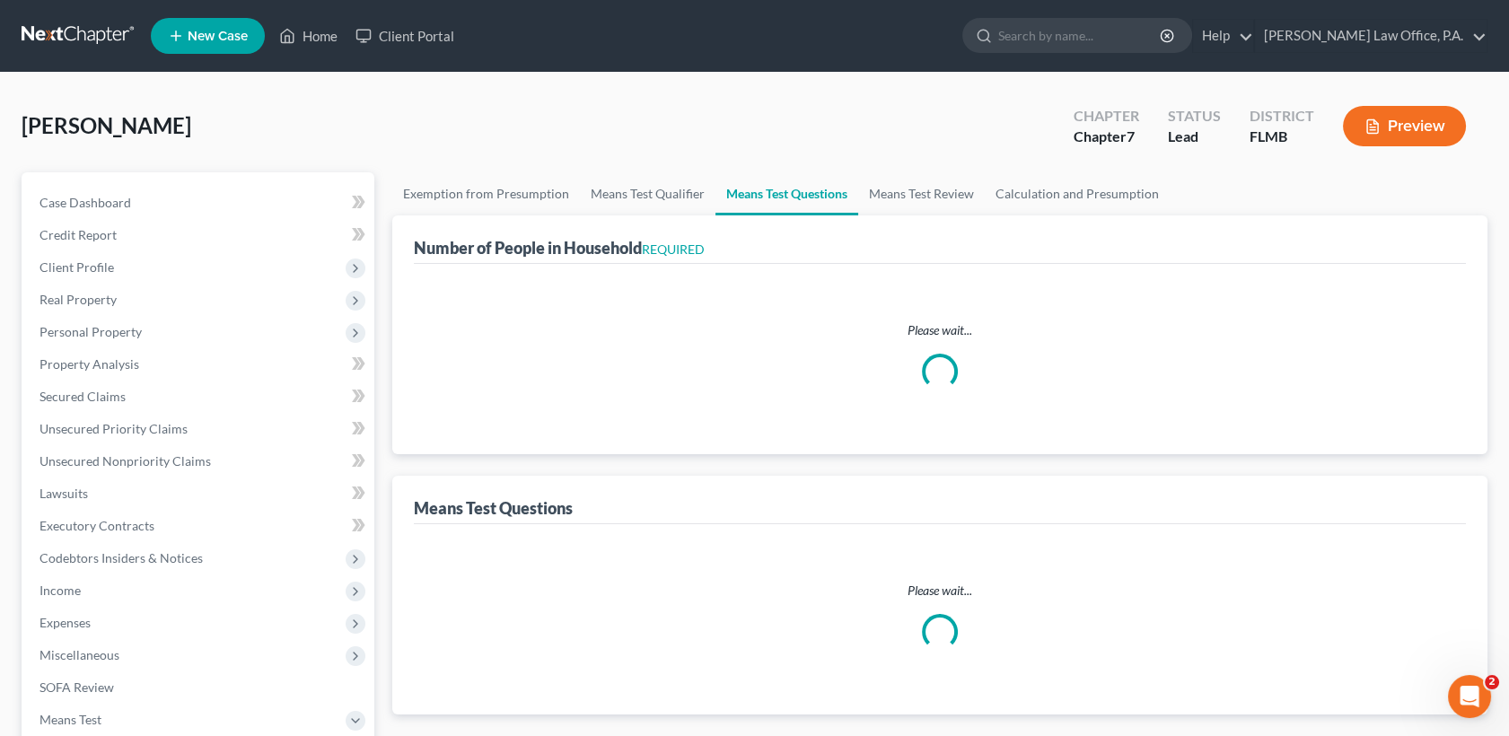
select select "1"
select select "60"
select select "1"
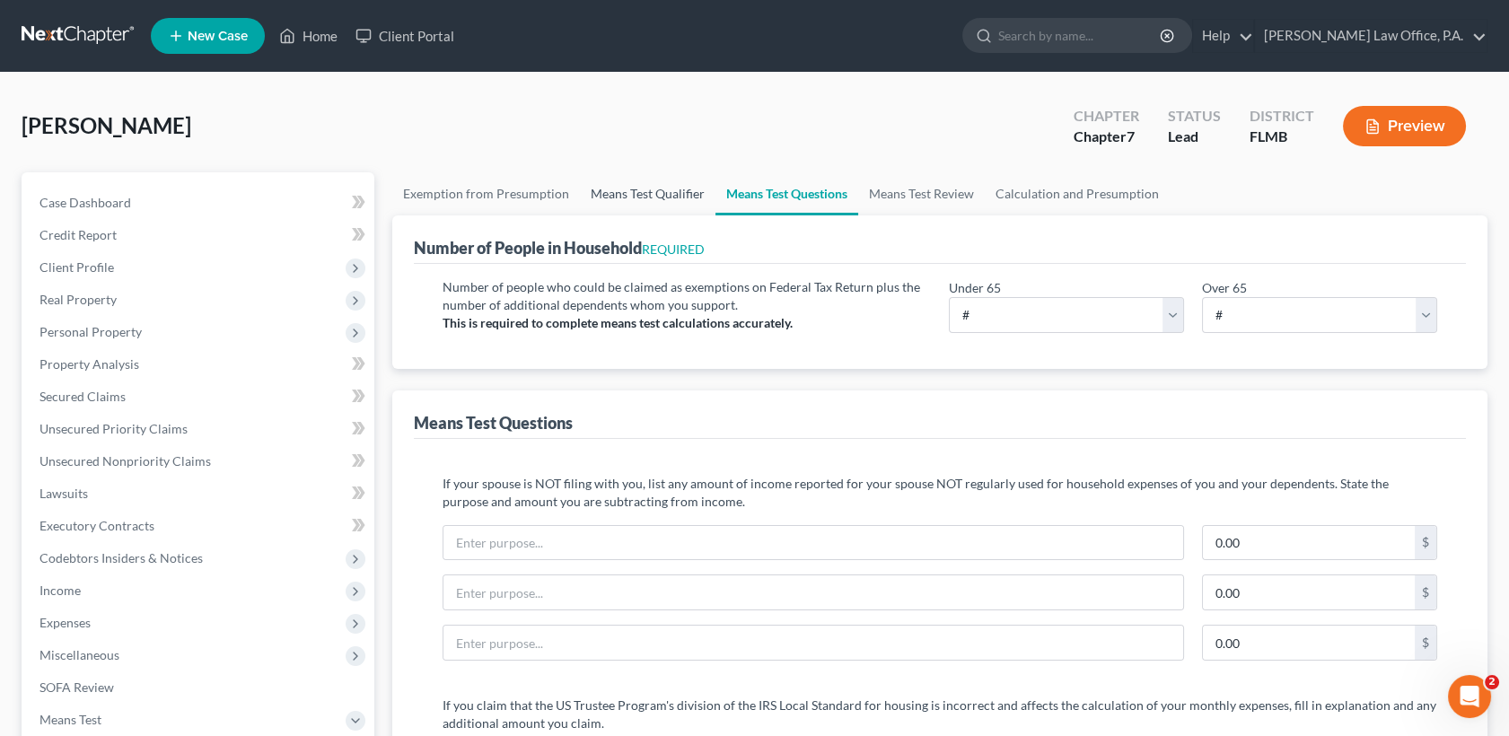
click at [630, 190] on link "Means Test Qualifier" at bounding box center [648, 193] width 136 height 43
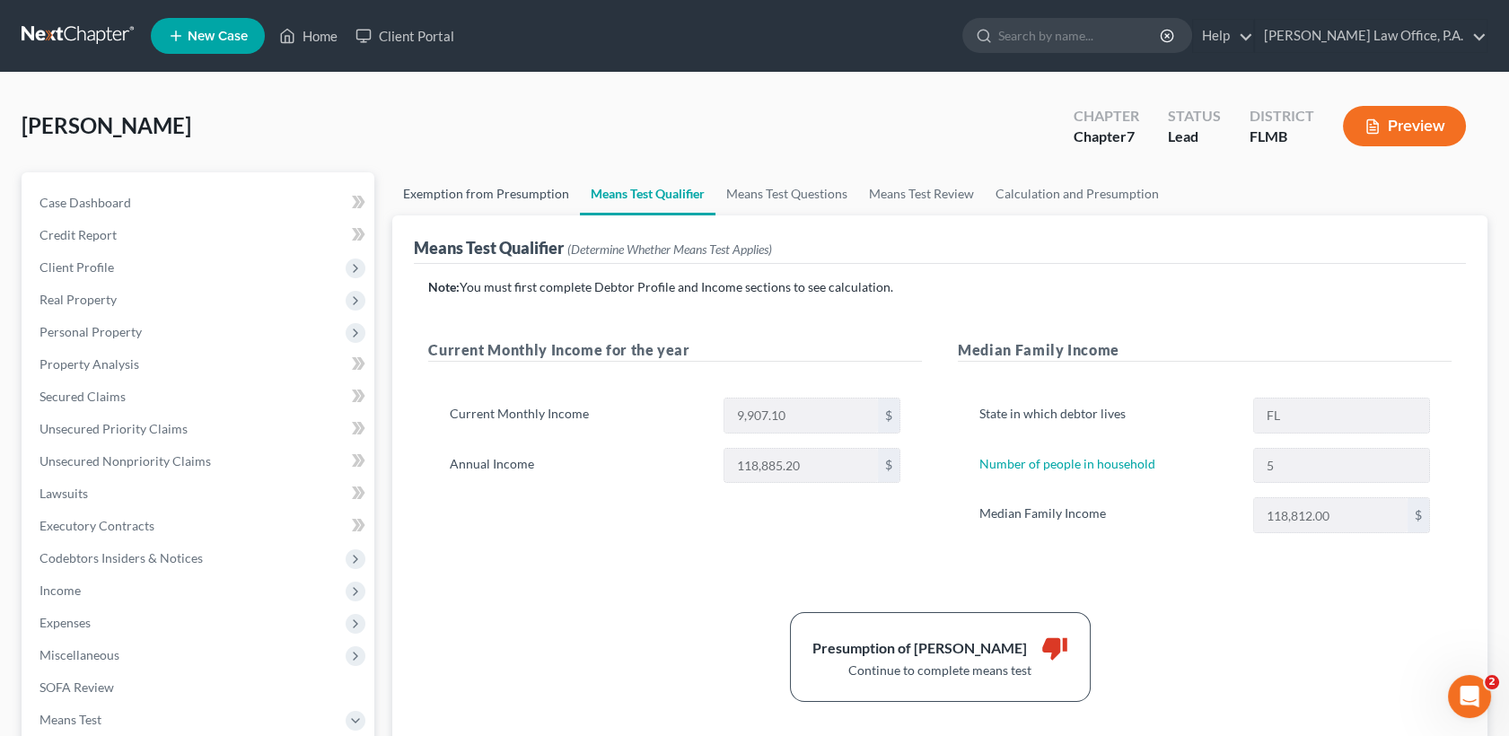
click at [503, 197] on link "Exemption from Presumption" at bounding box center [486, 193] width 188 height 43
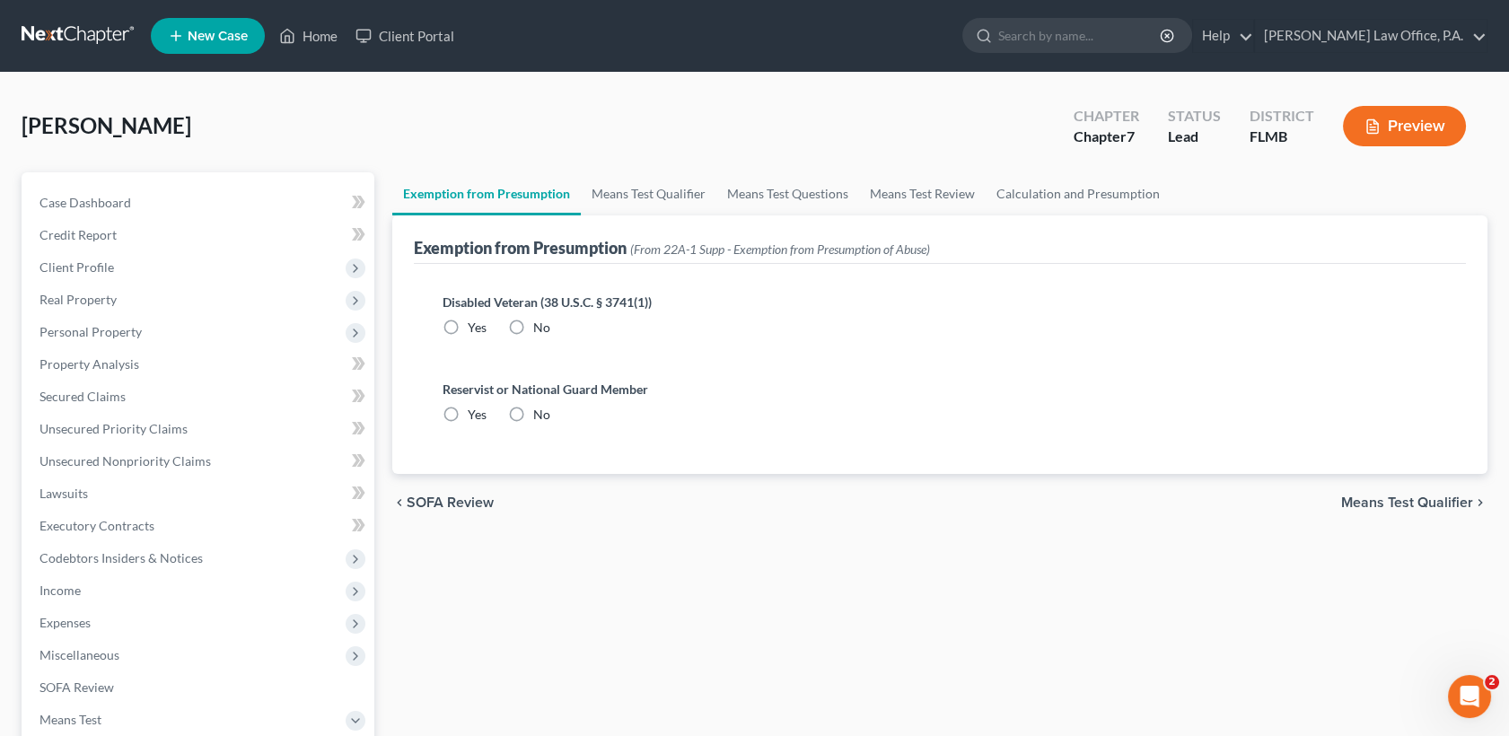
radio input "true"
click at [137, 459] on span "Unsecured Nonpriority Claims" at bounding box center [124, 460] width 171 height 15
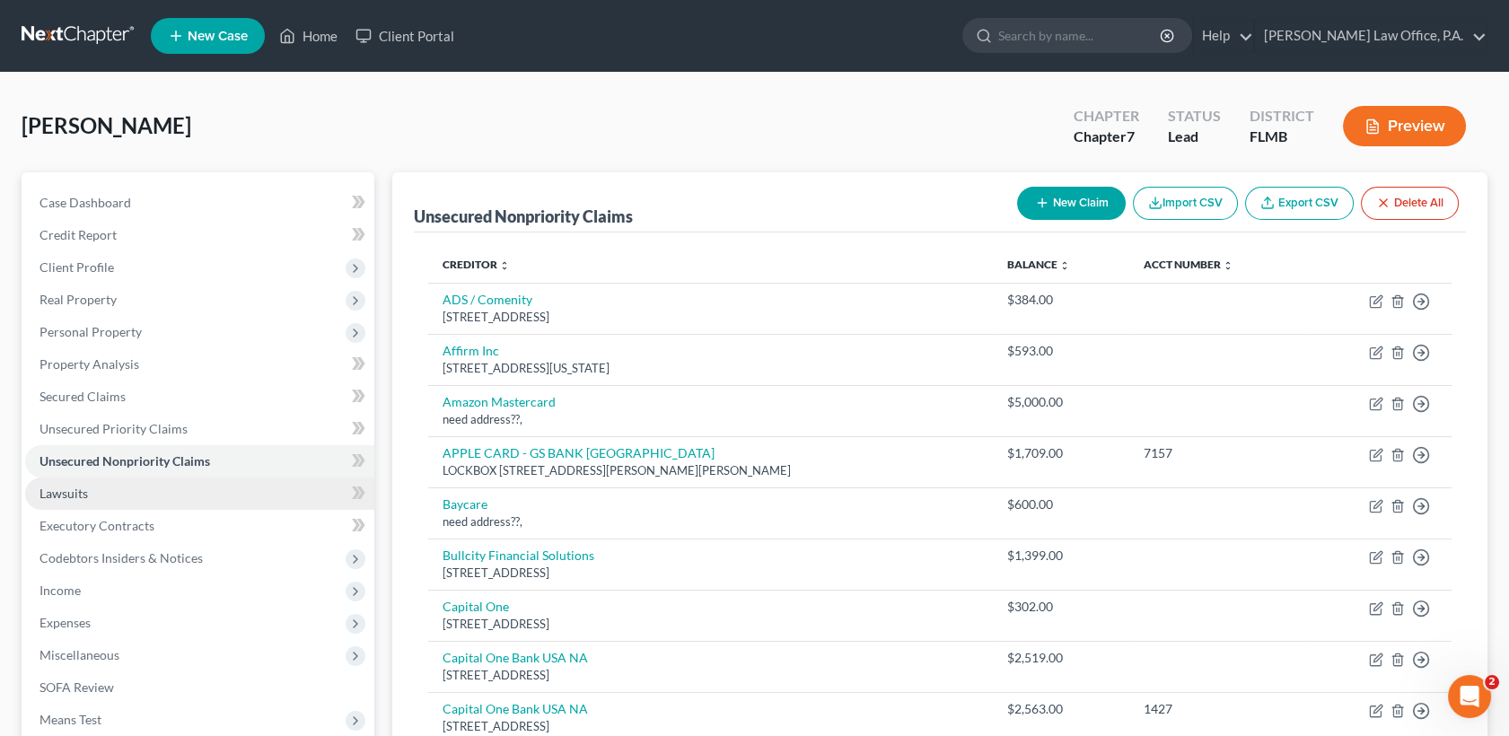
click at [127, 496] on link "Lawsuits" at bounding box center [199, 494] width 349 height 32
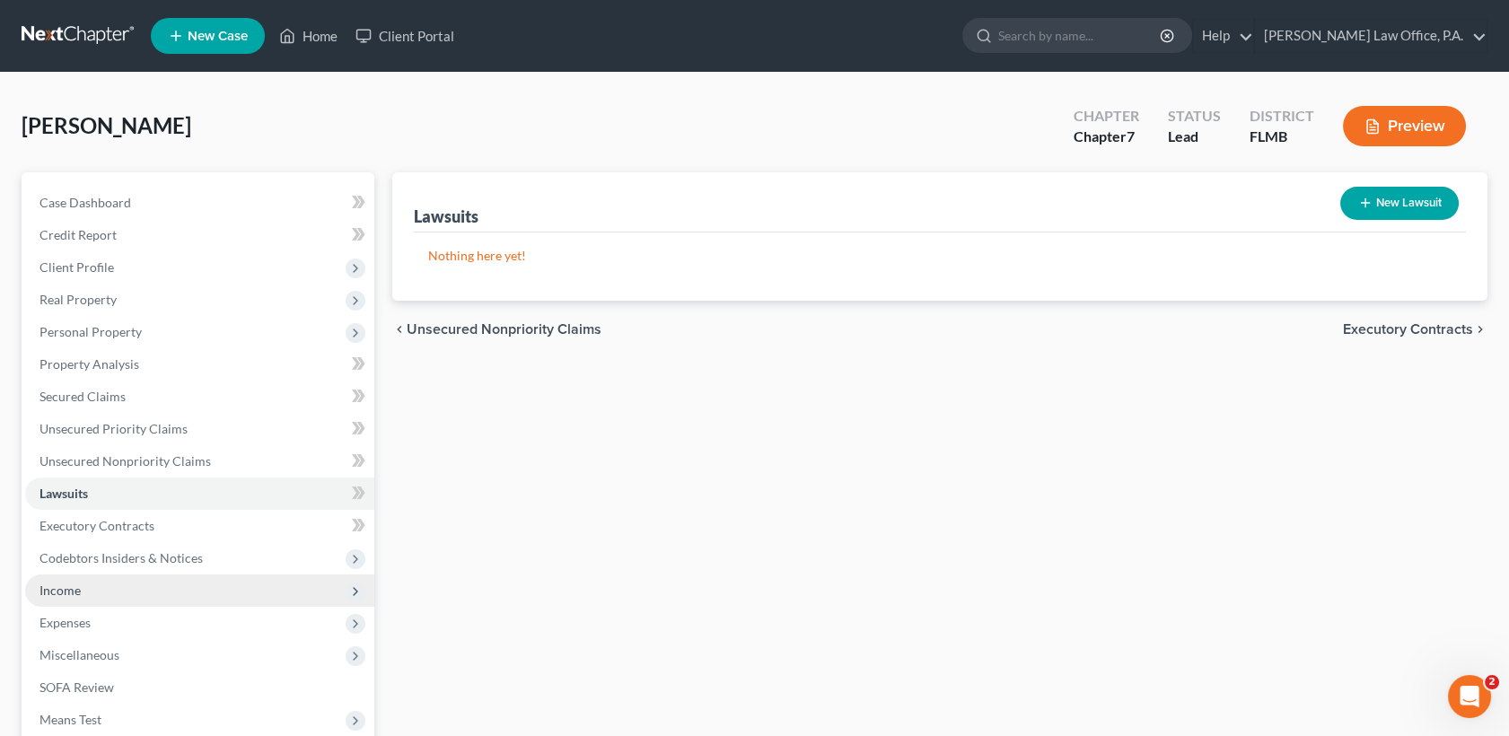
click at [153, 580] on span "Income" at bounding box center [199, 591] width 349 height 32
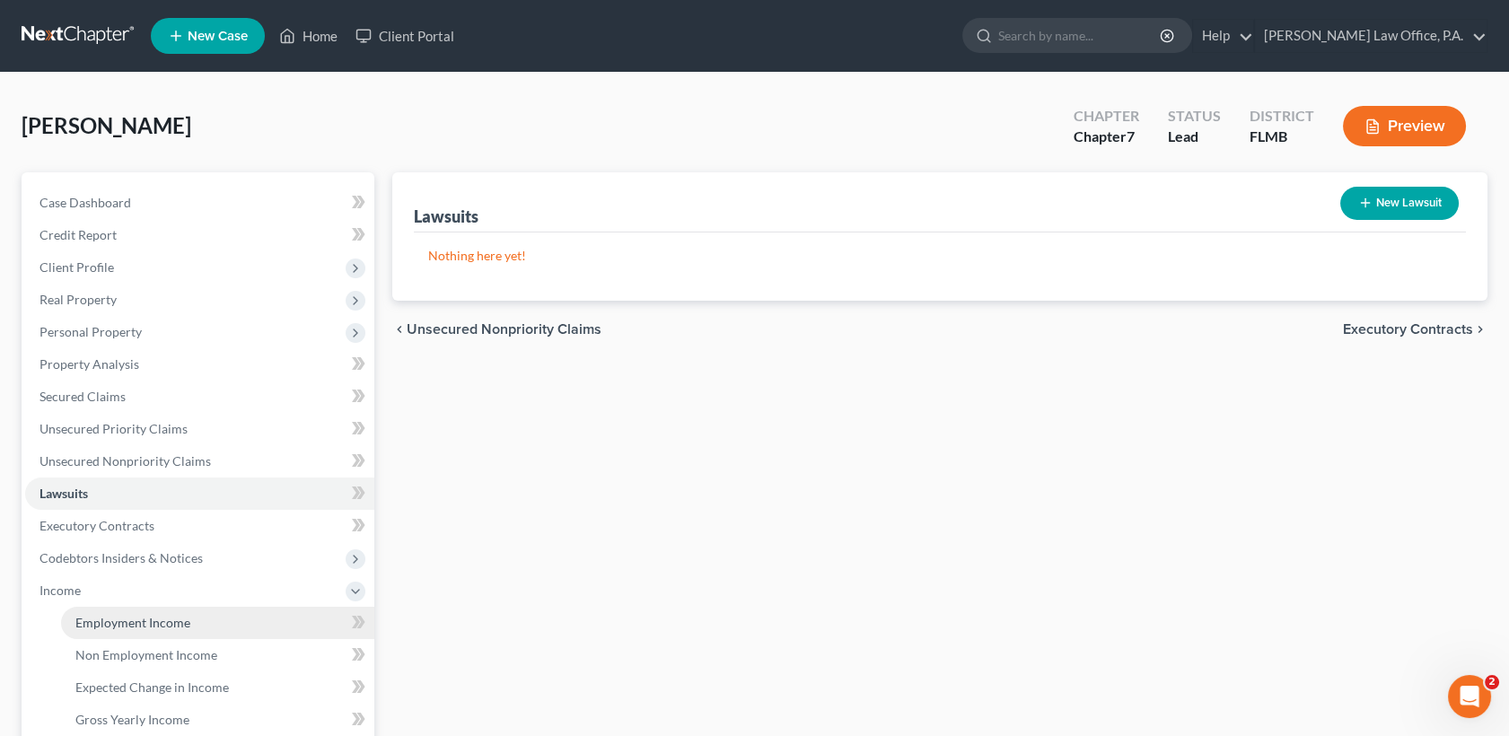
click at [164, 619] on span "Employment Income" at bounding box center [132, 622] width 115 height 15
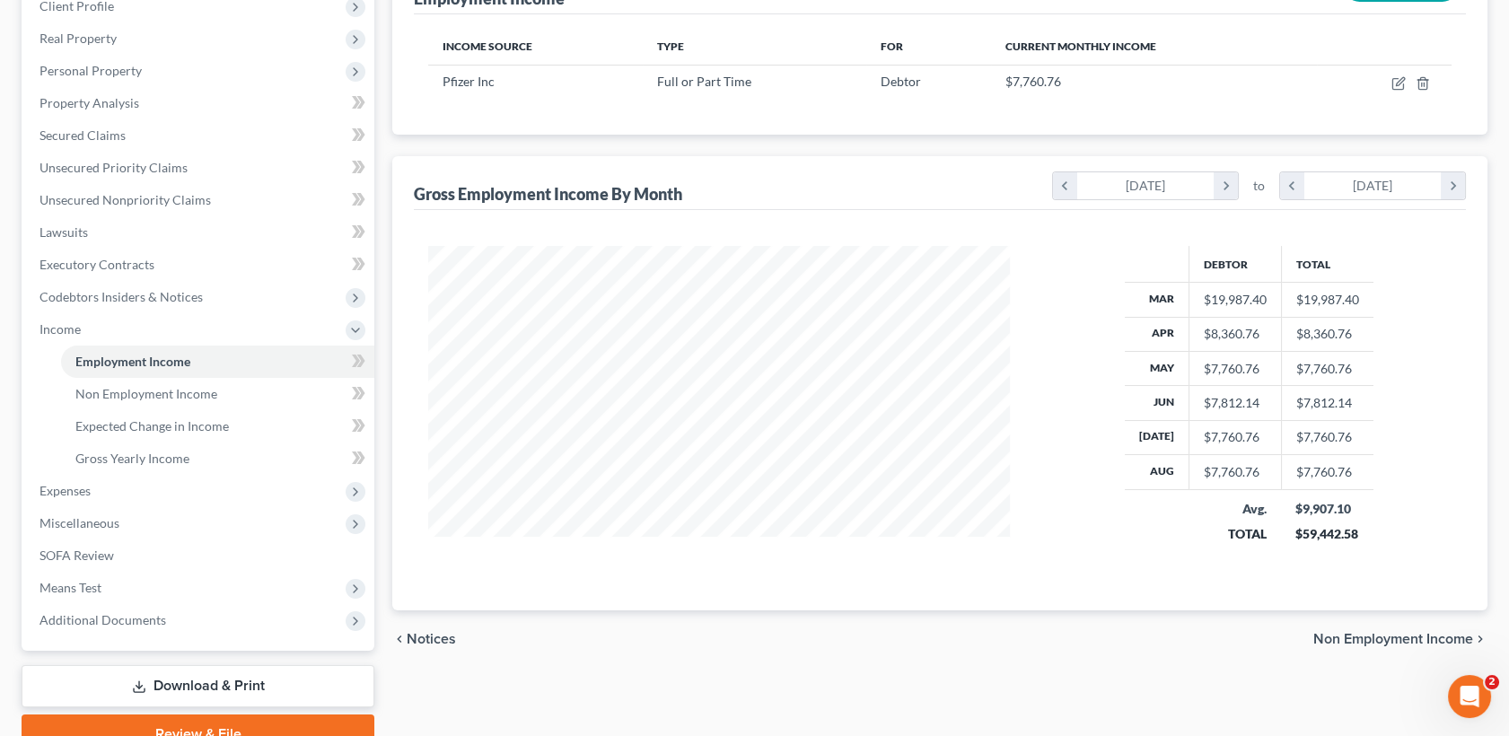
scroll to position [253, 0]
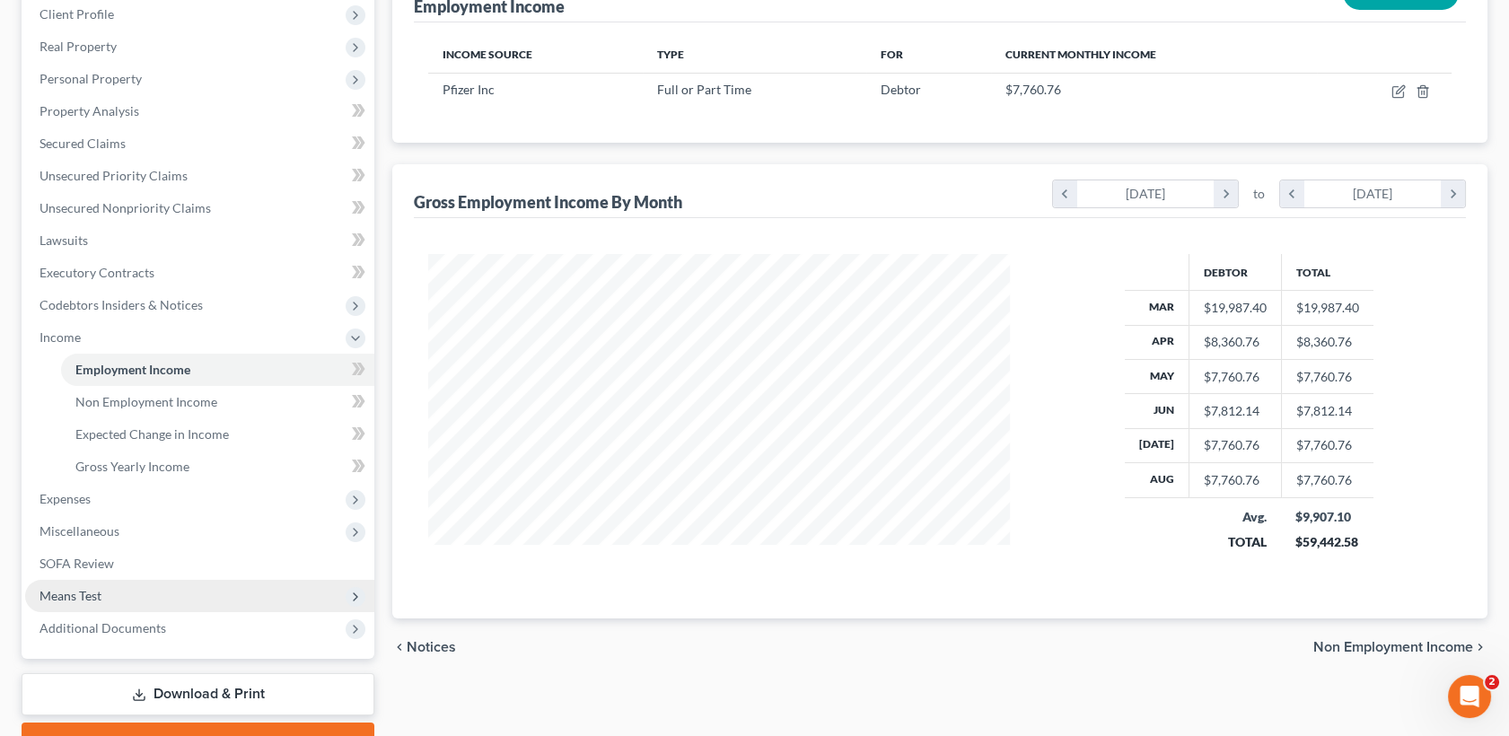
click at [129, 580] on span "Means Test" at bounding box center [199, 596] width 349 height 32
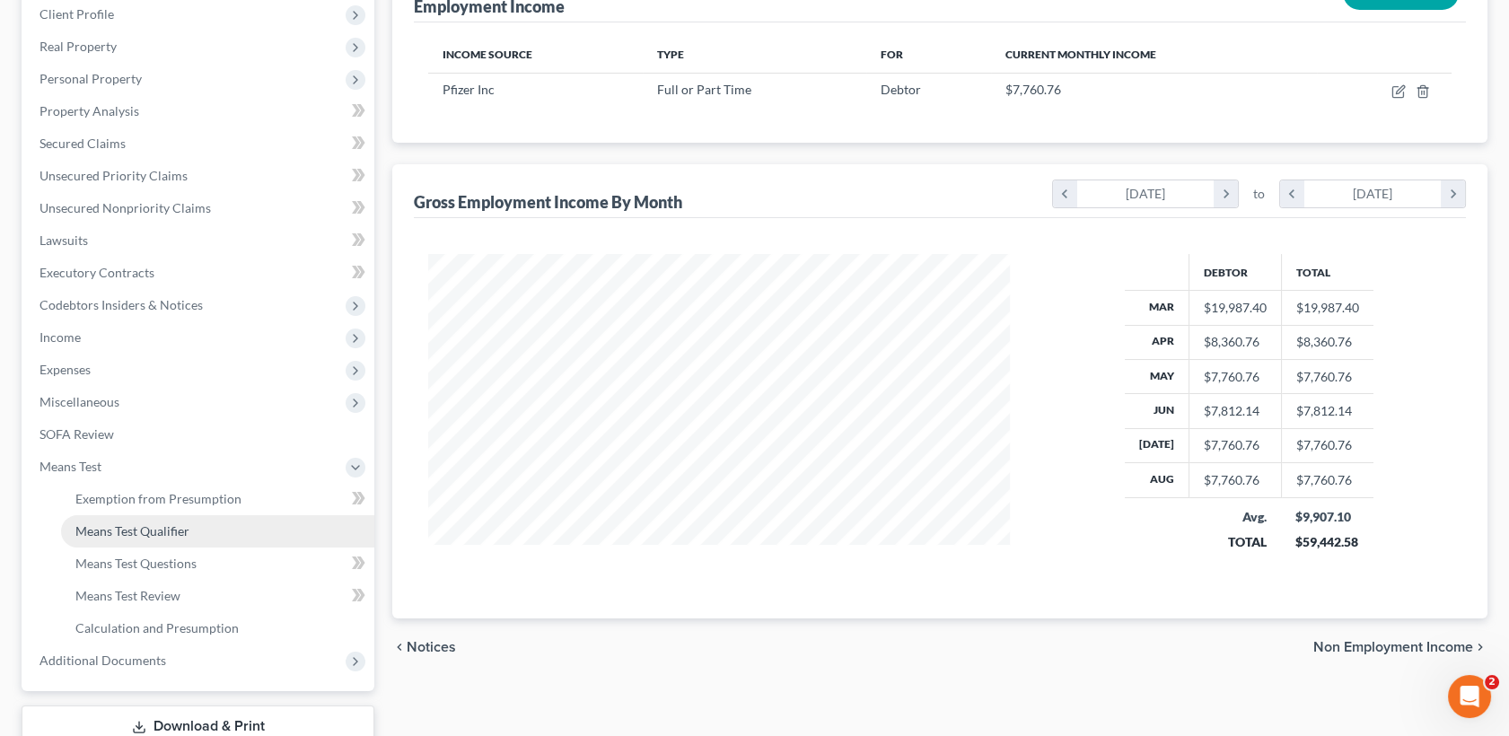
click at [198, 538] on link "Means Test Qualifier" at bounding box center [217, 531] width 313 height 32
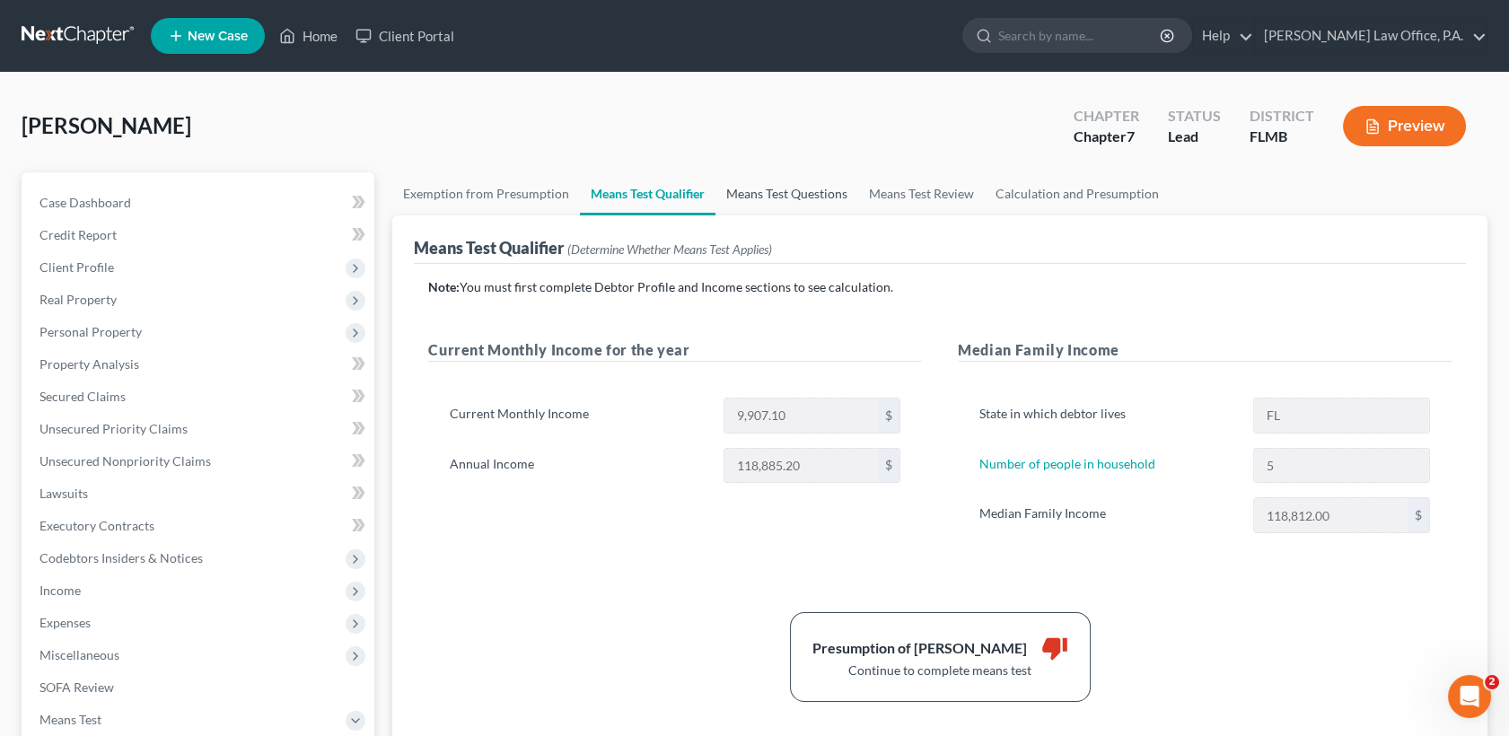
click at [783, 189] on link "Means Test Questions" at bounding box center [786, 193] width 143 height 43
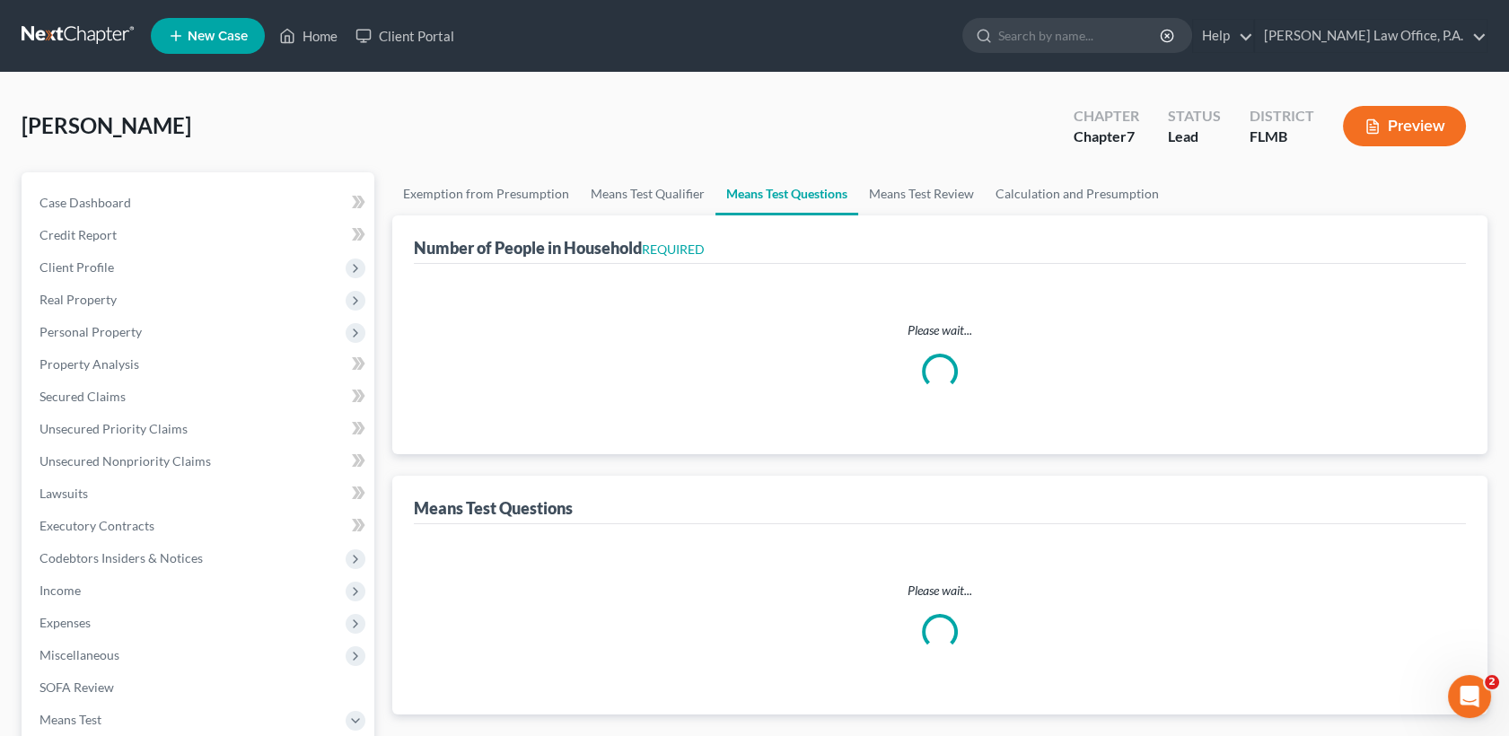
select select "1"
select select "60"
select select "1"
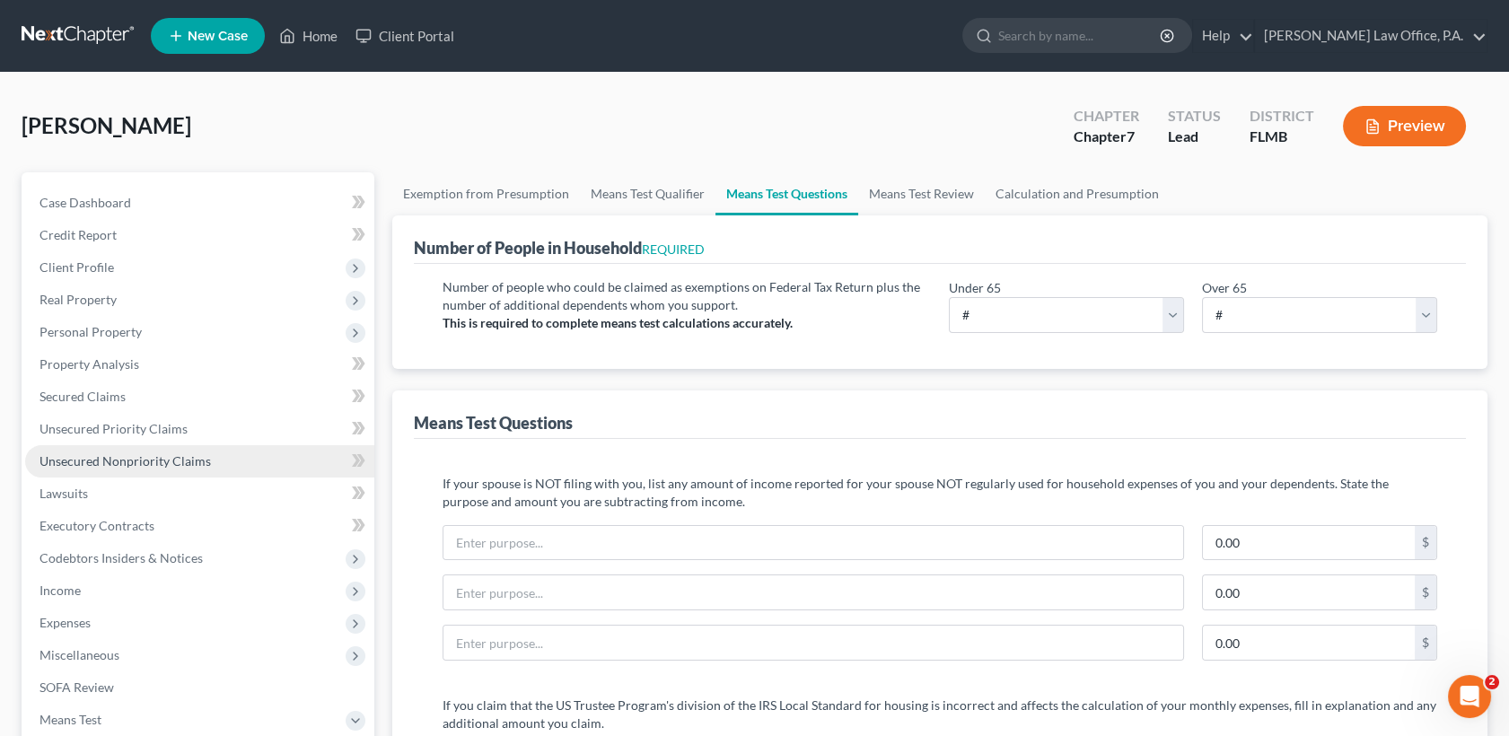
click at [162, 464] on span "Unsecured Nonpriority Claims" at bounding box center [124, 460] width 171 height 15
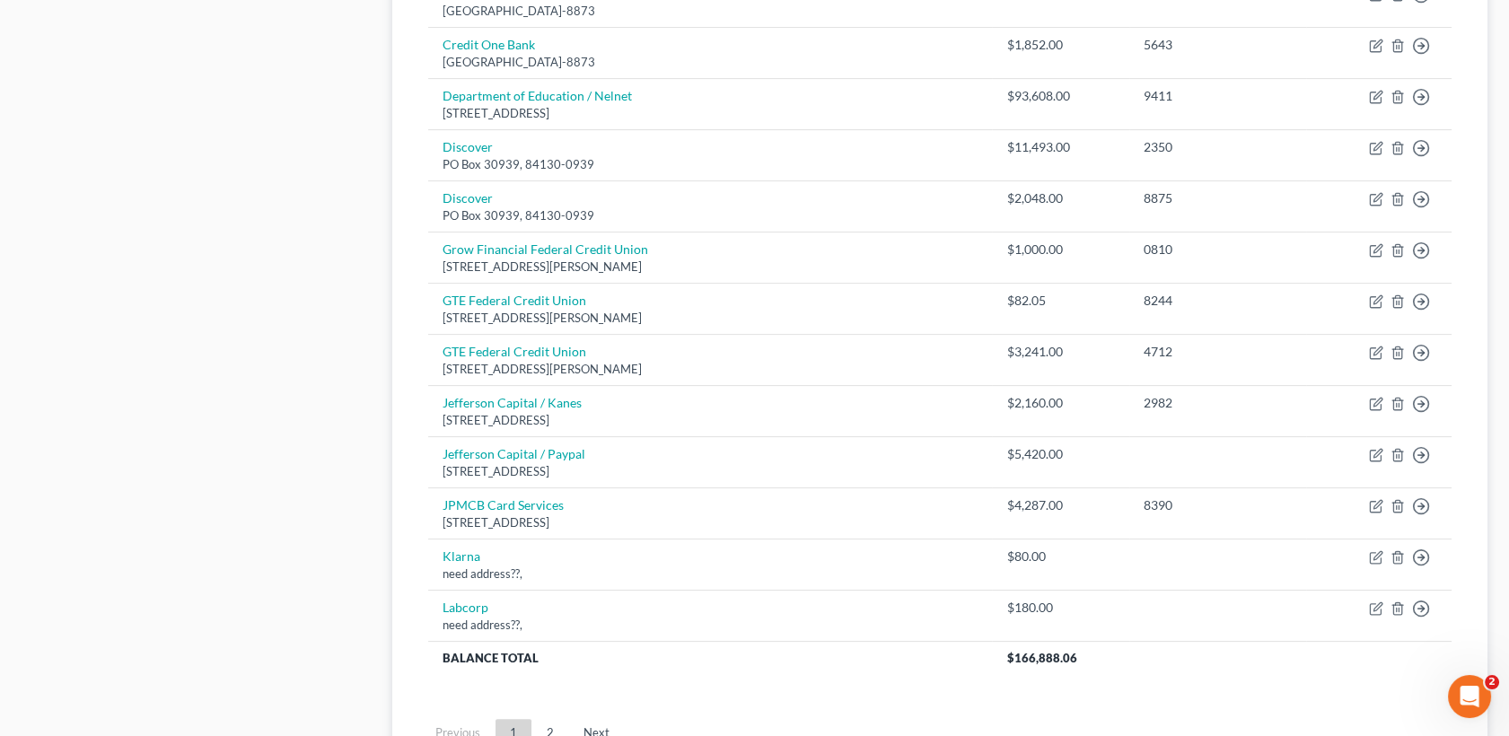
scroll to position [1332, 0]
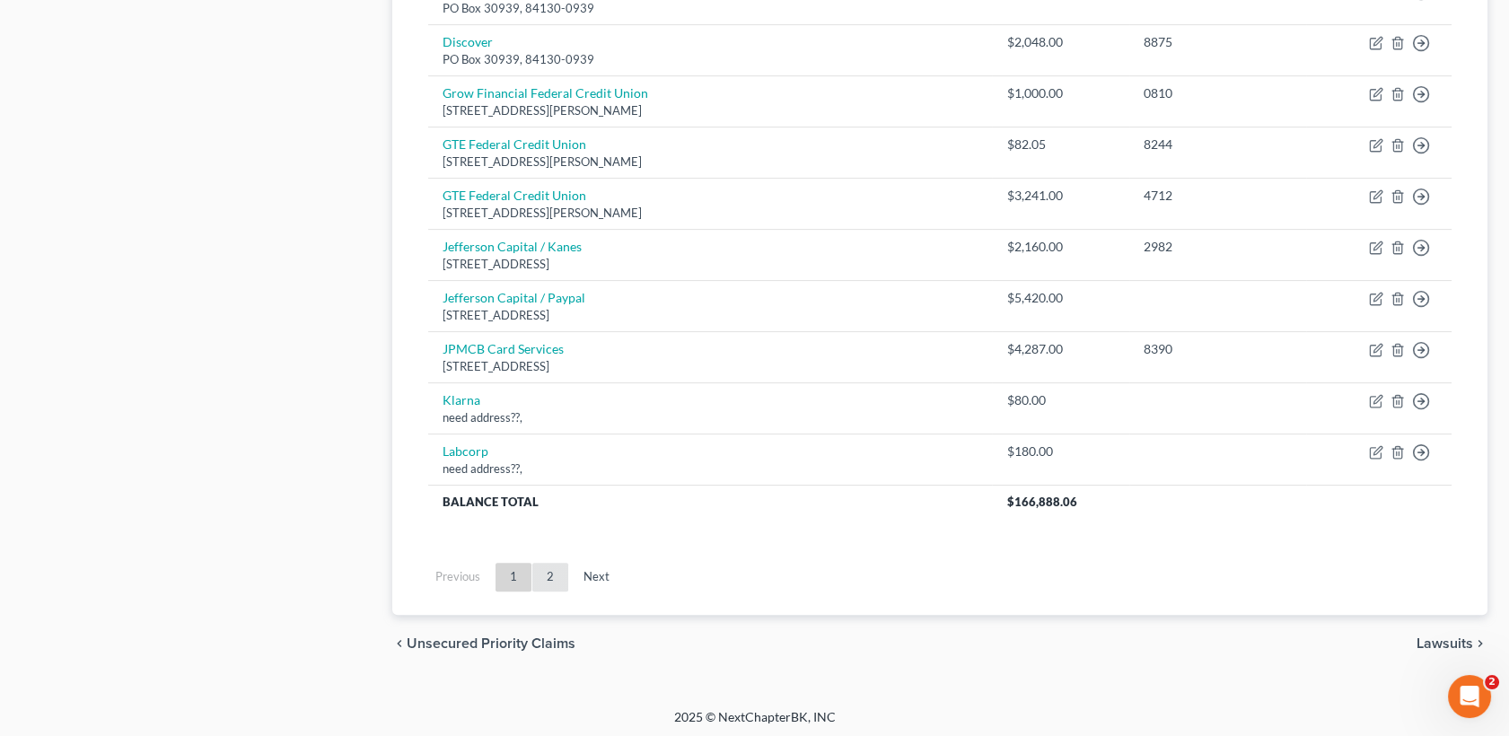
click at [560, 565] on link "2" at bounding box center [550, 577] width 36 height 29
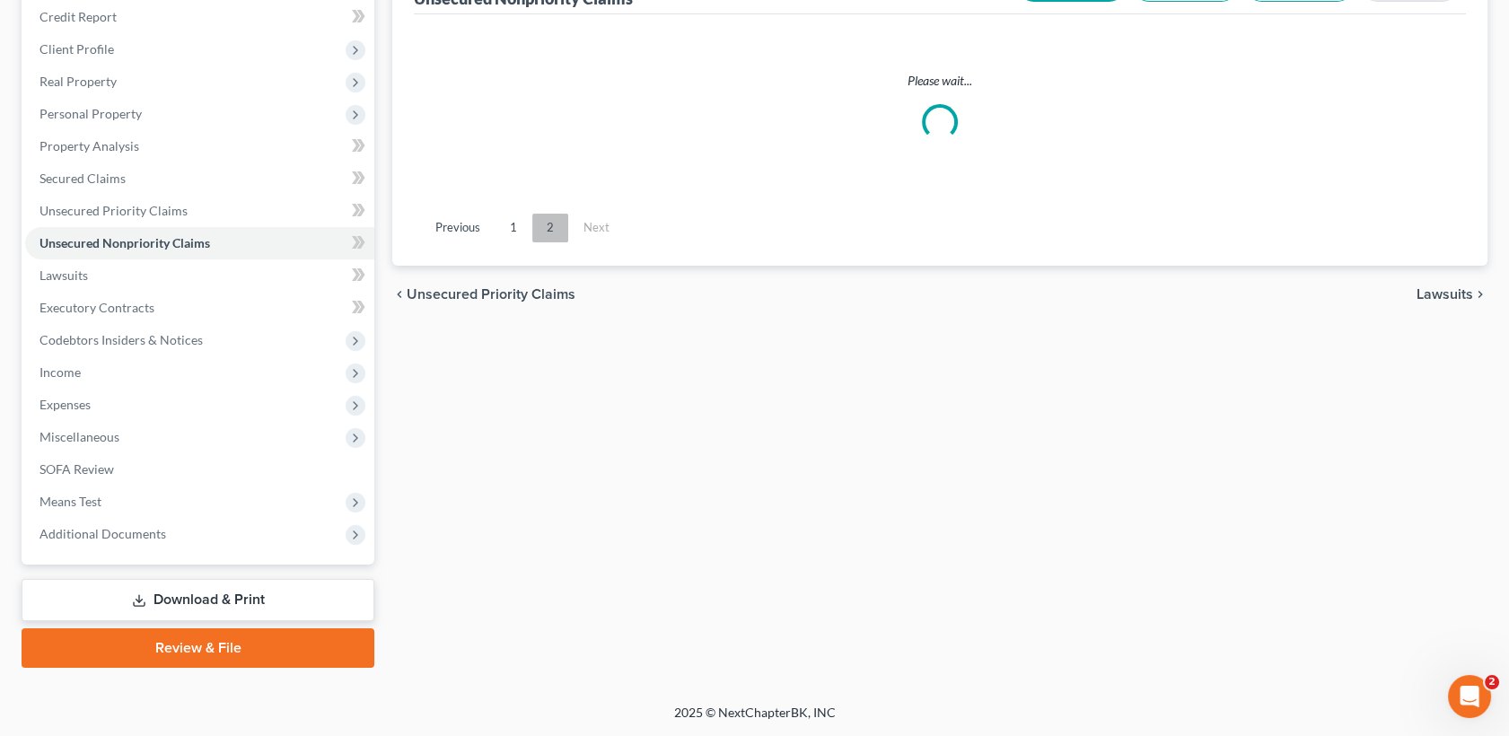
scroll to position [216, 0]
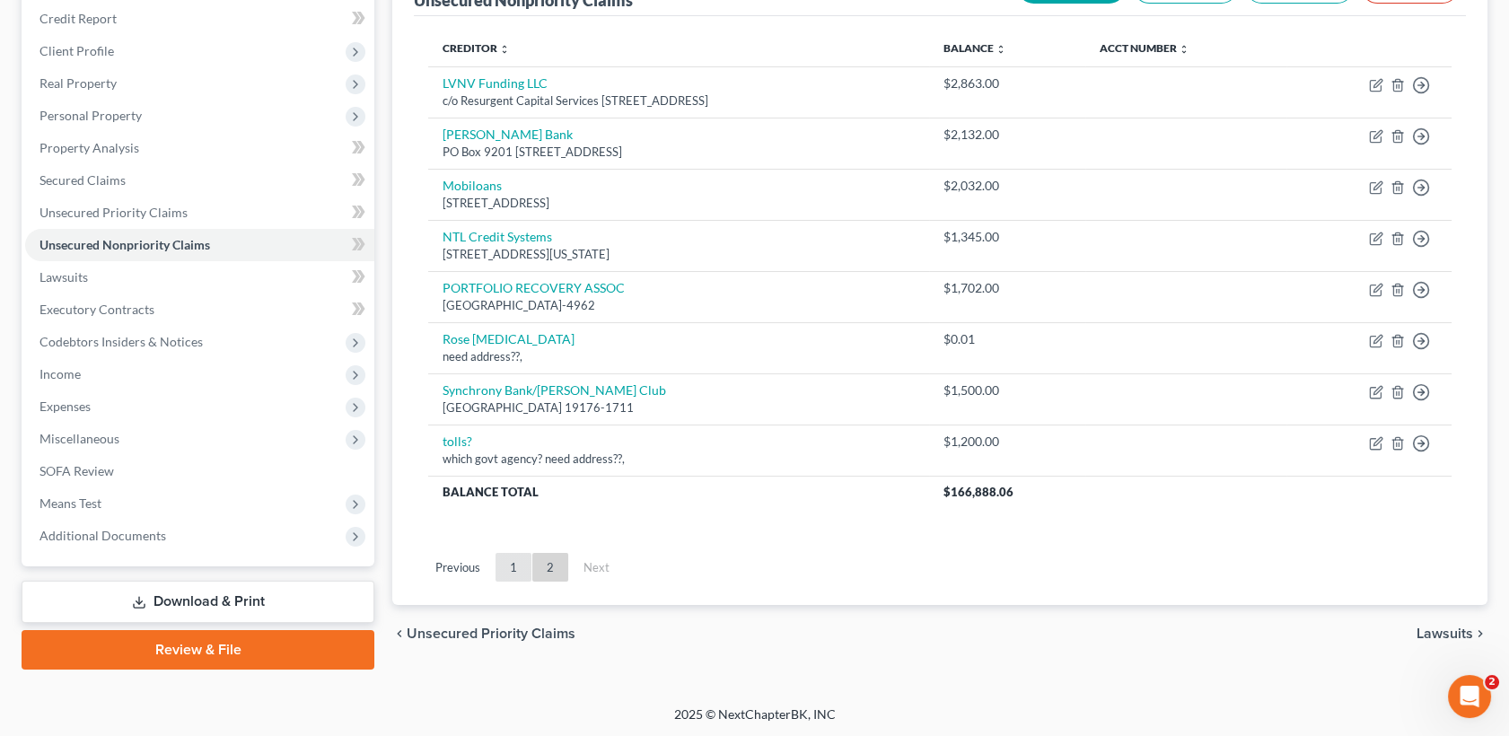
click at [511, 566] on link "1" at bounding box center [514, 567] width 36 height 29
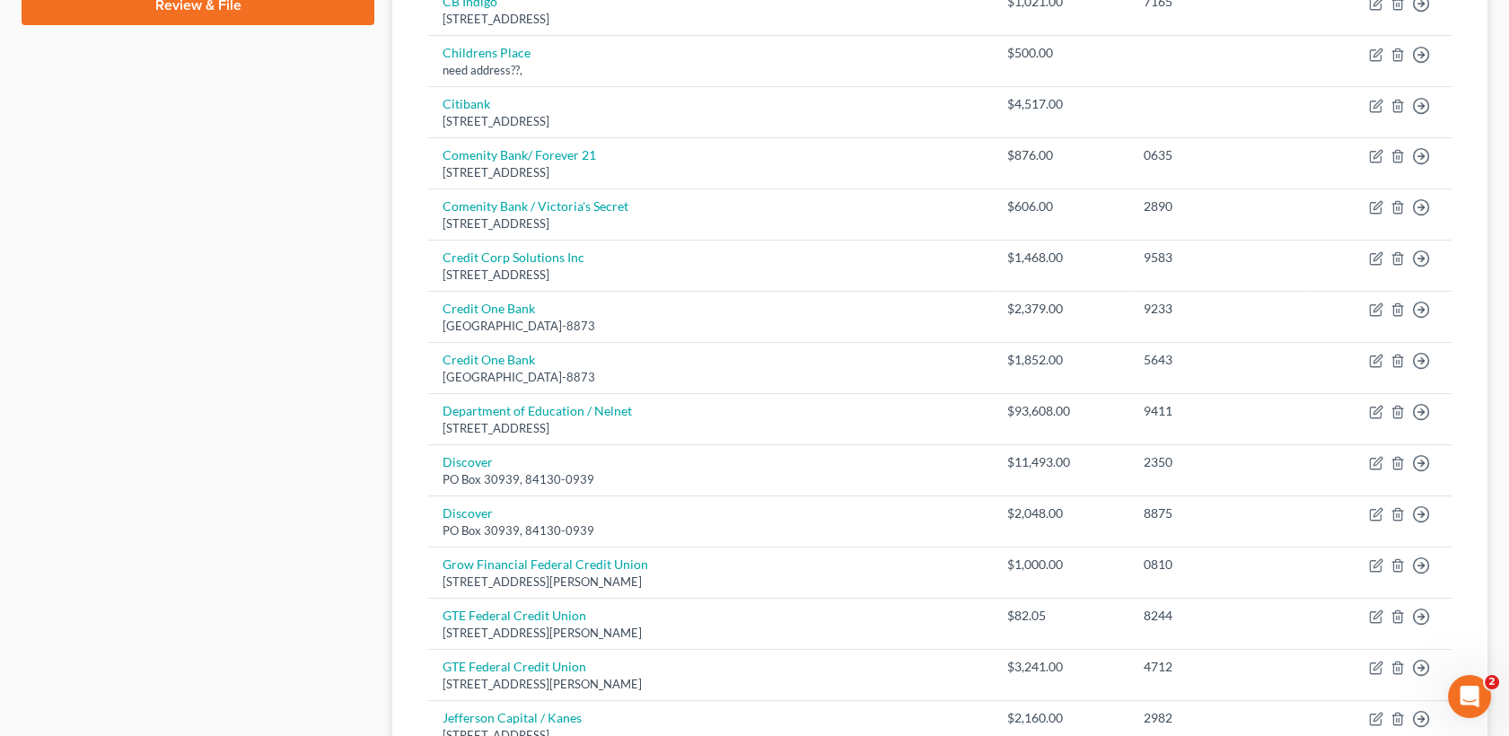
scroll to position [1332, 0]
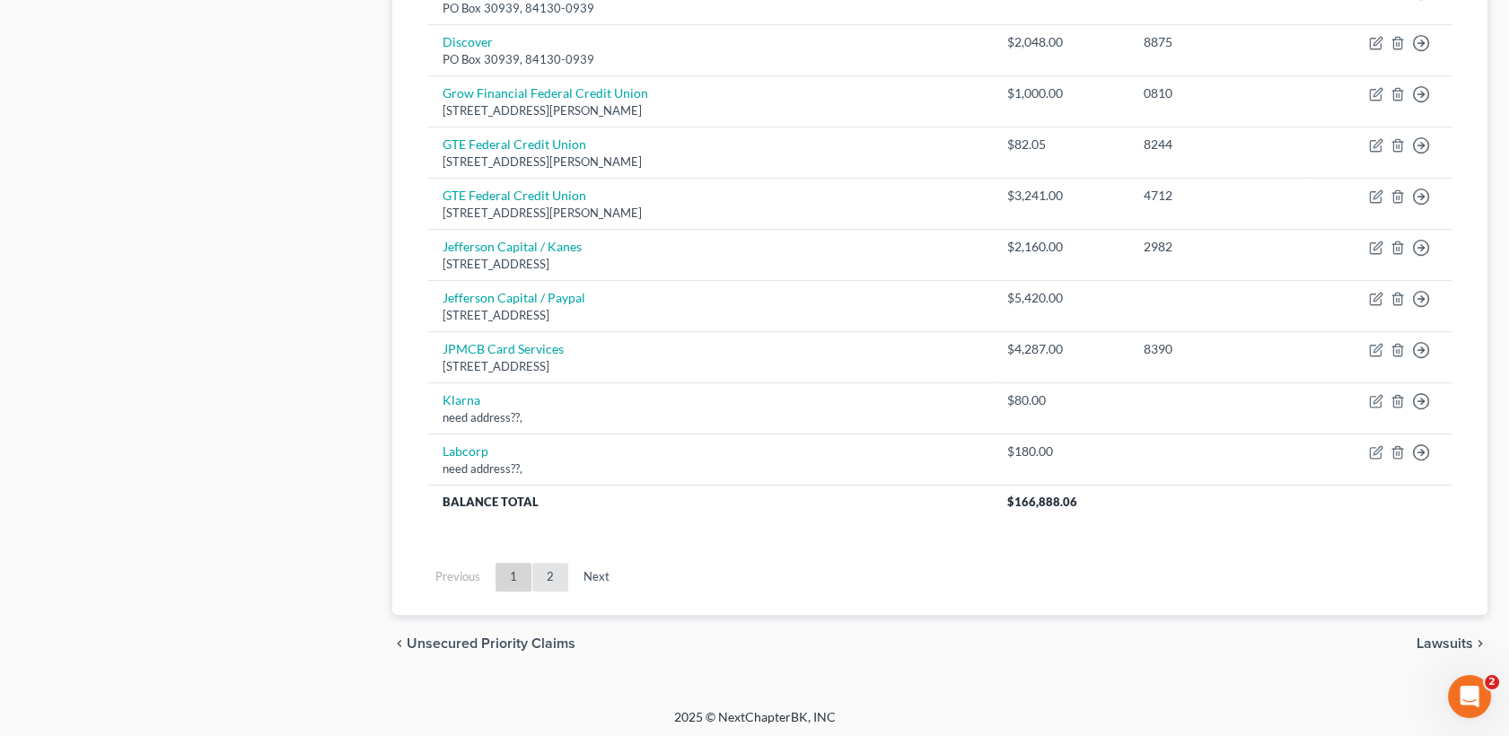
click at [546, 571] on link "2" at bounding box center [550, 577] width 36 height 29
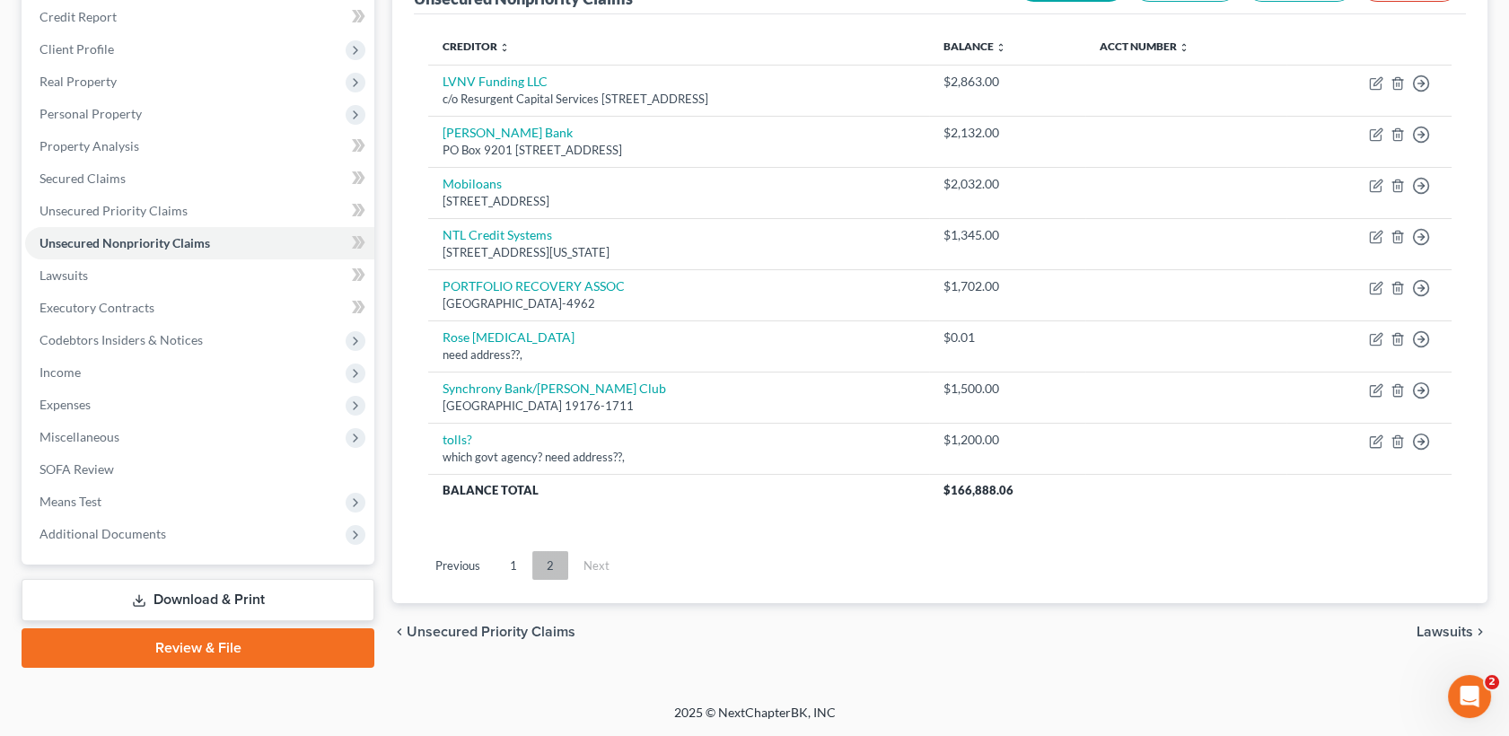
scroll to position [216, 0]
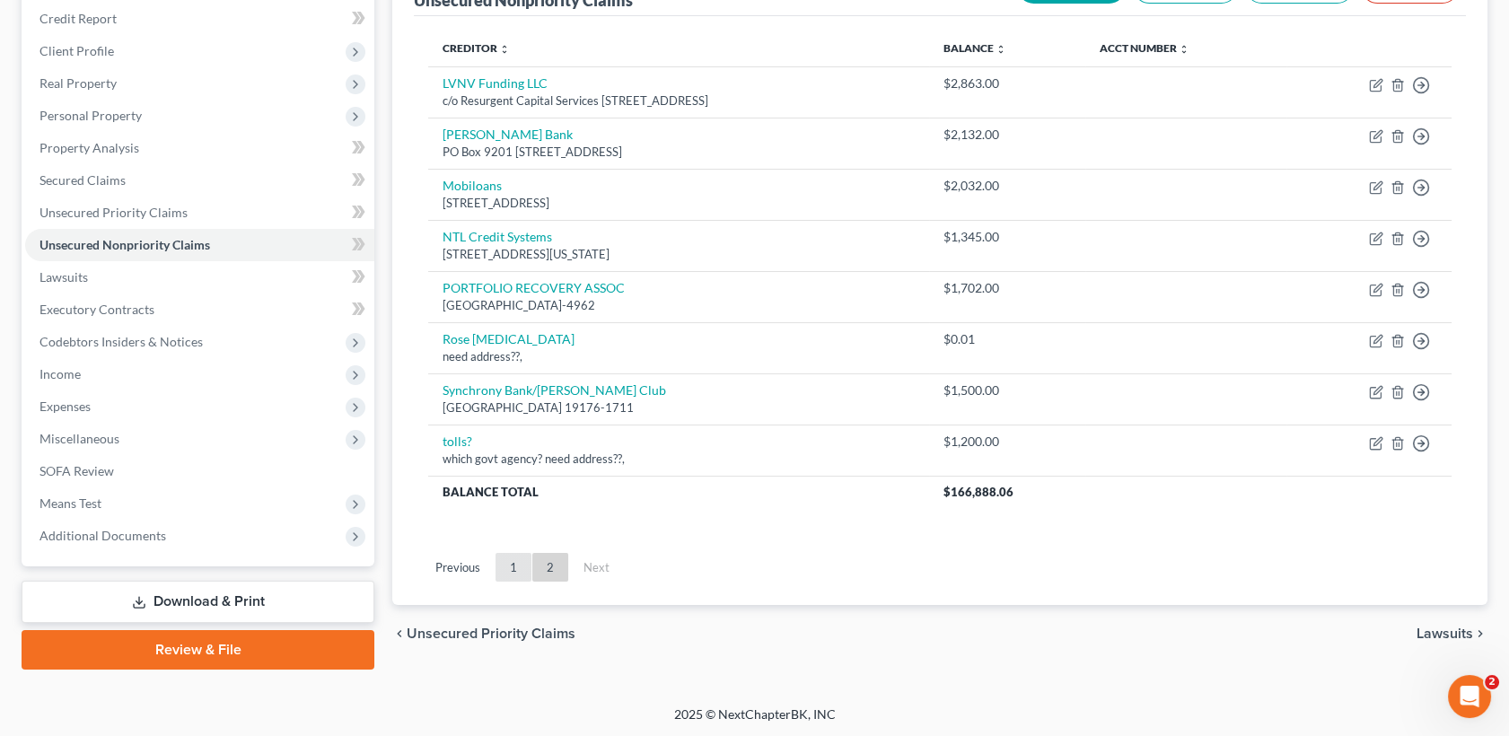
click at [520, 573] on link "1" at bounding box center [514, 567] width 36 height 29
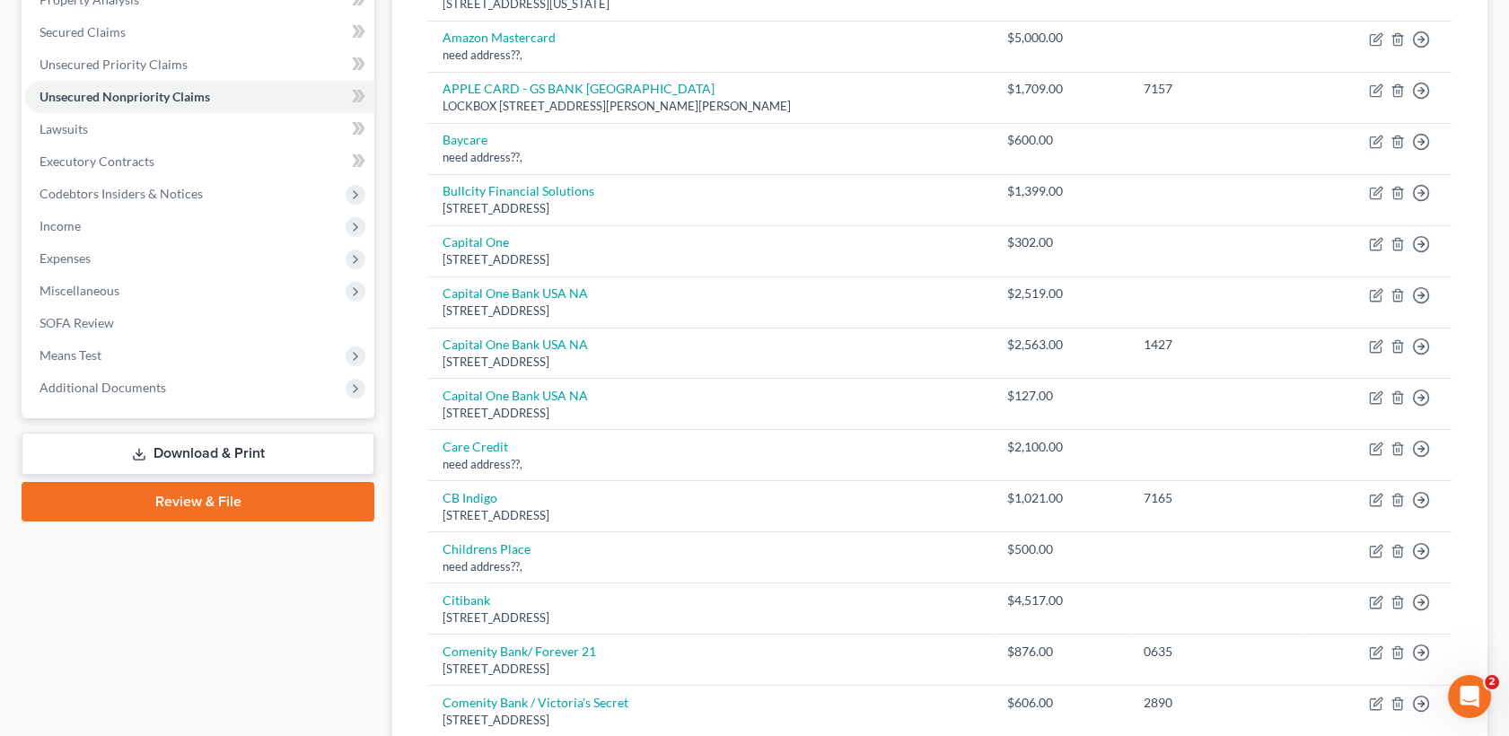
scroll to position [7, 0]
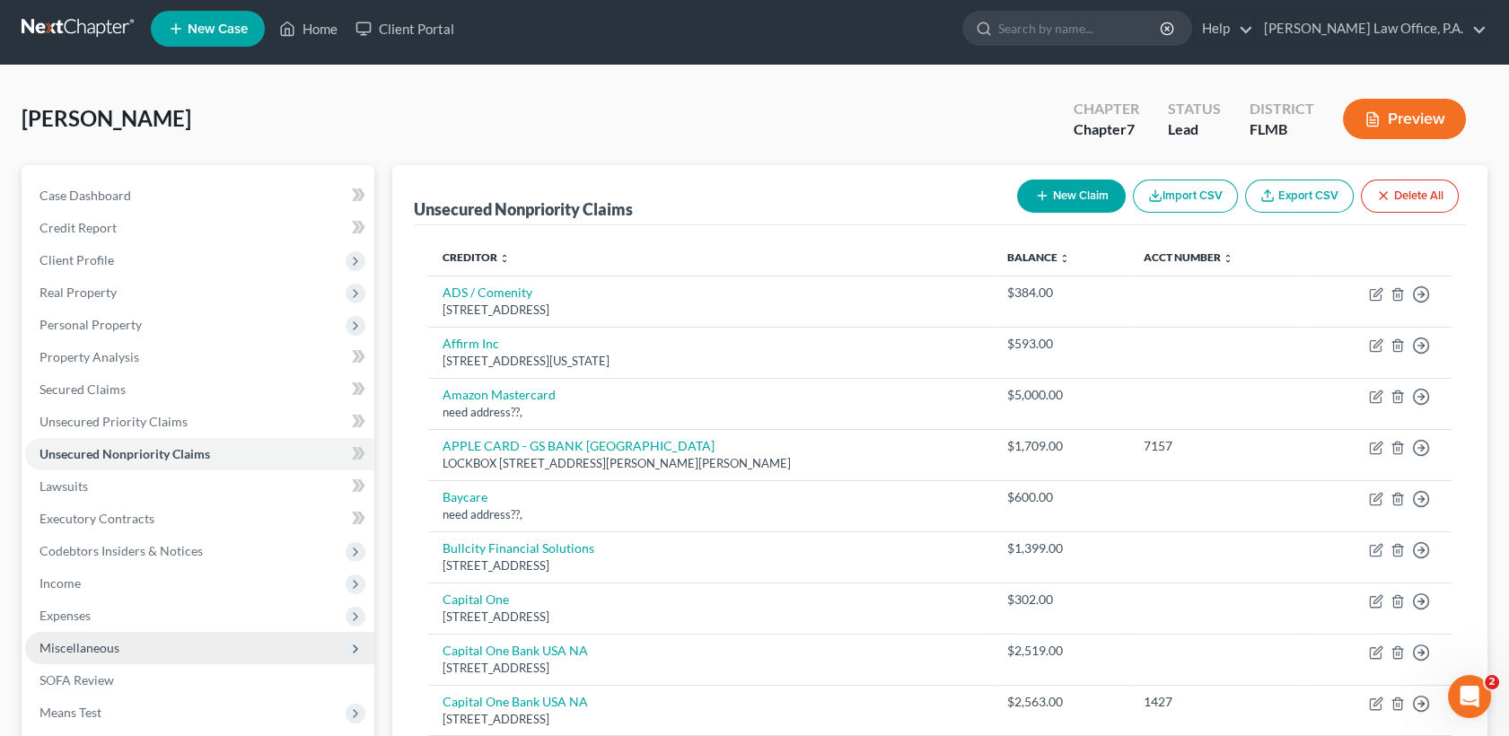
click at [112, 640] on span "Miscellaneous" at bounding box center [79, 647] width 80 height 15
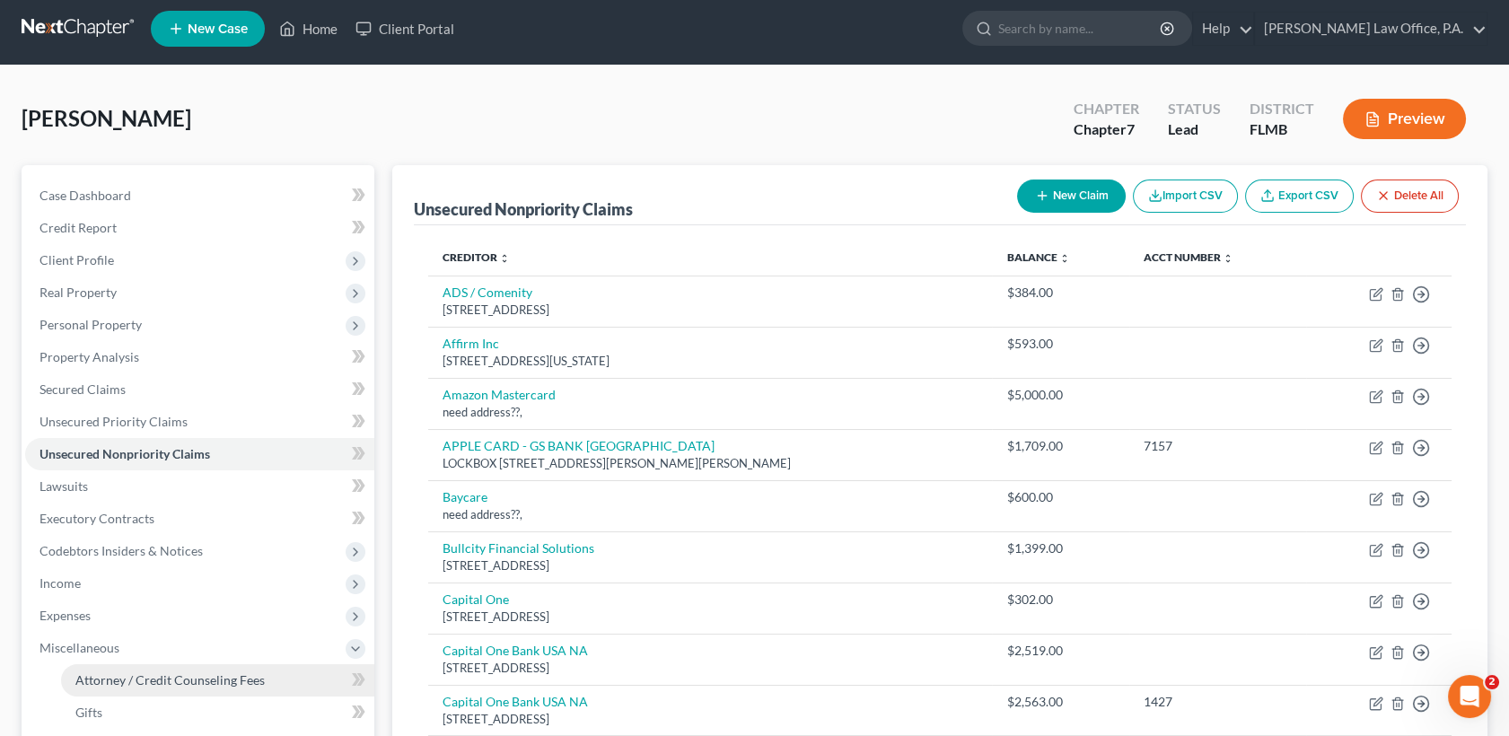
click at [144, 672] on span "Attorney / Credit Counseling Fees" at bounding box center [169, 679] width 189 height 15
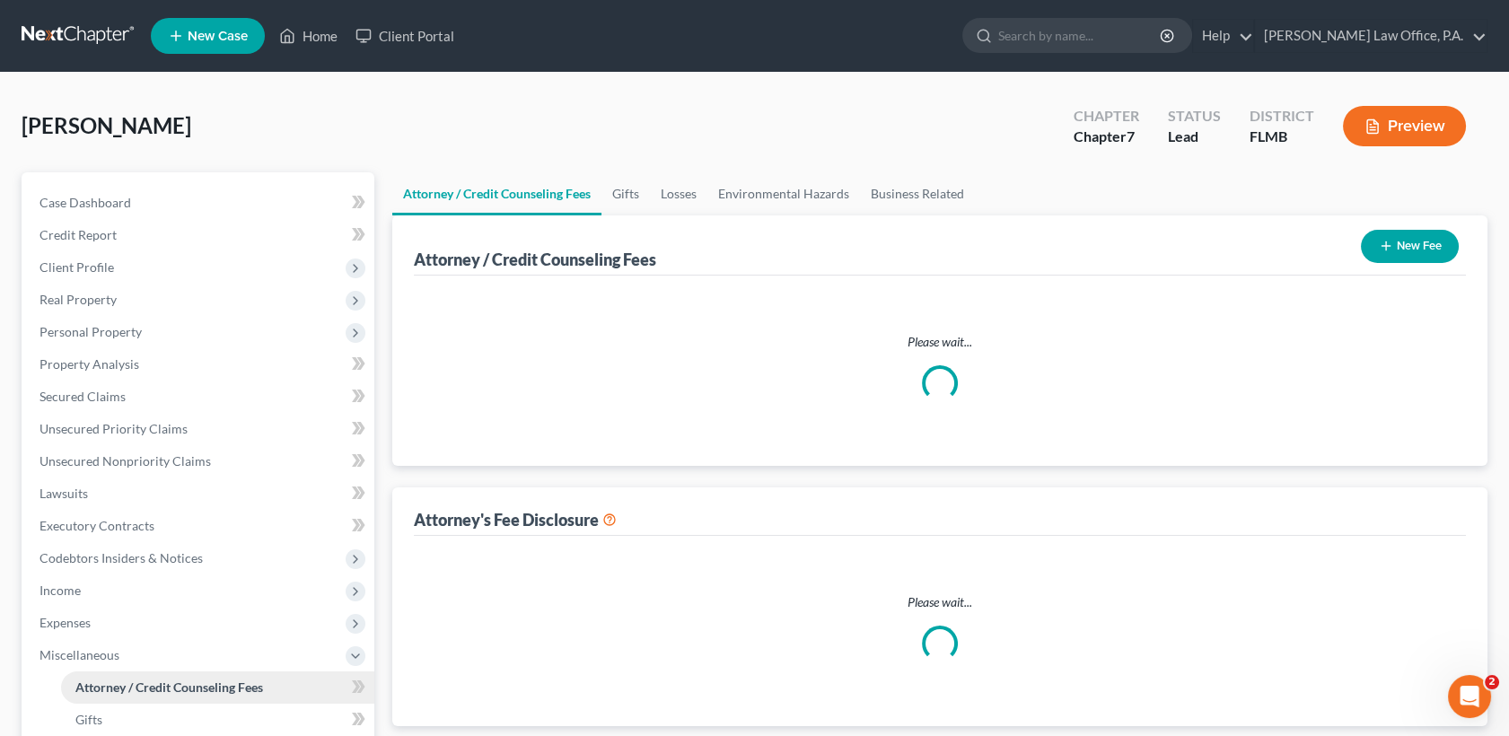
select select "2"
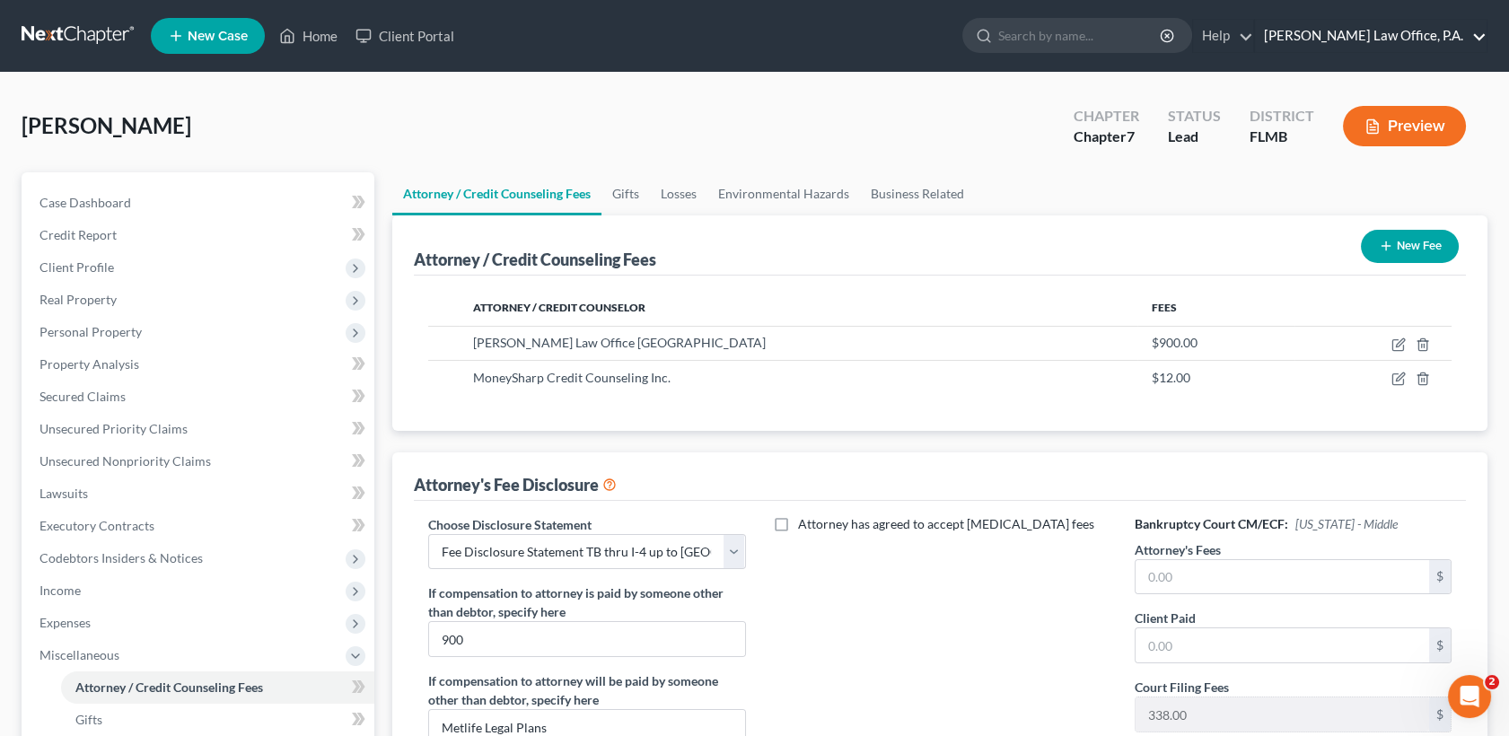
click at [1487, 34] on link "Standley Law Office, P.A." at bounding box center [1371, 36] width 232 height 32
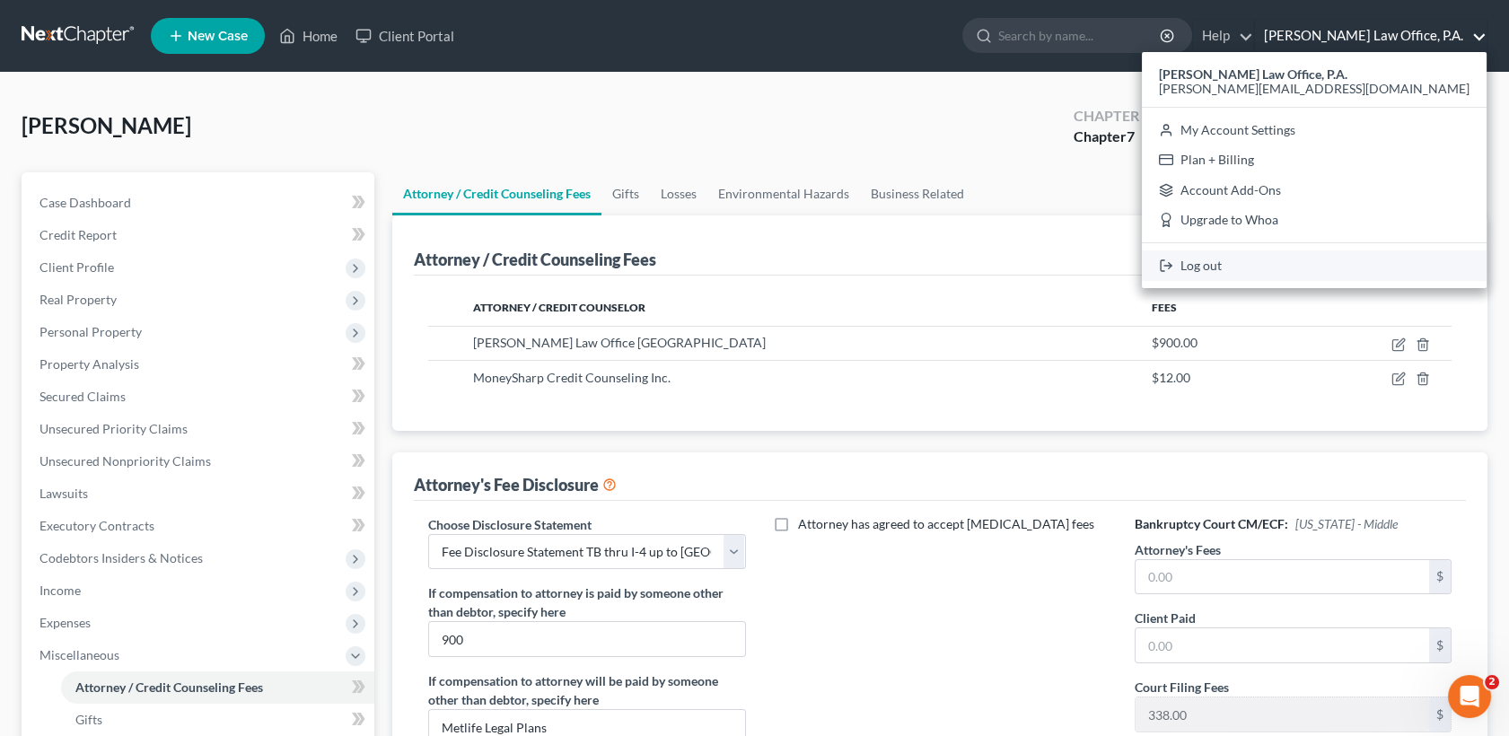
click at [1357, 262] on link "Log out" at bounding box center [1314, 265] width 345 height 31
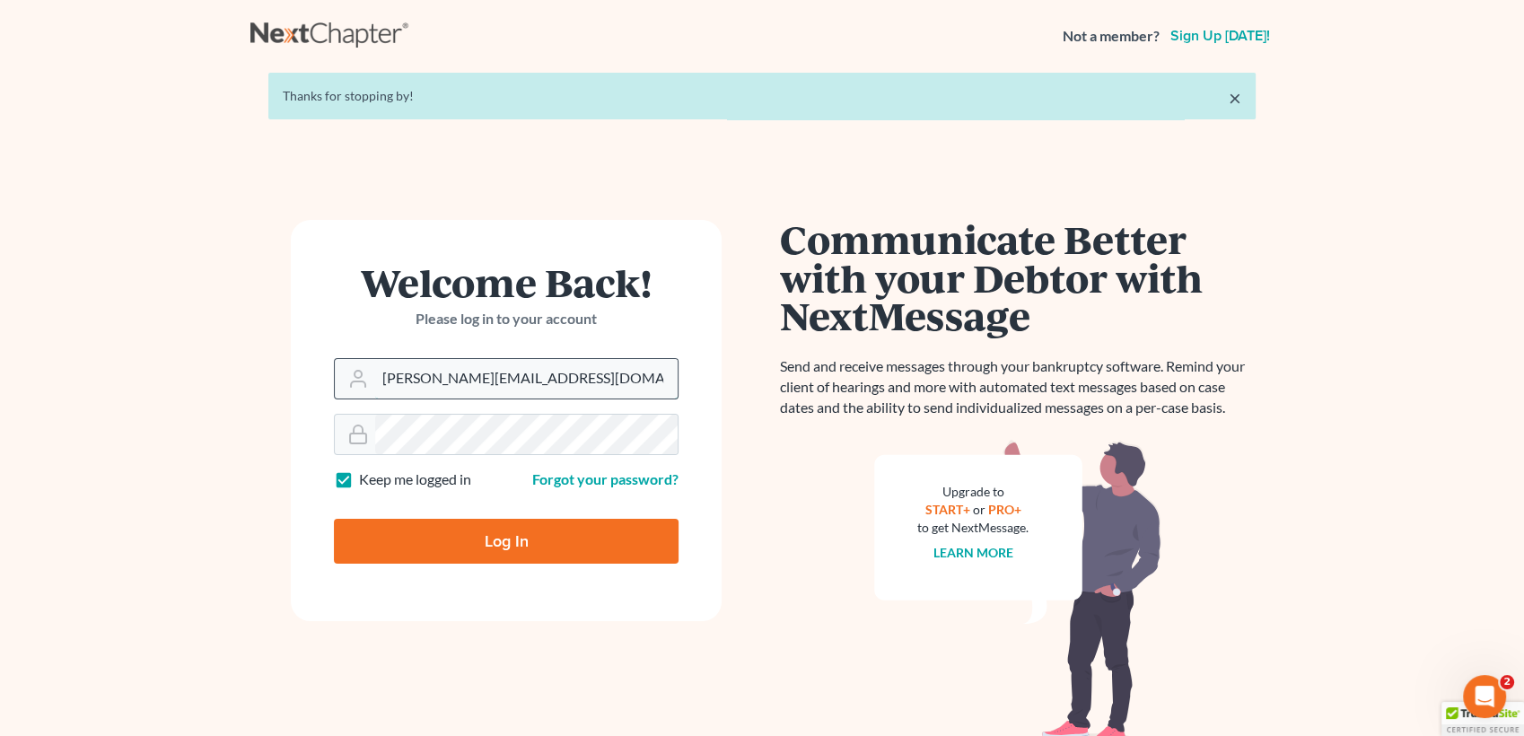
click at [552, 382] on input "[PERSON_NAME][EMAIL_ADDRESS][DOMAIN_NAME]" at bounding box center [526, 378] width 303 height 39
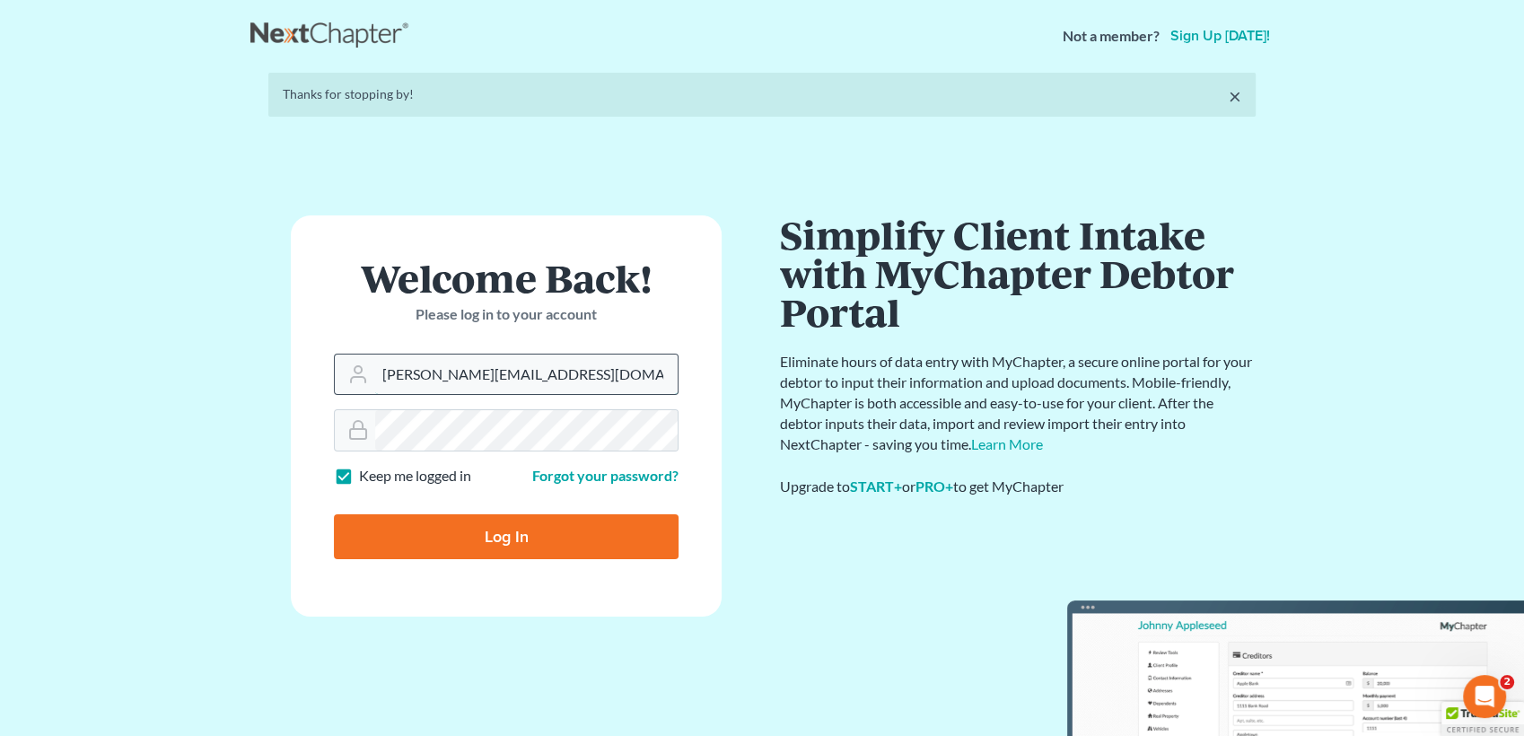
type input "[EMAIL_ADDRESS][DOMAIN_NAME]"
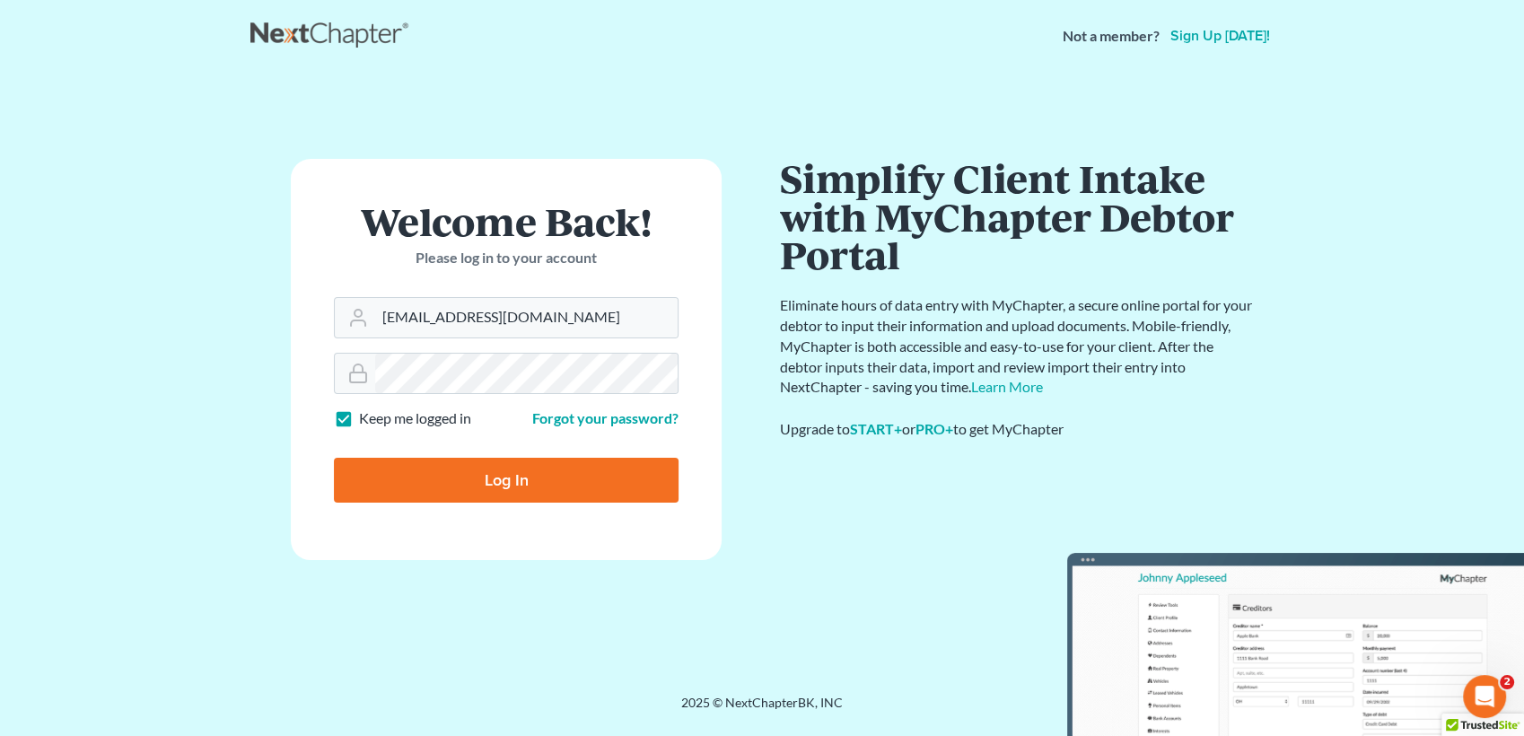
click at [423, 507] on form "Welcome Back! Please log in to your account Email Address [EMAIL_ADDRESS][DOMAI…" at bounding box center [506, 359] width 431 height 401
click at [450, 477] on input "Log In" at bounding box center [506, 480] width 345 height 45
type input "Thinking..."
